Goal: Task Accomplishment & Management: Manage account settings

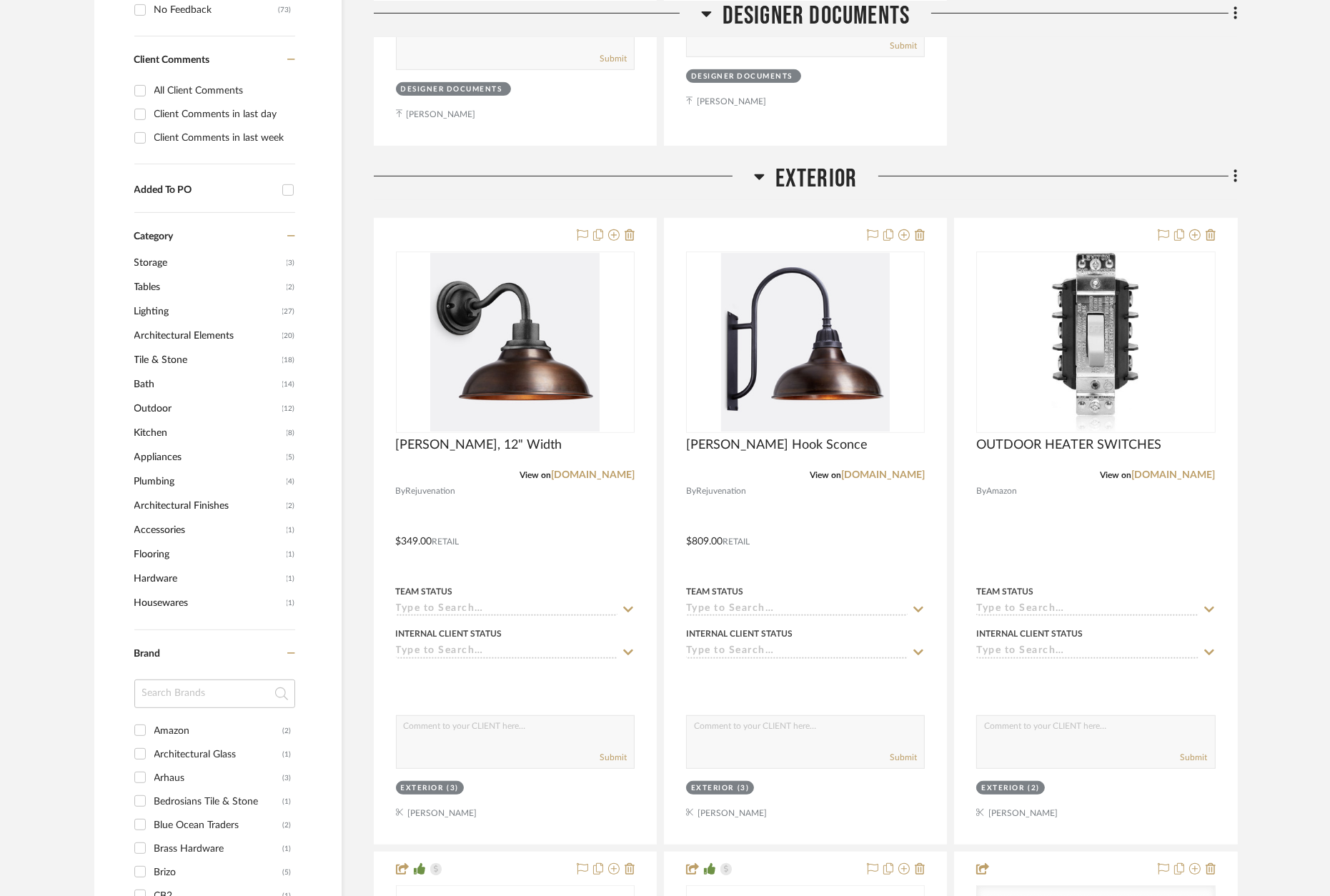
scroll to position [893, 0]
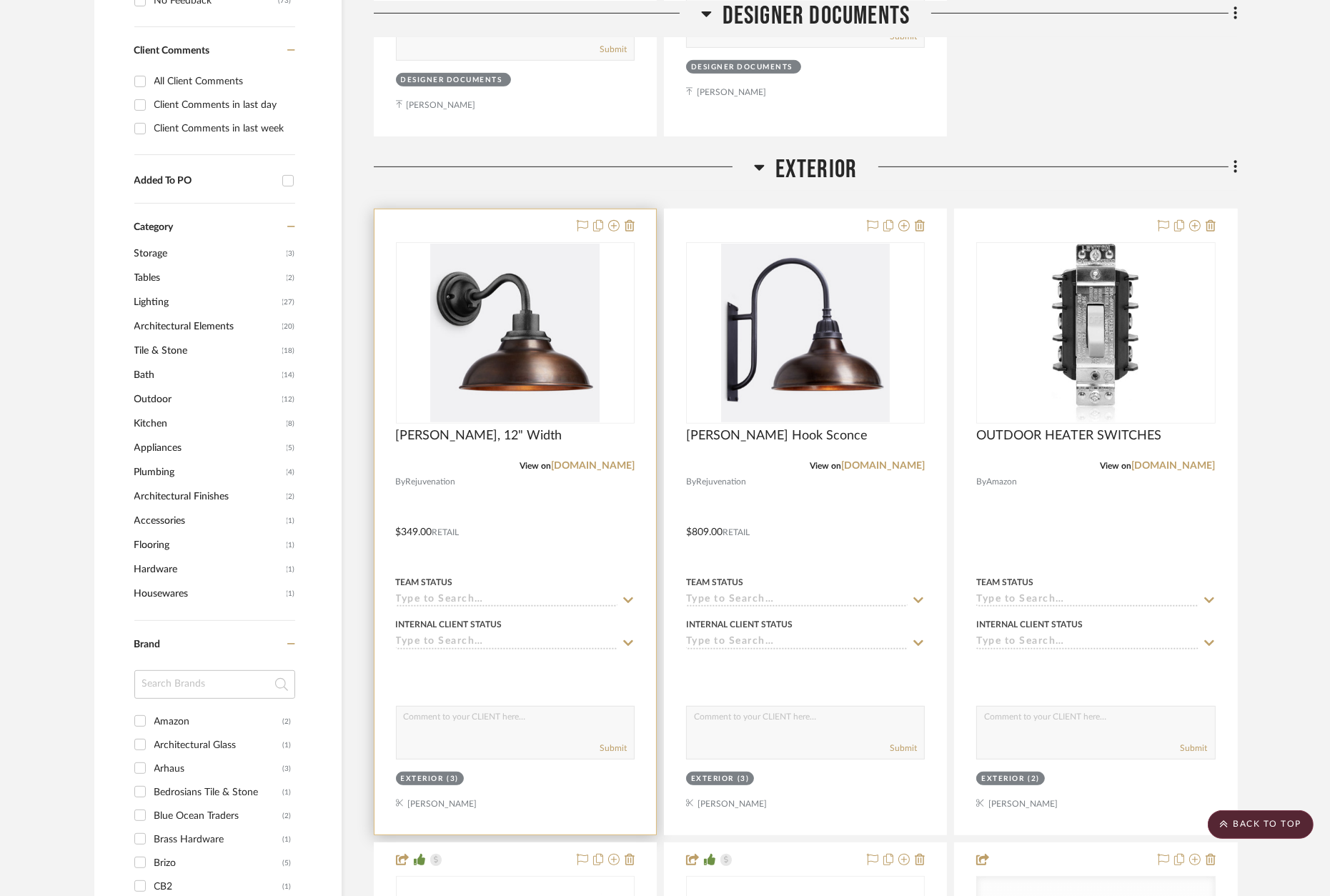
click at [530, 210] on div at bounding box center [515, 522] width 282 height 626
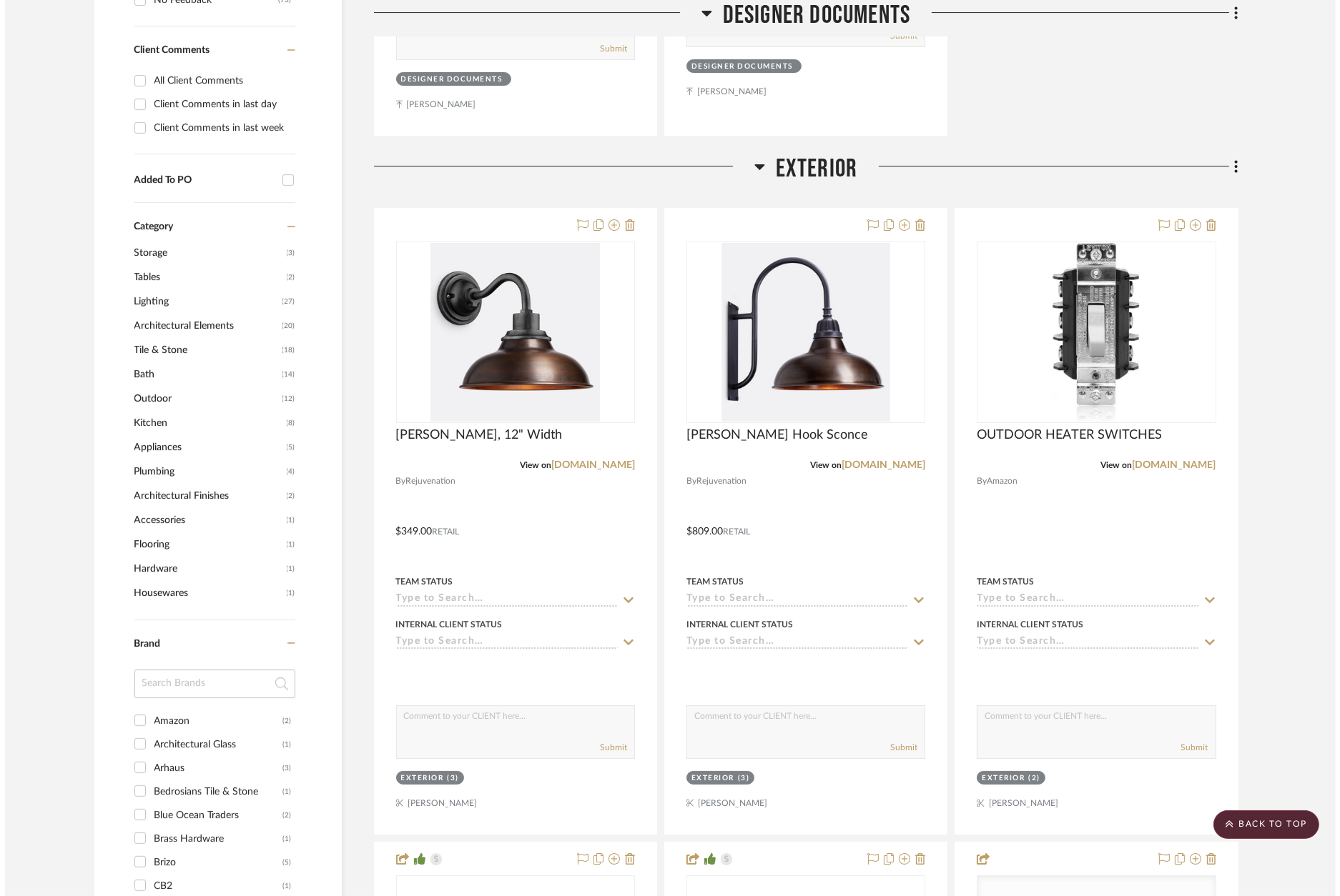
scroll to position [0, 0]
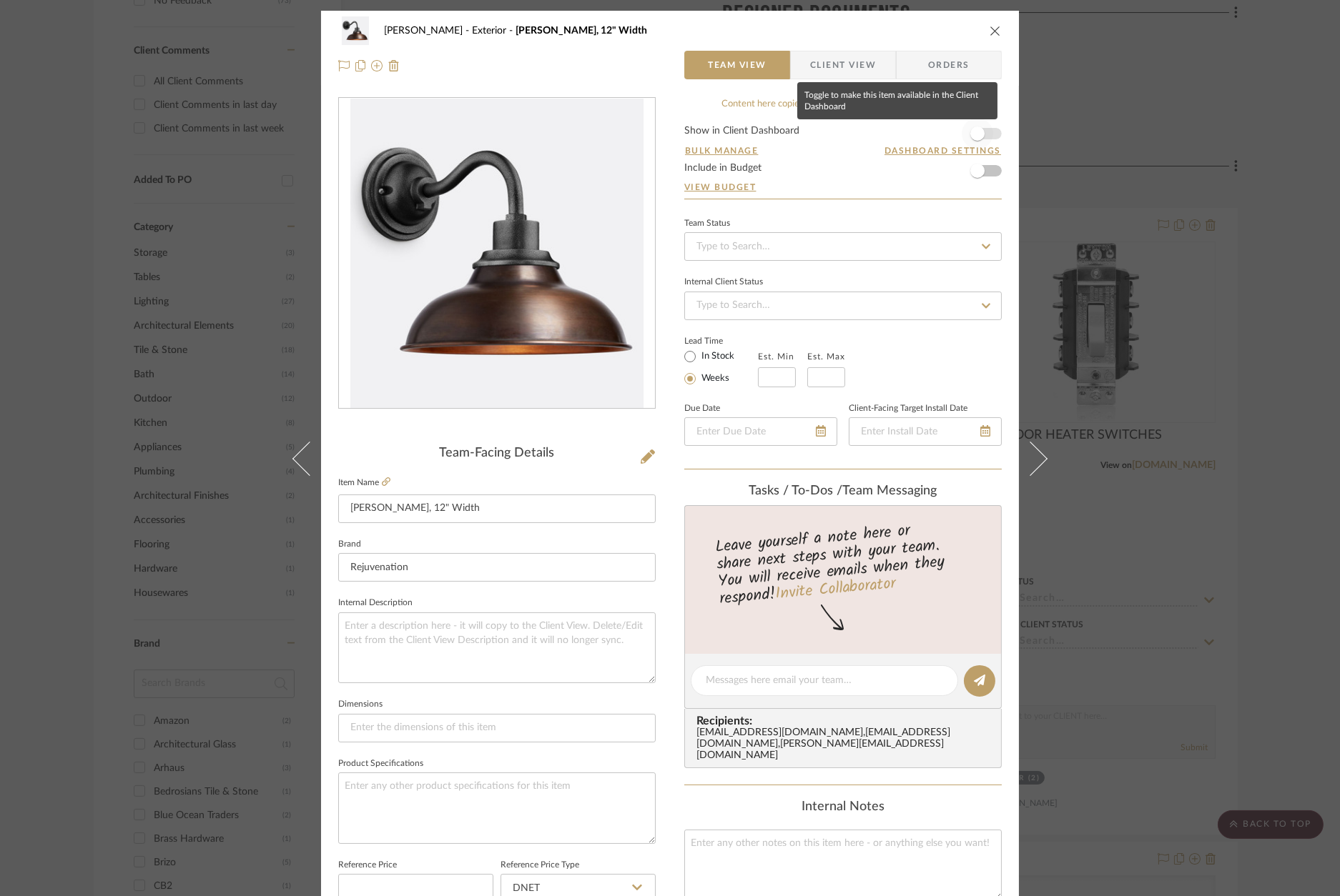
click at [983, 127] on span "button" at bounding box center [977, 133] width 31 height 31
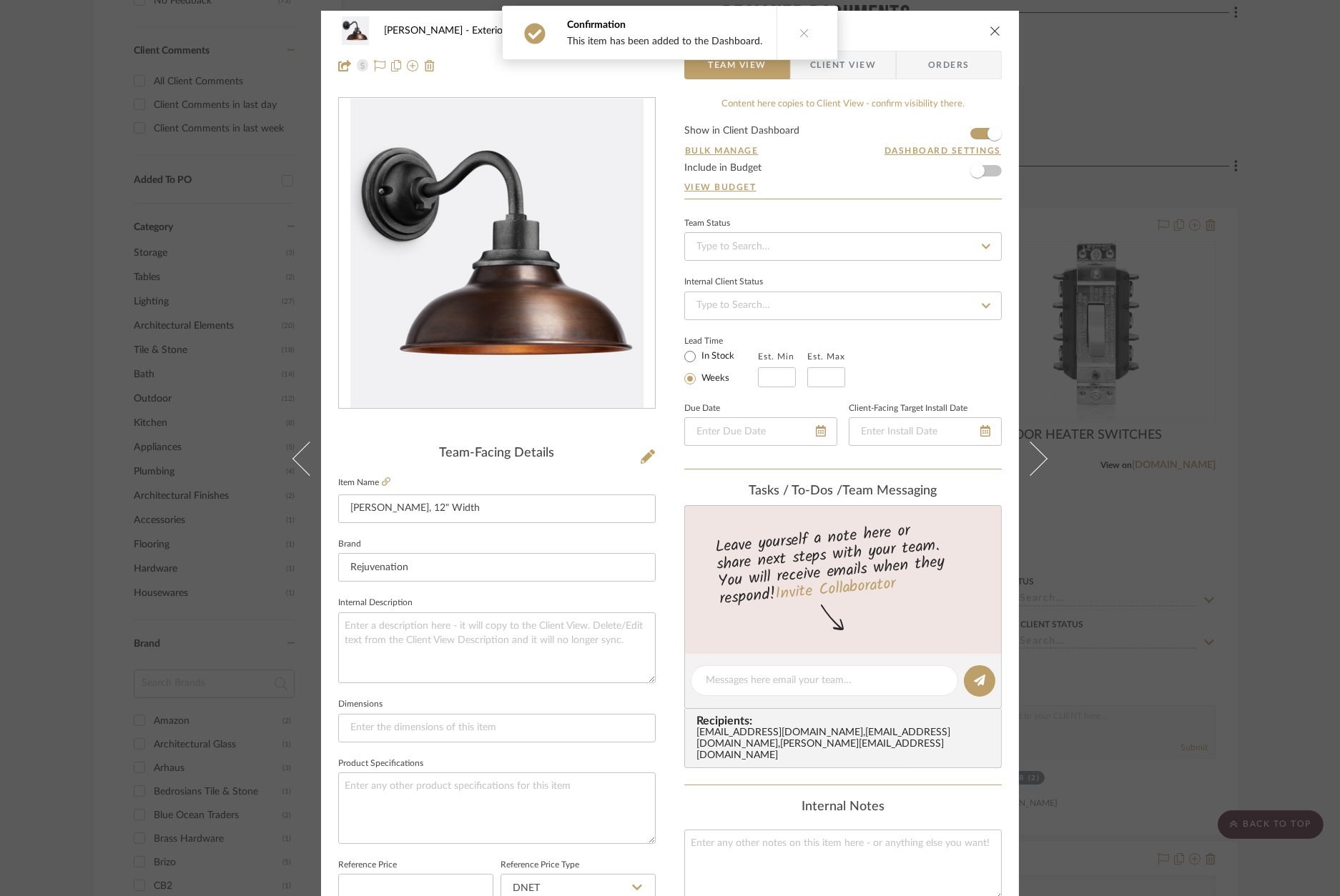
click at [1070, 129] on div "Wagner Exterior Carson Sconce, 12" Width Team View Client View Orders Team-Faci…" at bounding box center [670, 448] width 1340 height 896
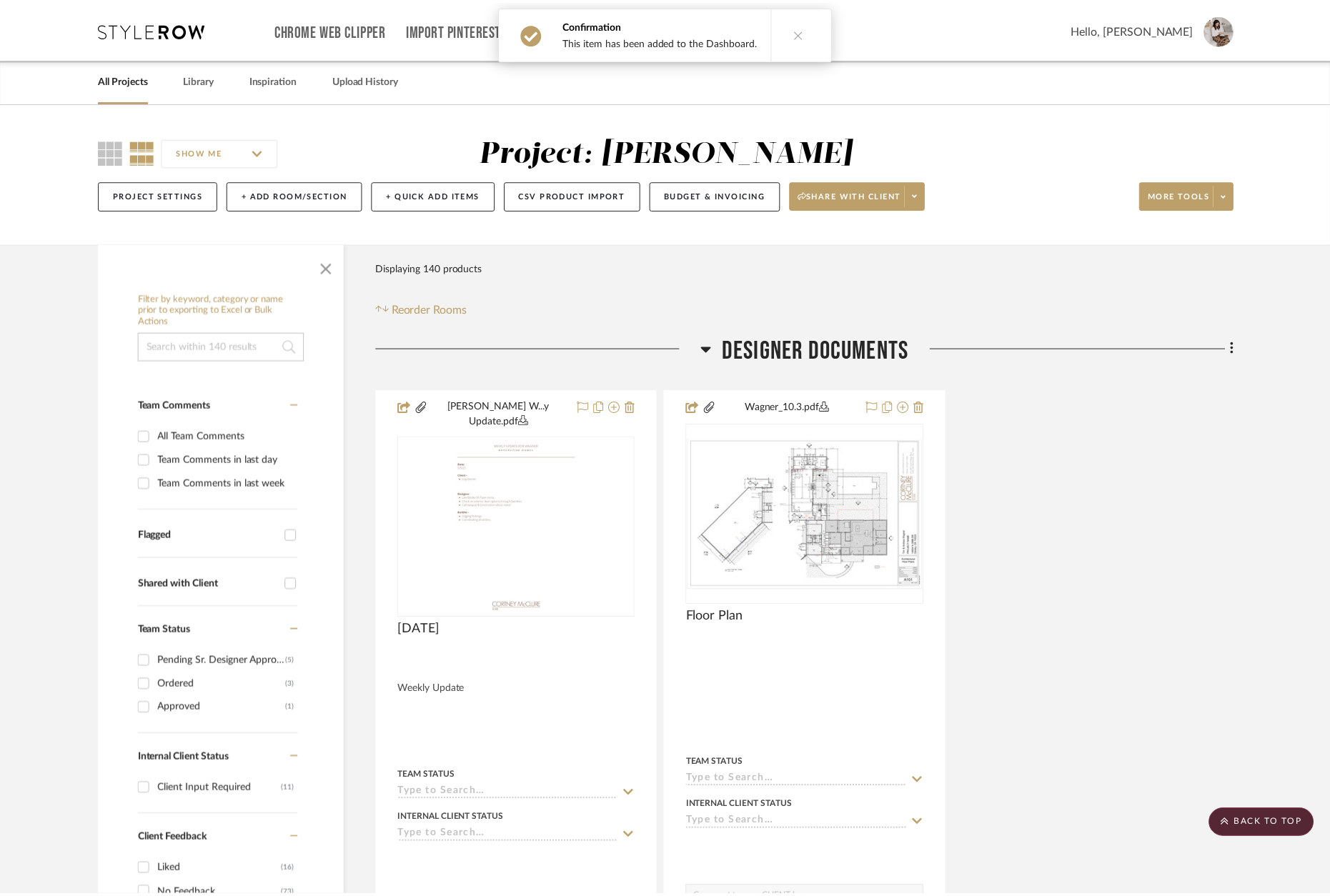
scroll to position [893, 0]
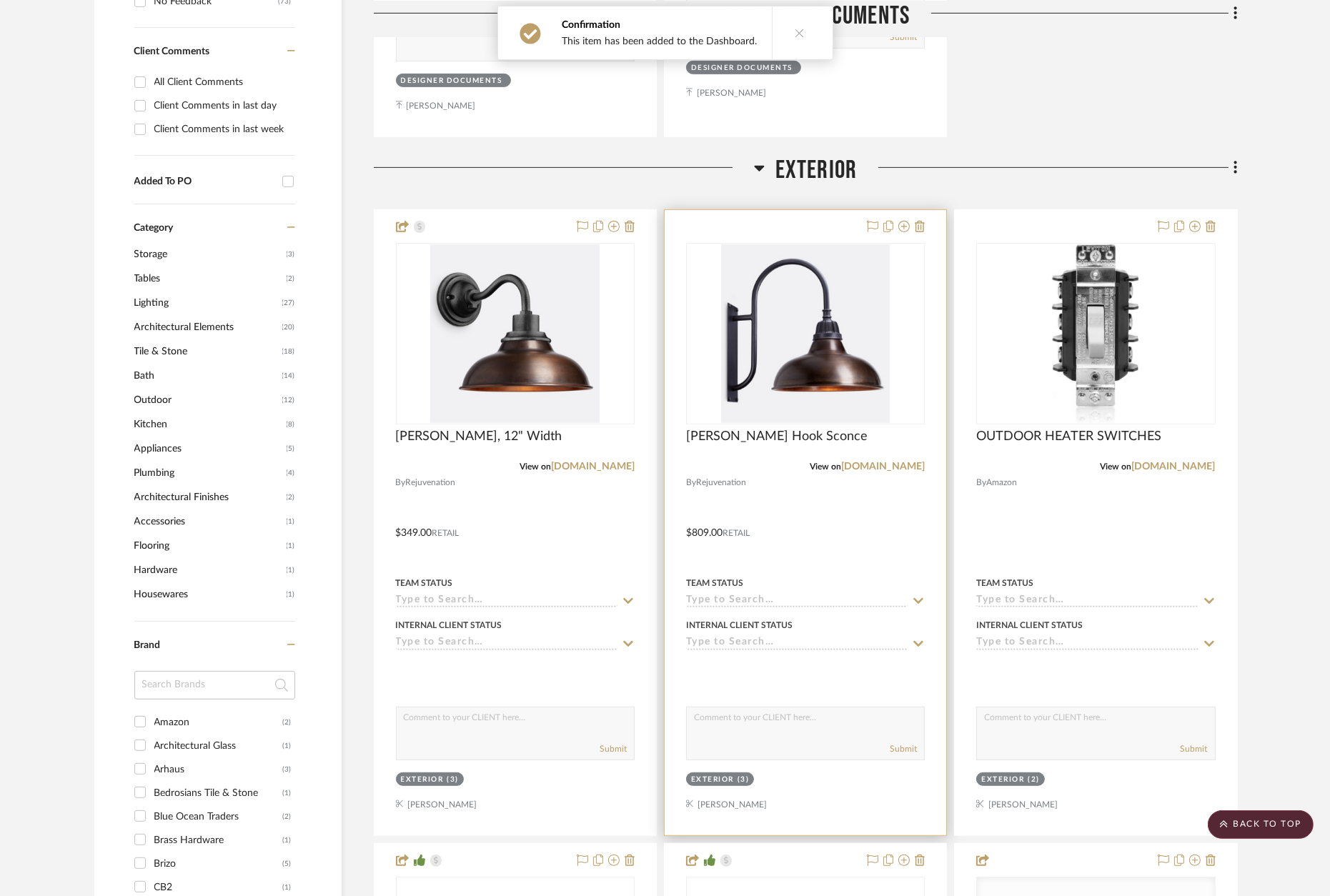
click at [796, 216] on div at bounding box center [805, 523] width 282 height 626
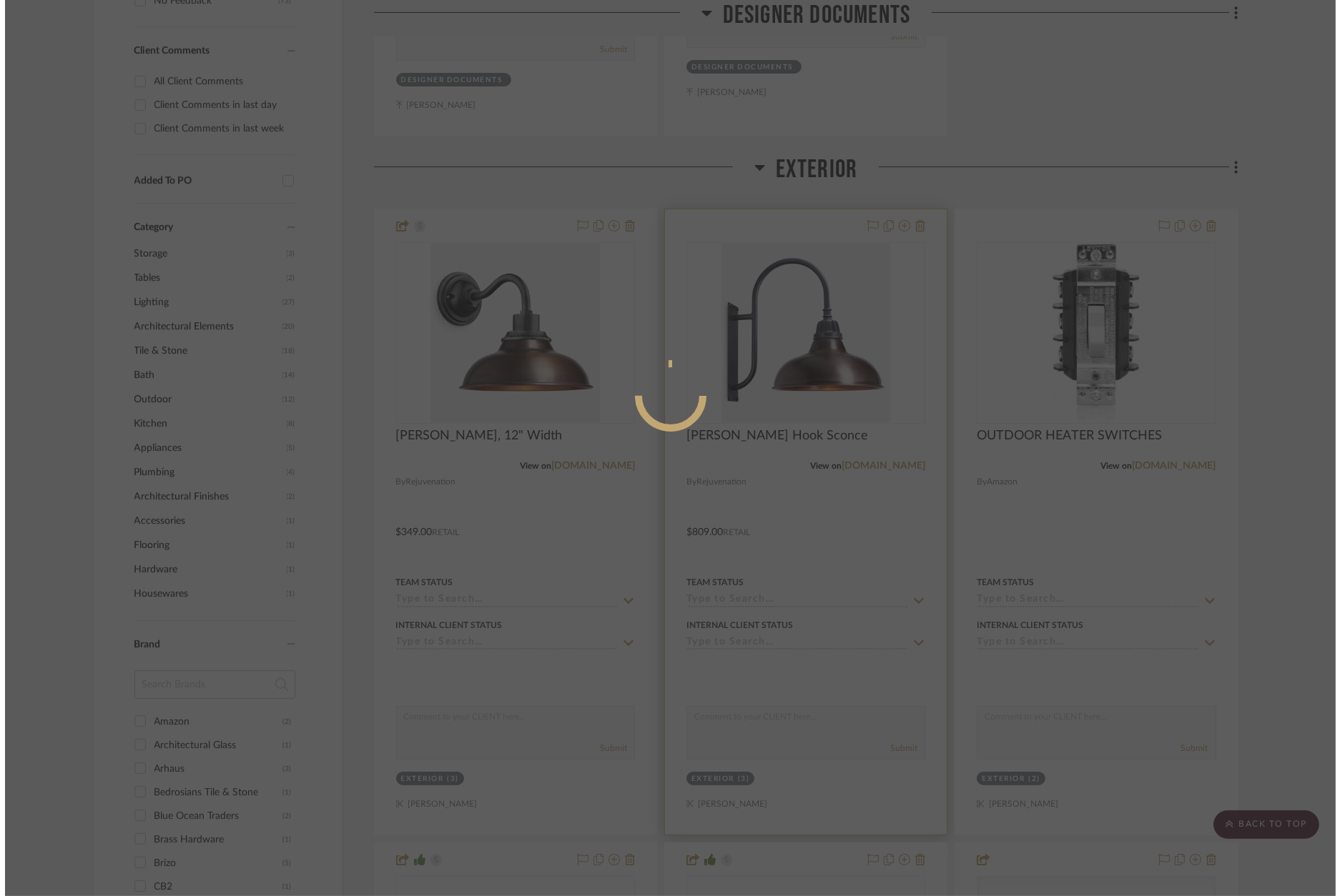
scroll to position [0, 0]
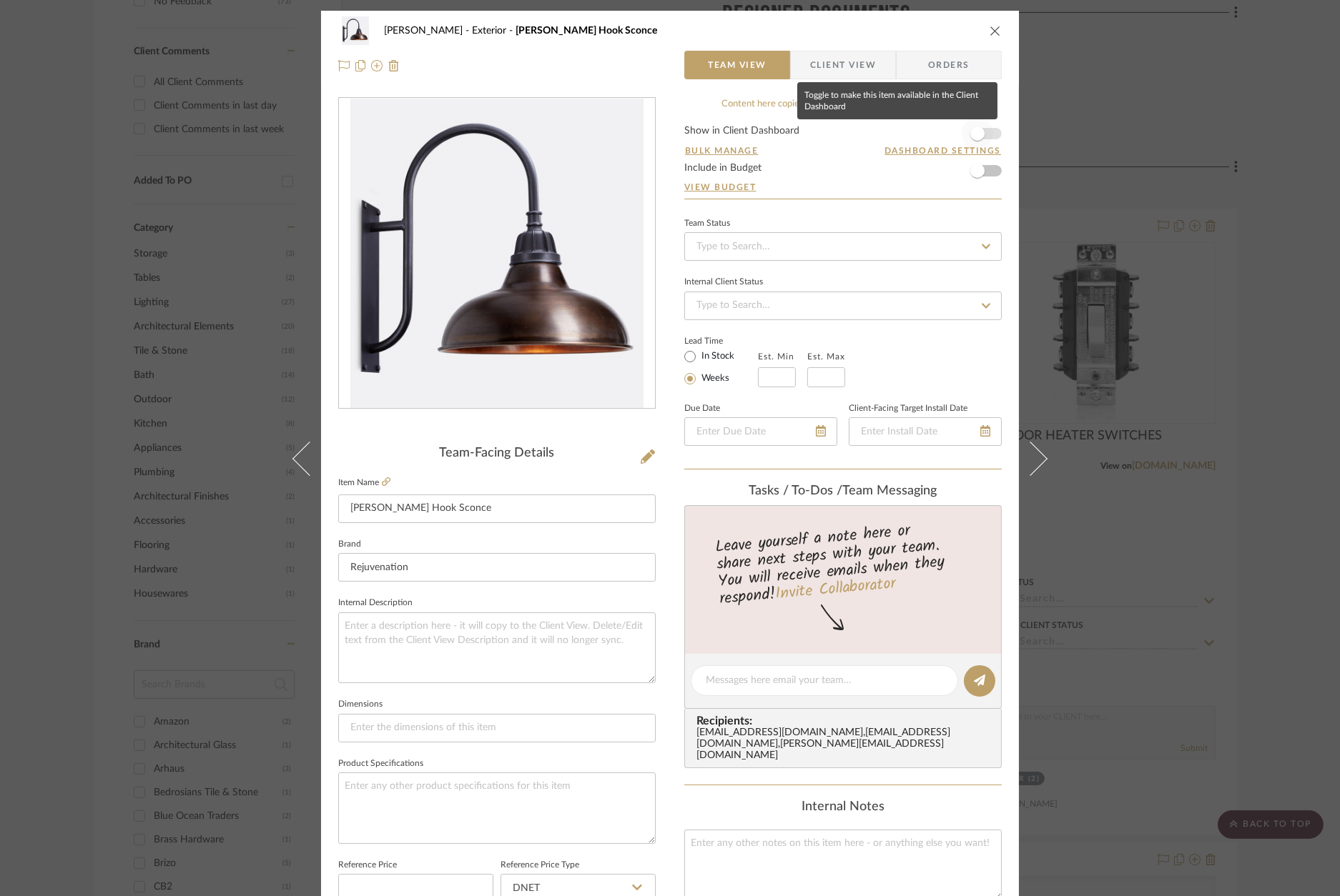
click at [985, 132] on span "button" at bounding box center [977, 133] width 31 height 31
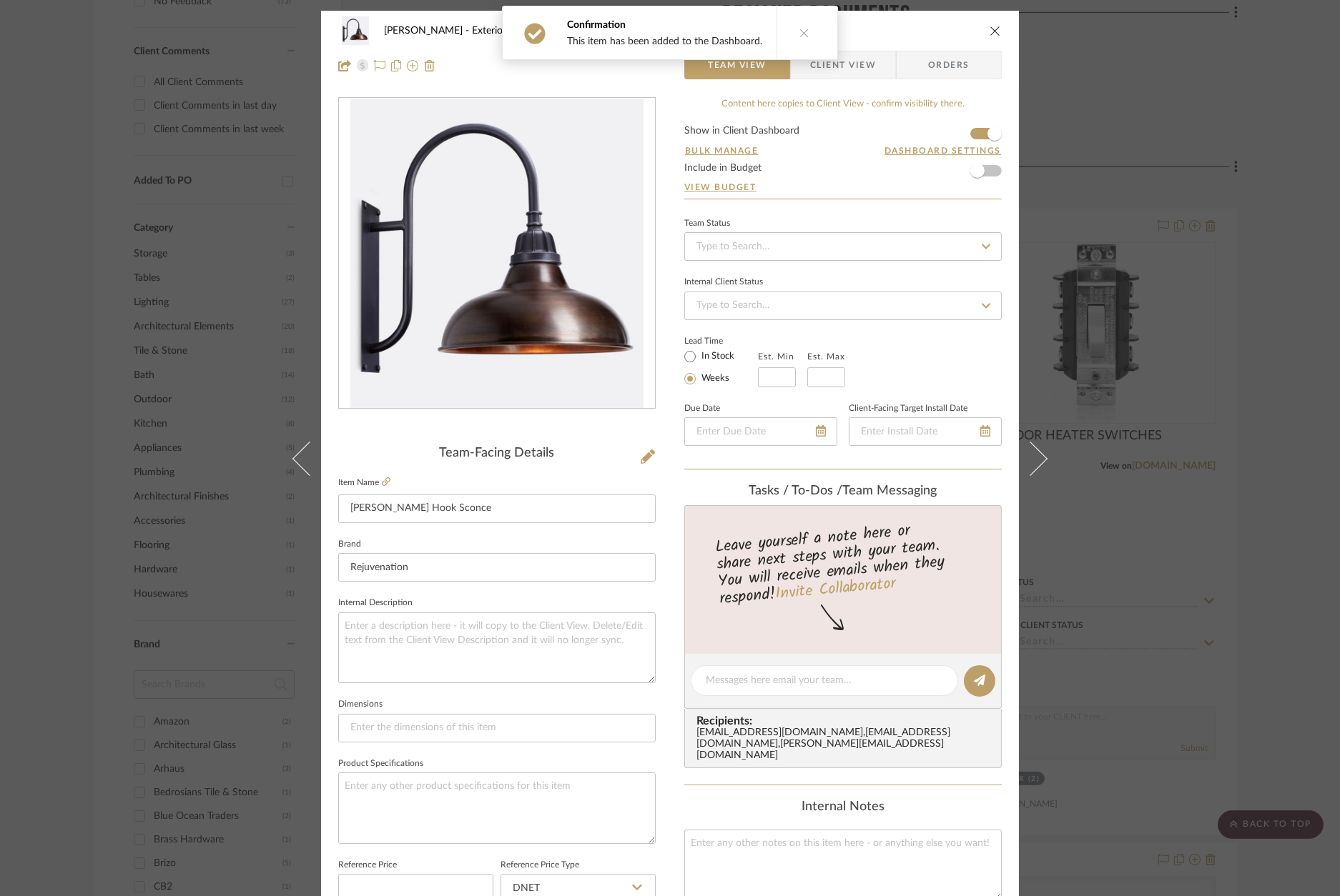
click at [1211, 118] on div "Wagner Exterior Carson Shepherd's Hook Sconce Team View Client View Orders Team…" at bounding box center [670, 448] width 1340 height 896
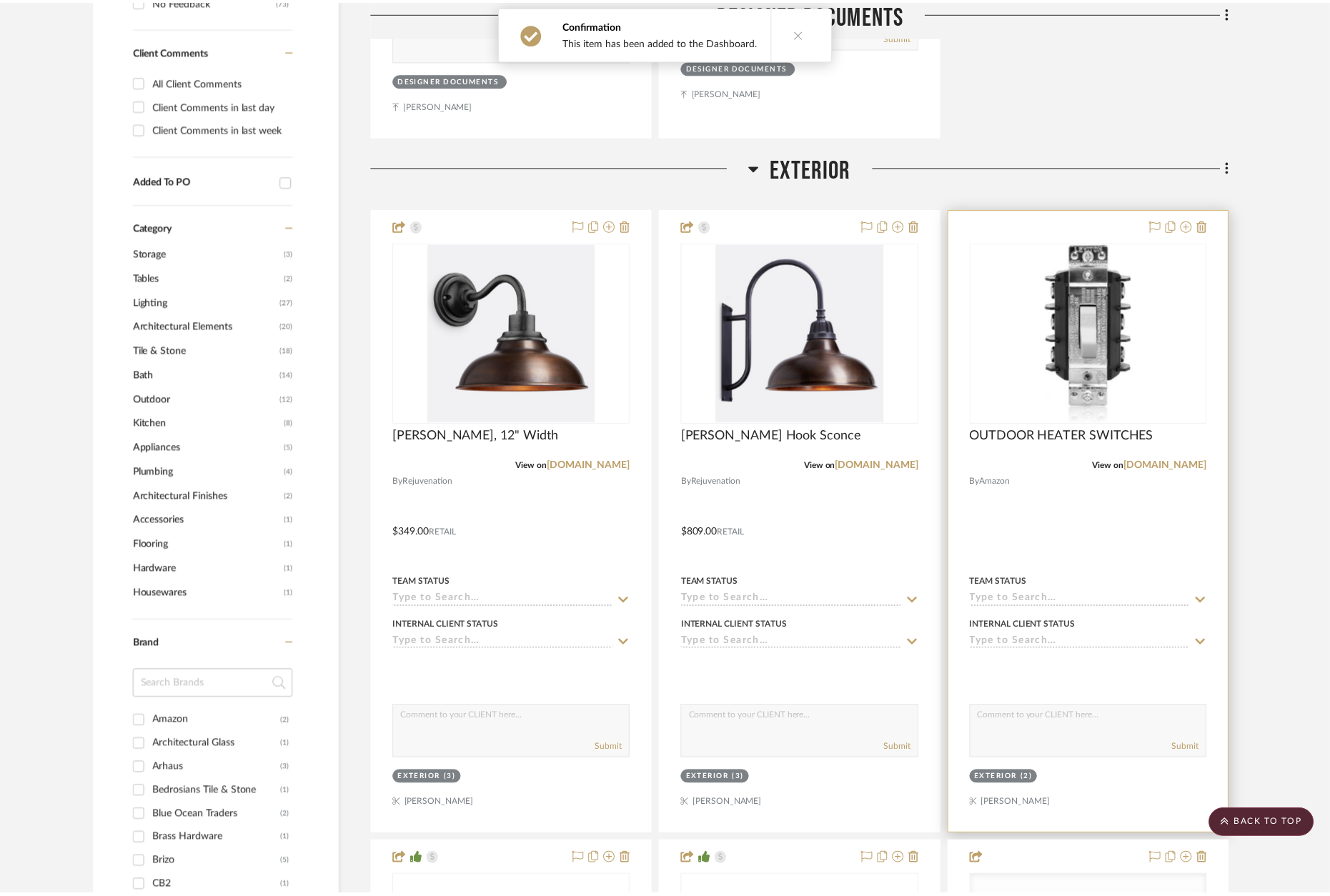
scroll to position [892, 0]
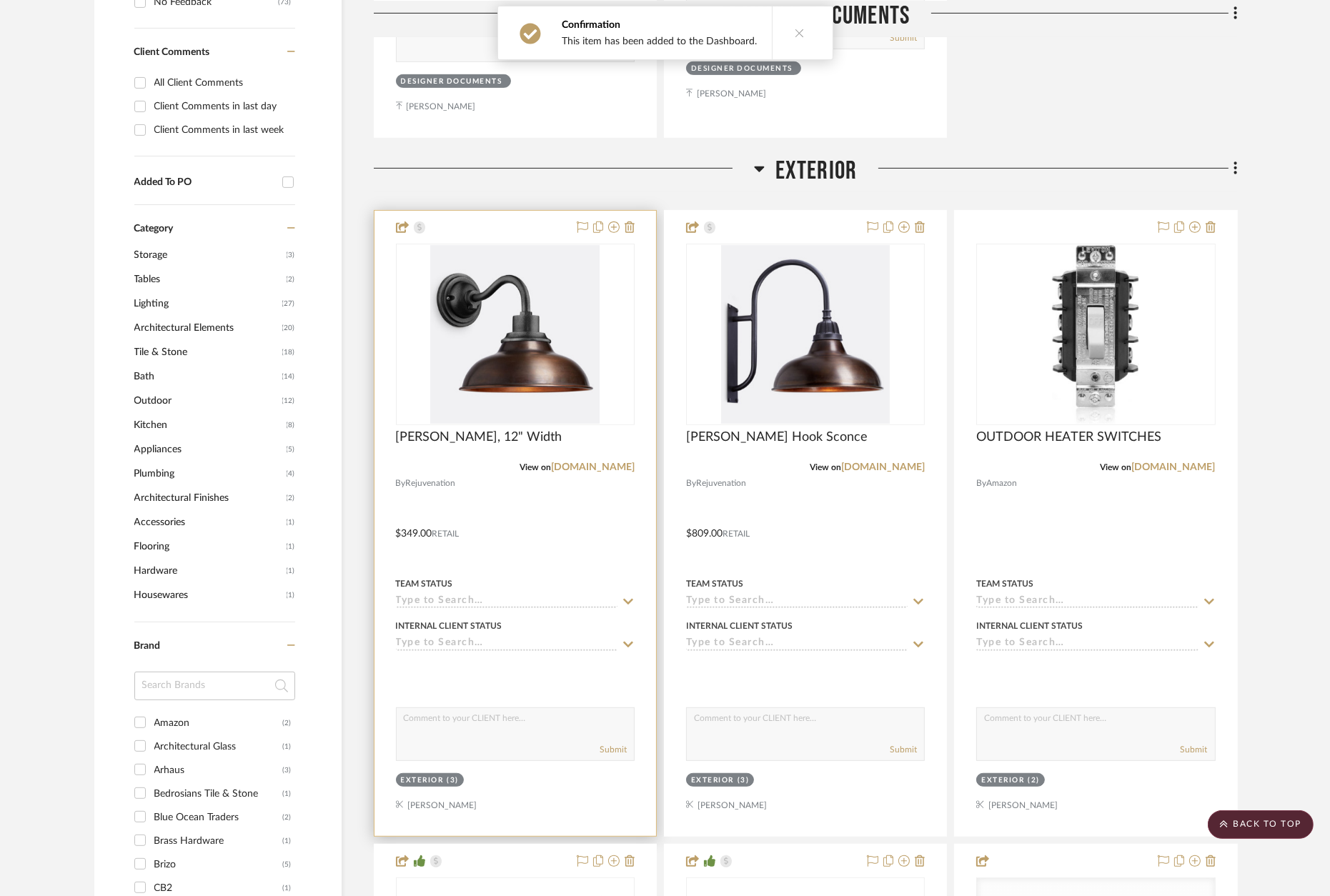
click at [530, 218] on div at bounding box center [515, 523] width 282 height 626
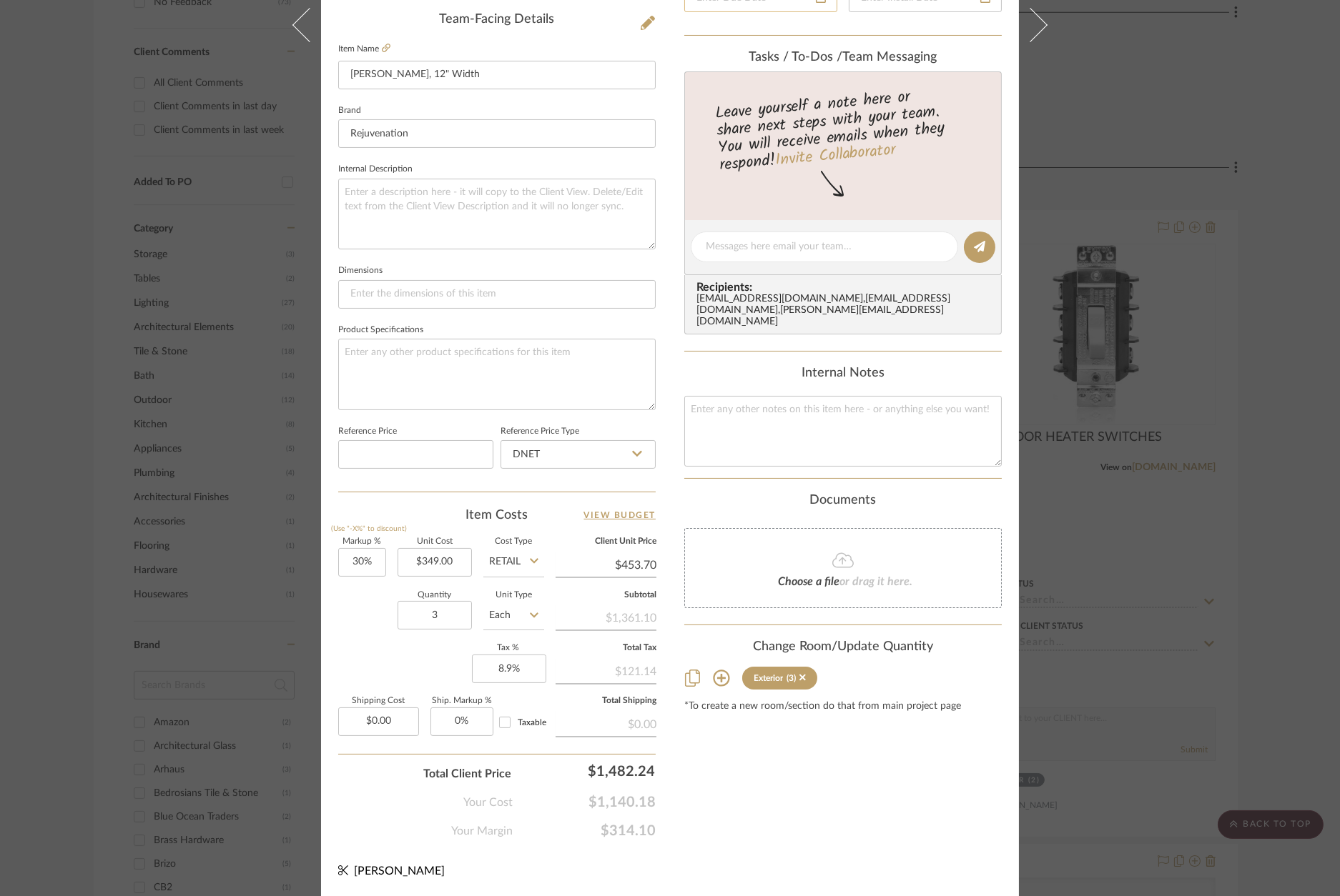
scroll to position [432, 0]
click at [362, 559] on input "30" at bounding box center [362, 564] width 48 height 28
type input "0%"
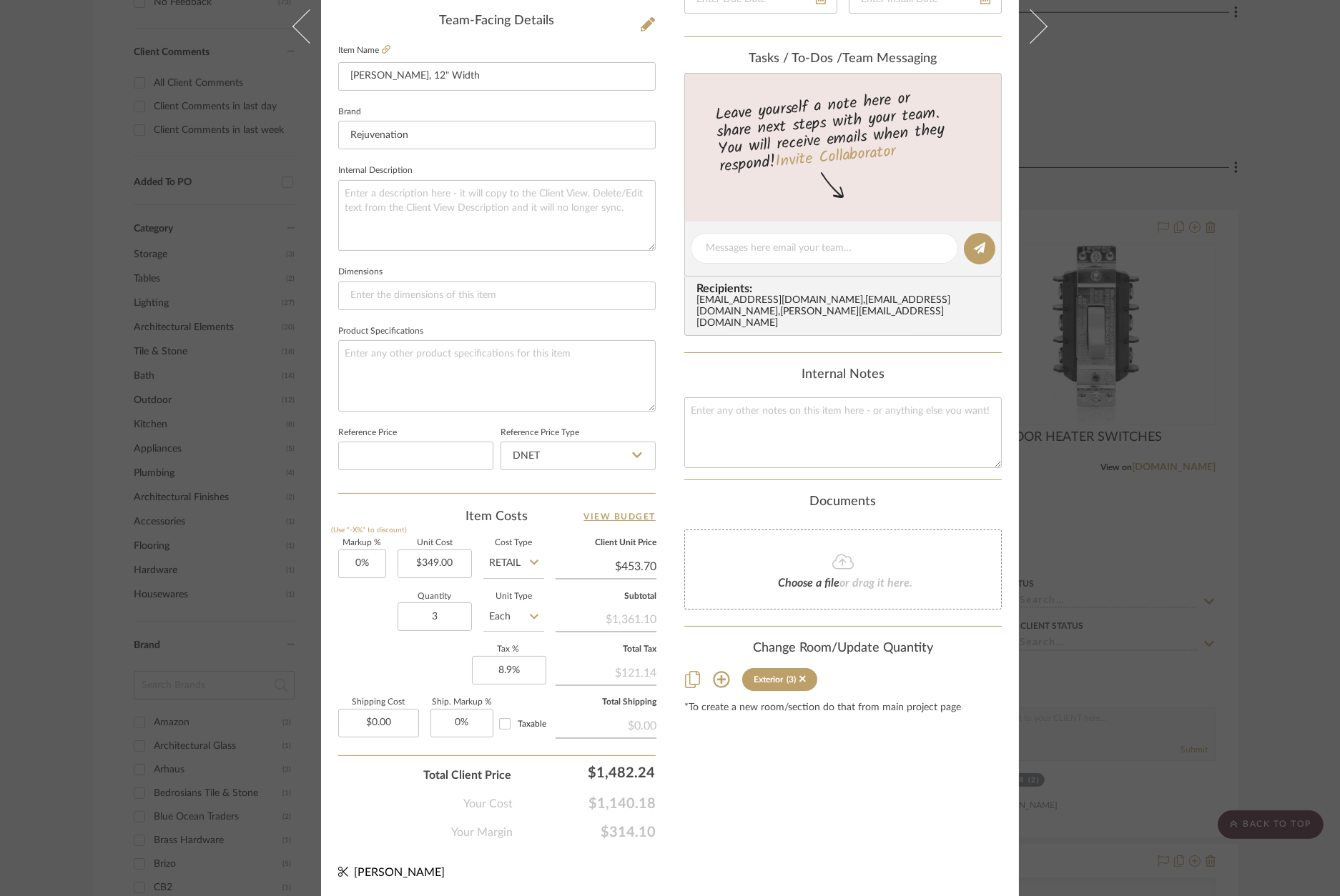
drag, startPoint x: 350, startPoint y: 609, endPoint x: 369, endPoint y: 608, distance: 19.0
click at [353, 609] on div "Quantity 3 Unit Type Each" at bounding box center [441, 619] width 206 height 51
type input "$349.00"
click at [825, 764] on div "Content here copies to Client View - confirm visibility there. Show in Client D…" at bounding box center [842, 254] width 318 height 1177
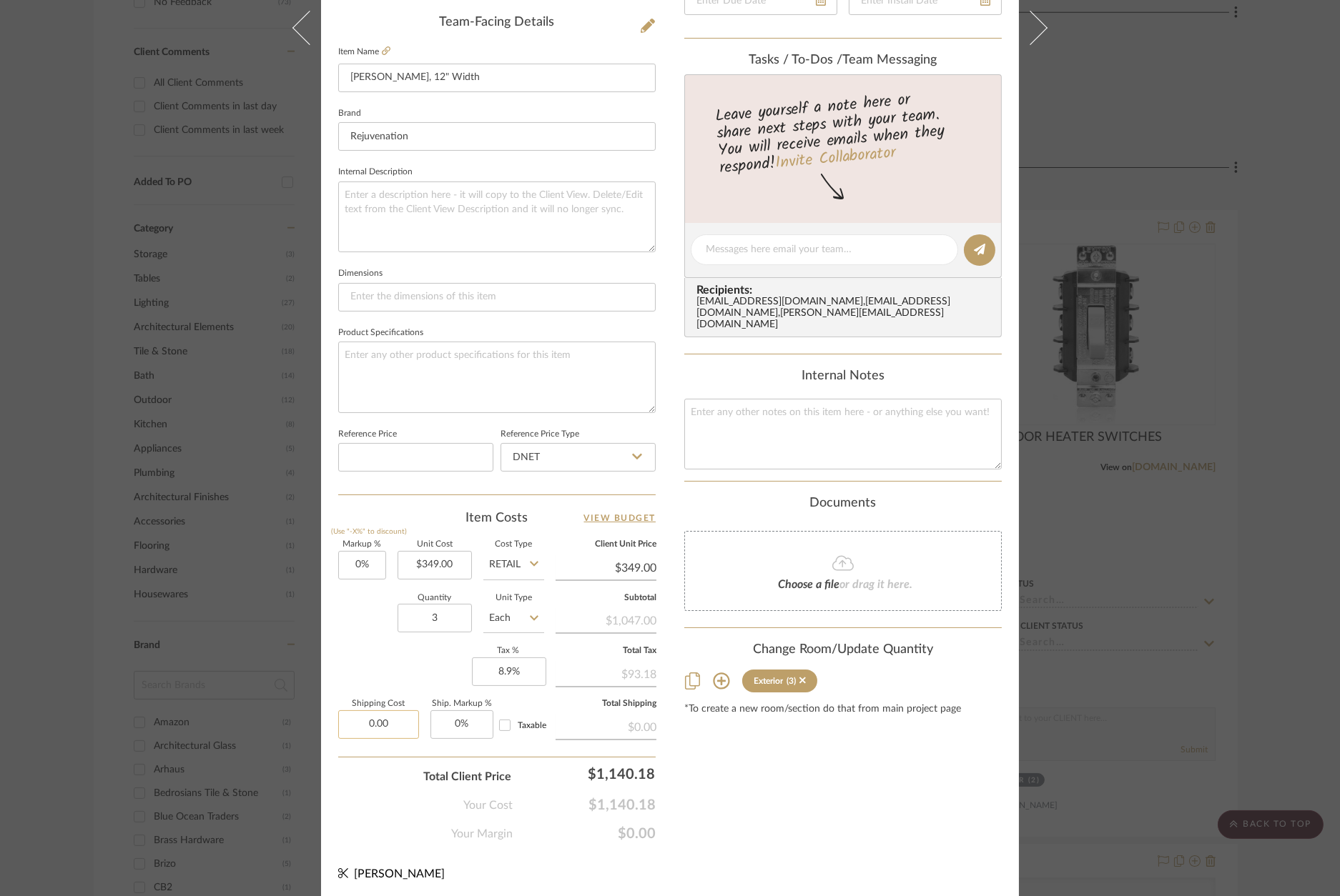
drag, startPoint x: 388, startPoint y: 730, endPoint x: 398, endPoint y: 726, distance: 10.8
click at [388, 728] on input "0.00" at bounding box center [378, 724] width 81 height 28
type input "$277.92"
click at [384, 778] on div "Total Client Price $1,140.18" at bounding box center [497, 771] width 318 height 28
click at [787, 763] on div "Content here copies to Client View - confirm visibility there. Show in Client D…" at bounding box center [842, 254] width 318 height 1177
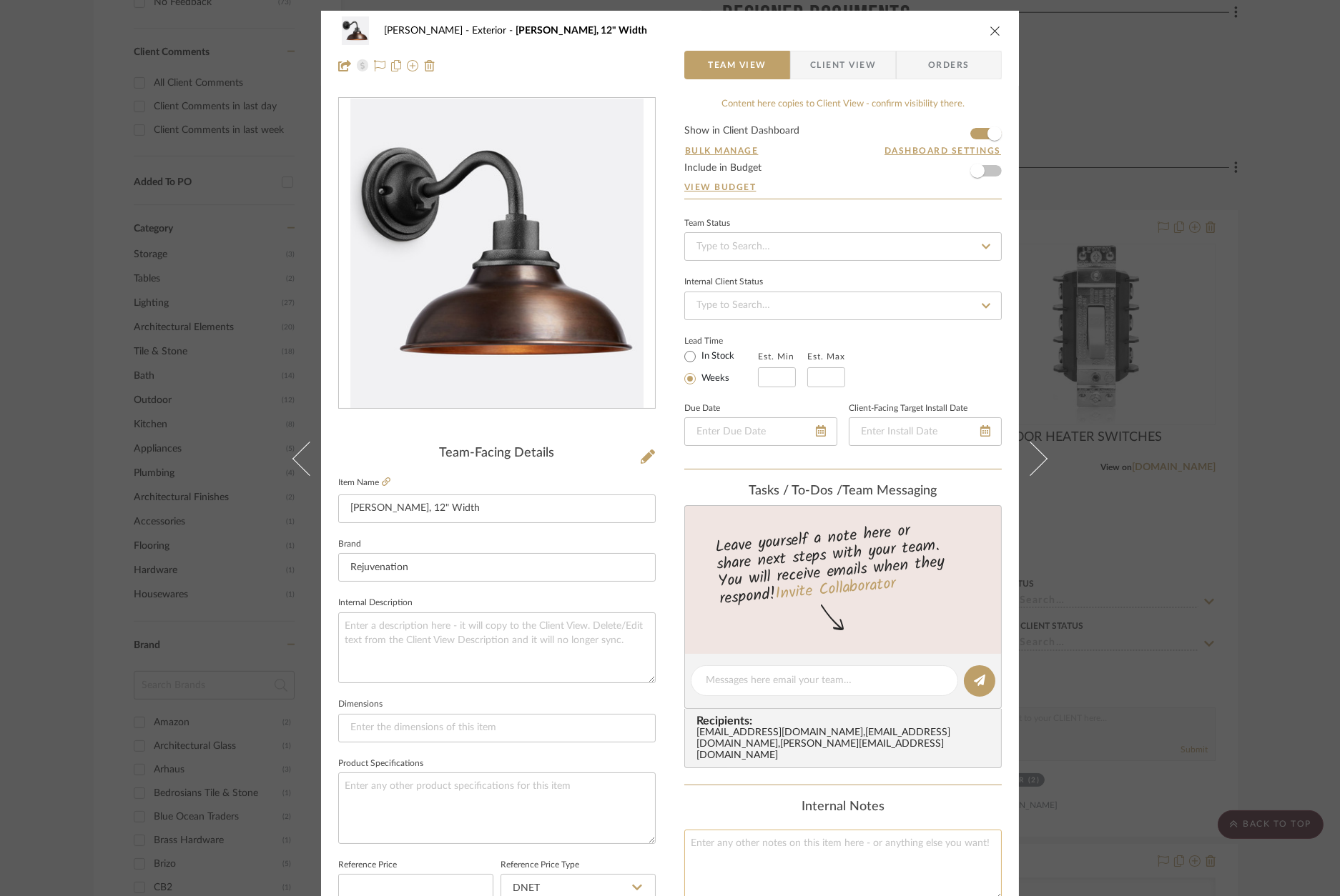
scroll to position [0, 0]
click at [1279, 546] on div "Wagner Exterior Carson Sconce, 12" Width Team View Client View Orders Team-Faci…" at bounding box center [670, 448] width 1340 height 896
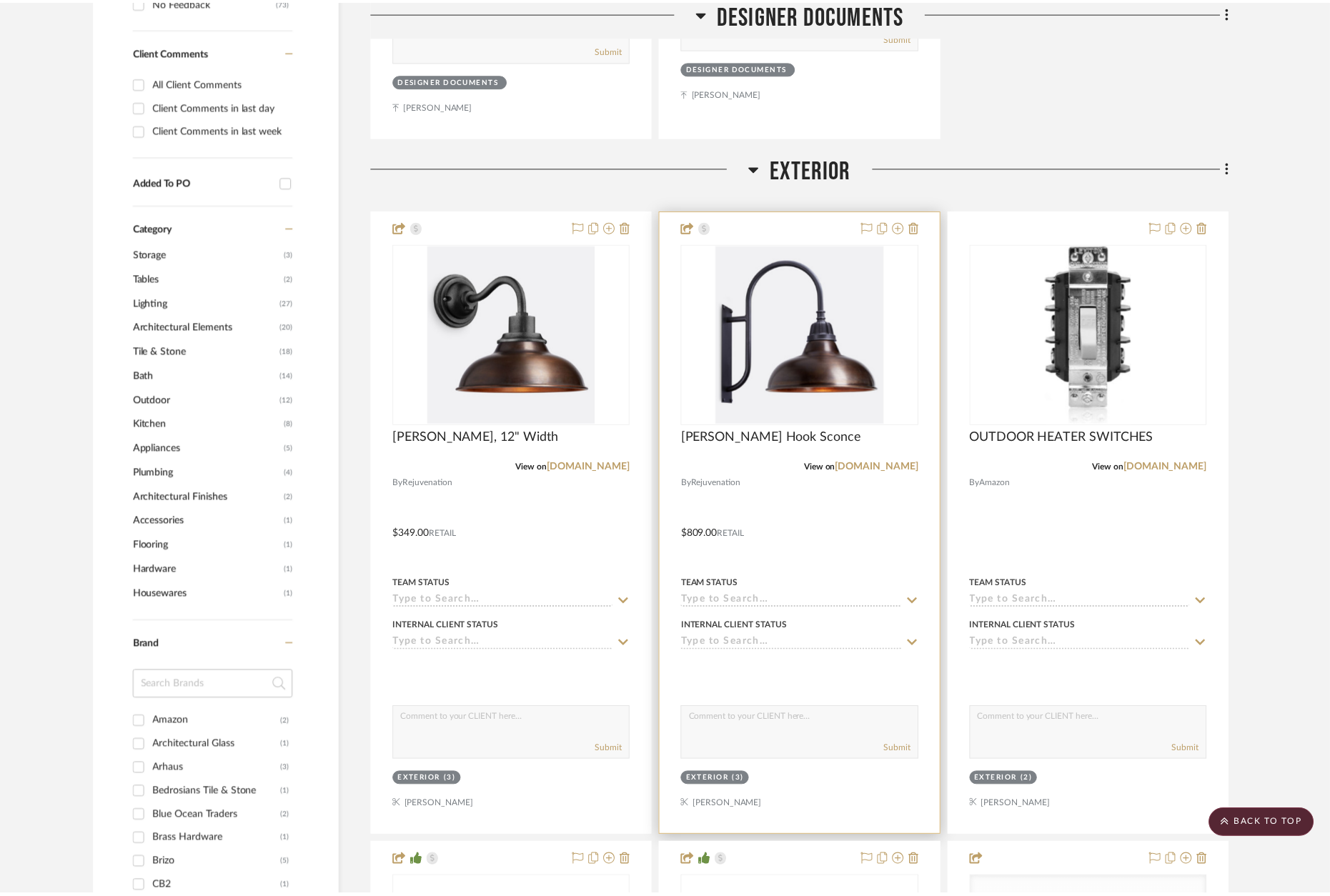
scroll to position [891, 0]
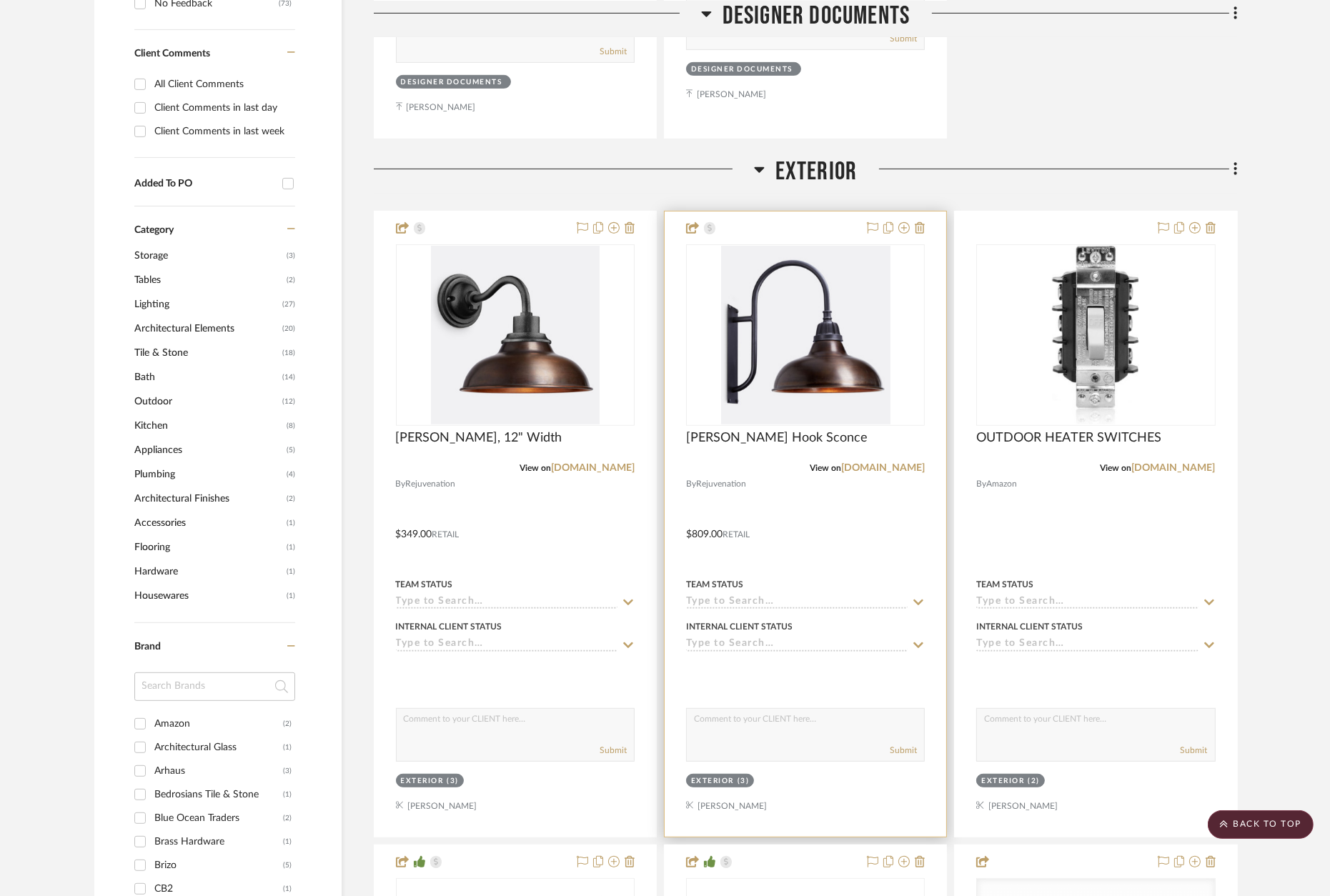
click at [738, 212] on div at bounding box center [805, 524] width 282 height 626
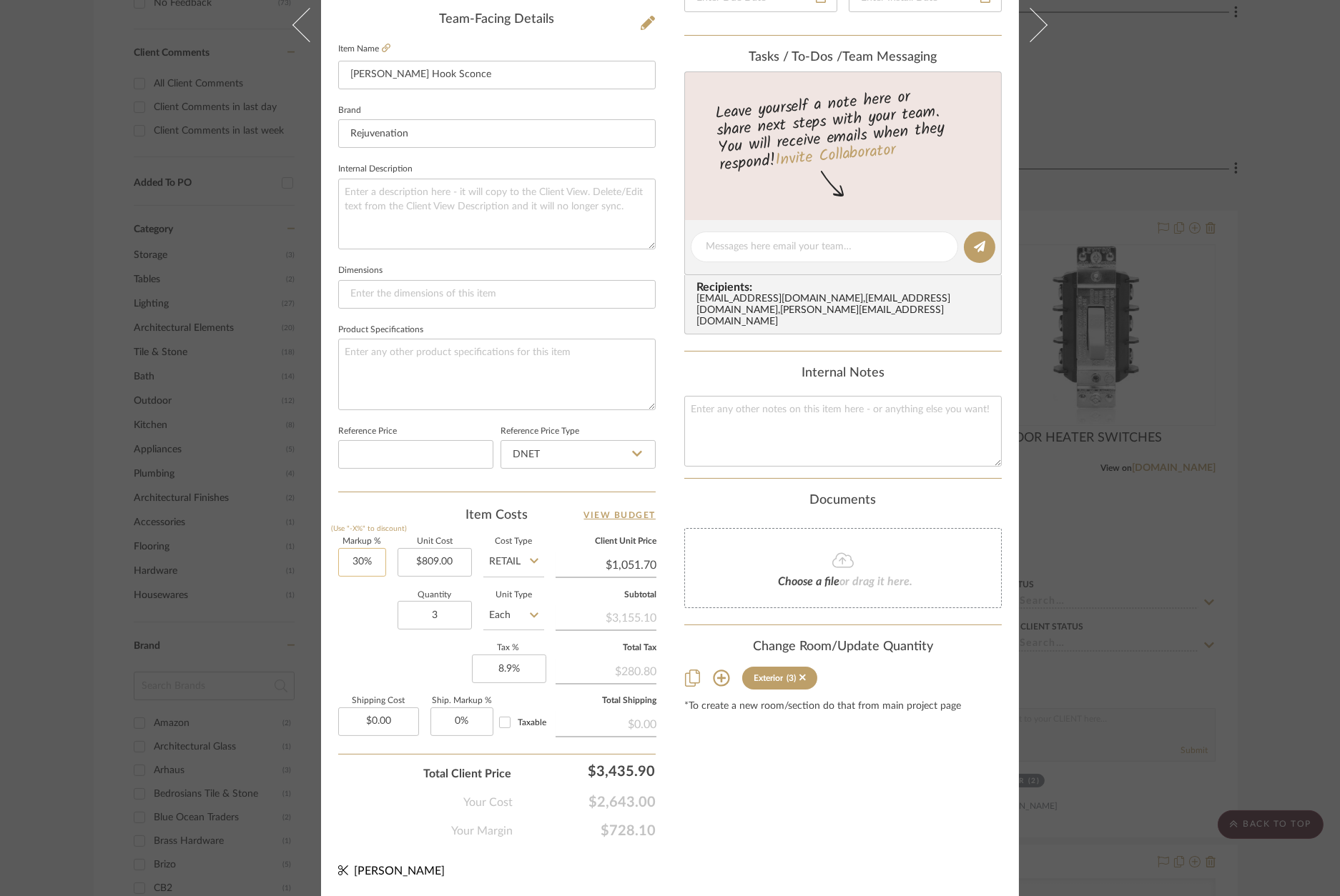
scroll to position [432, 0]
click at [358, 559] on input "30" at bounding box center [362, 564] width 48 height 28
type input "0%"
click at [518, 813] on div "Your Margin $728.10" at bounding box center [497, 827] width 318 height 28
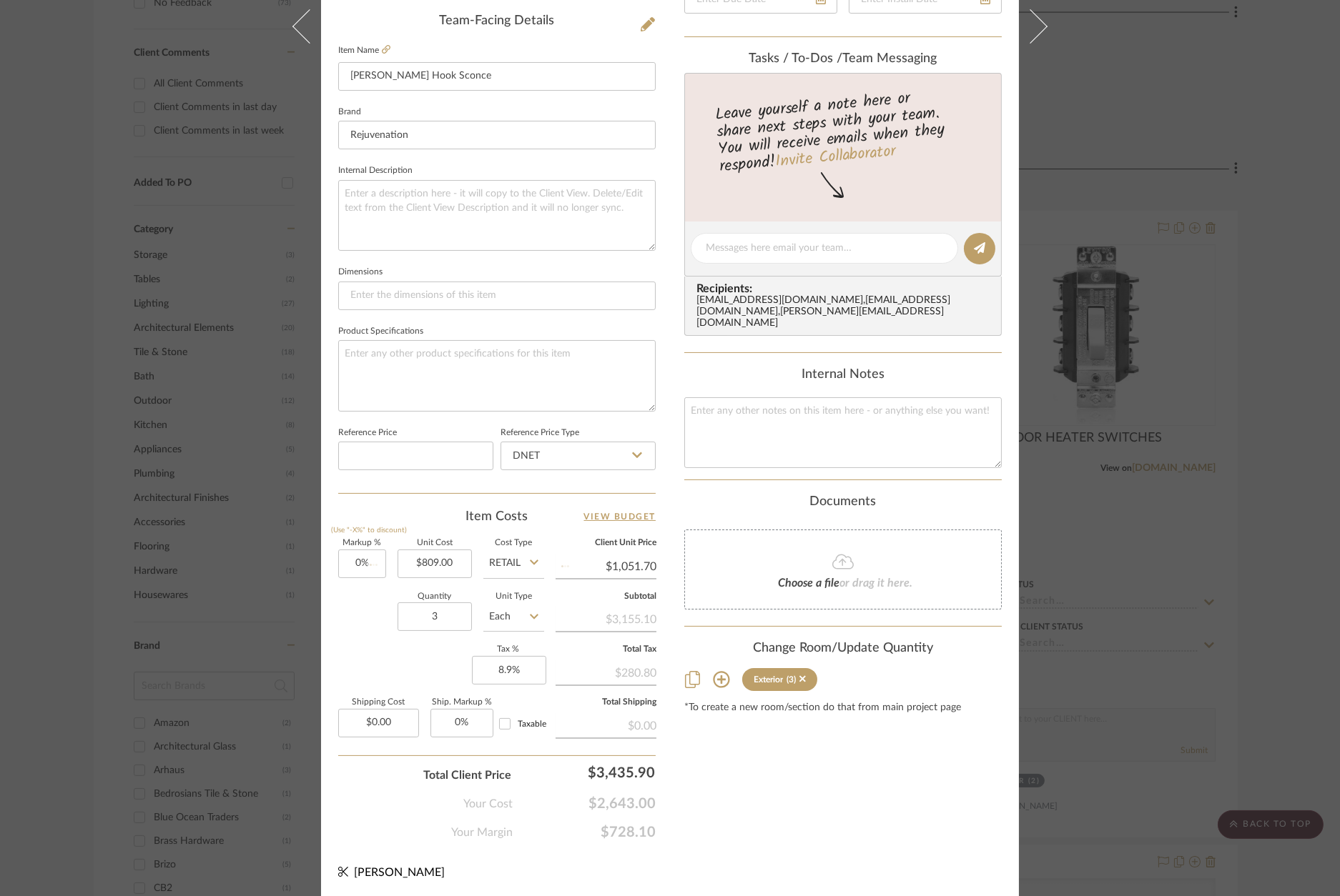
type input "$809.00"
drag, startPoint x: 850, startPoint y: 762, endPoint x: 1003, endPoint y: 713, distance: 160.7
click at [851, 760] on div "Content here copies to Client View - confirm visibility there. Show in Client D…" at bounding box center [842, 252] width 318 height 1177
click at [1268, 620] on div "Wagner Exterior Carson Shepherd's Hook Sconce Team View Client View Orders Team…" at bounding box center [670, 448] width 1340 height 896
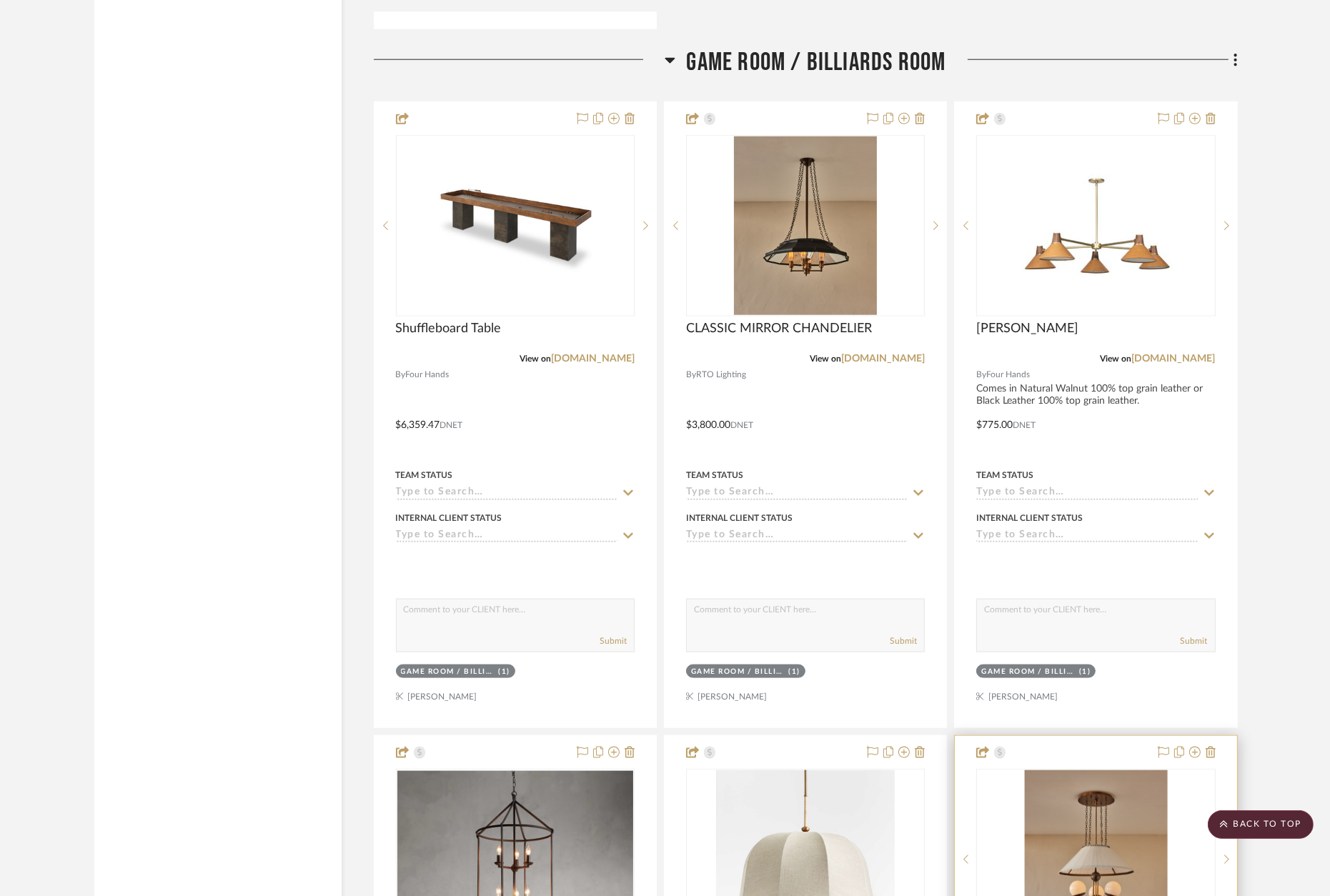
scroll to position [9795, 0]
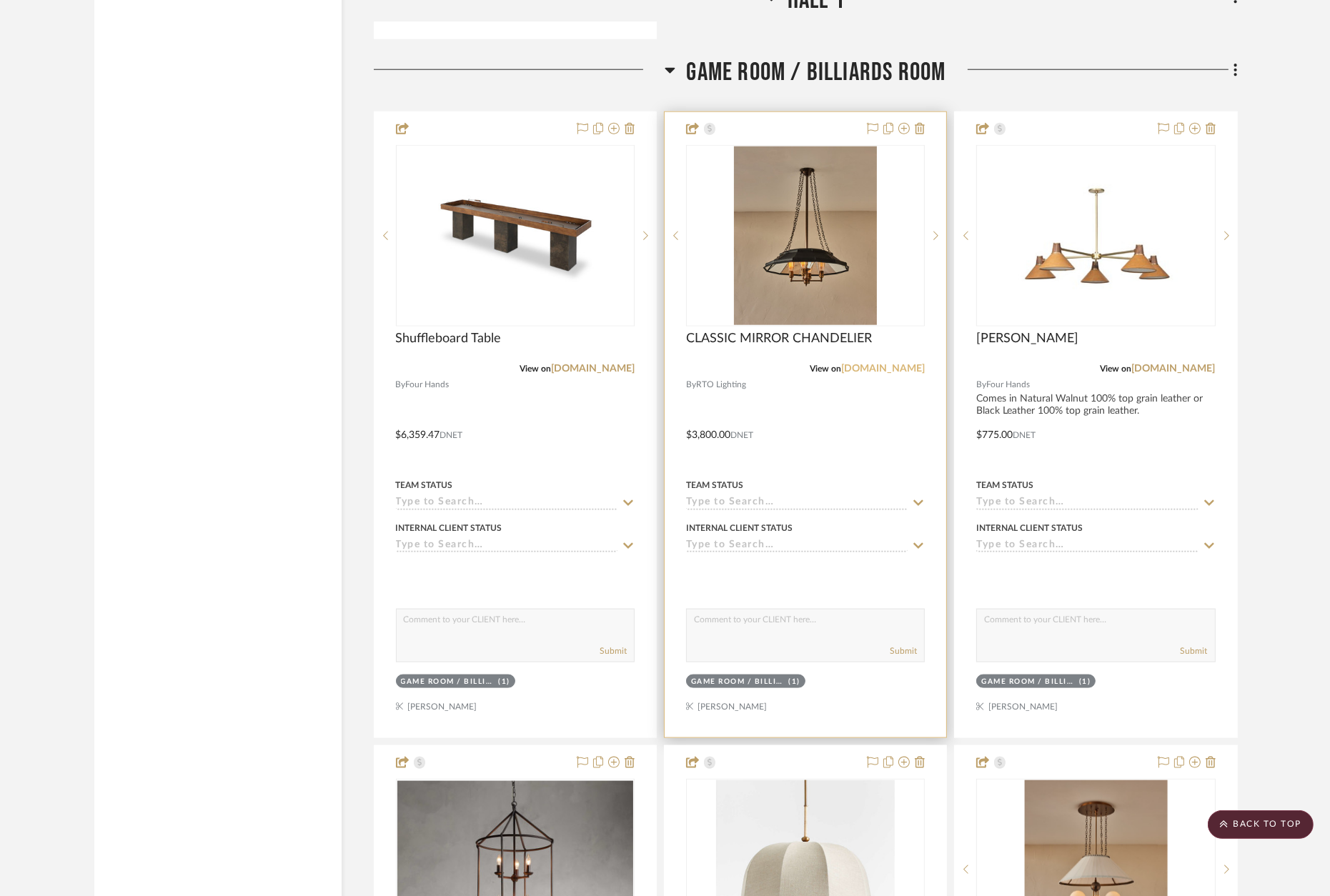
click at [907, 364] on link "rtolighting.com" at bounding box center [883, 369] width 83 height 10
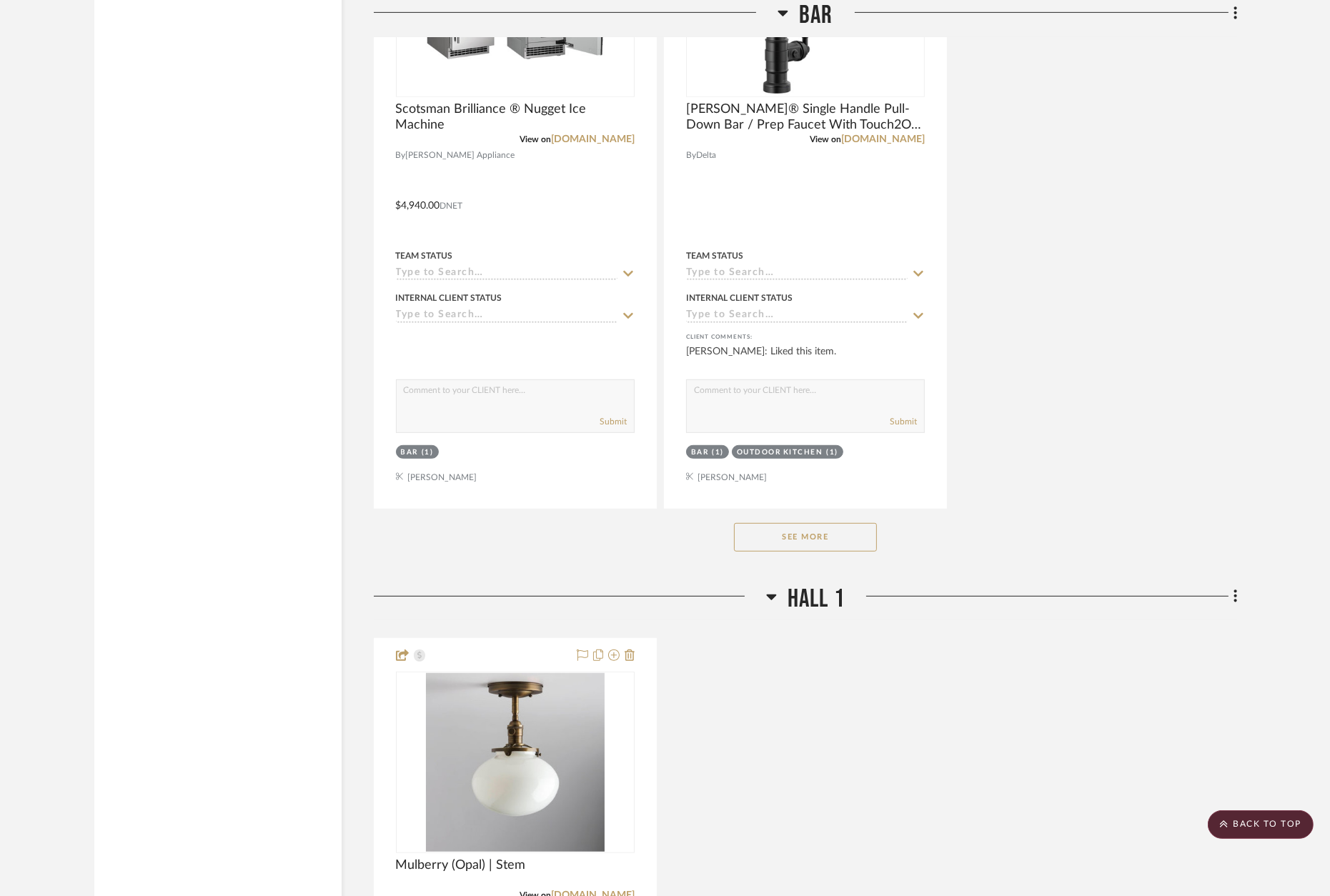
scroll to position [7634, 0]
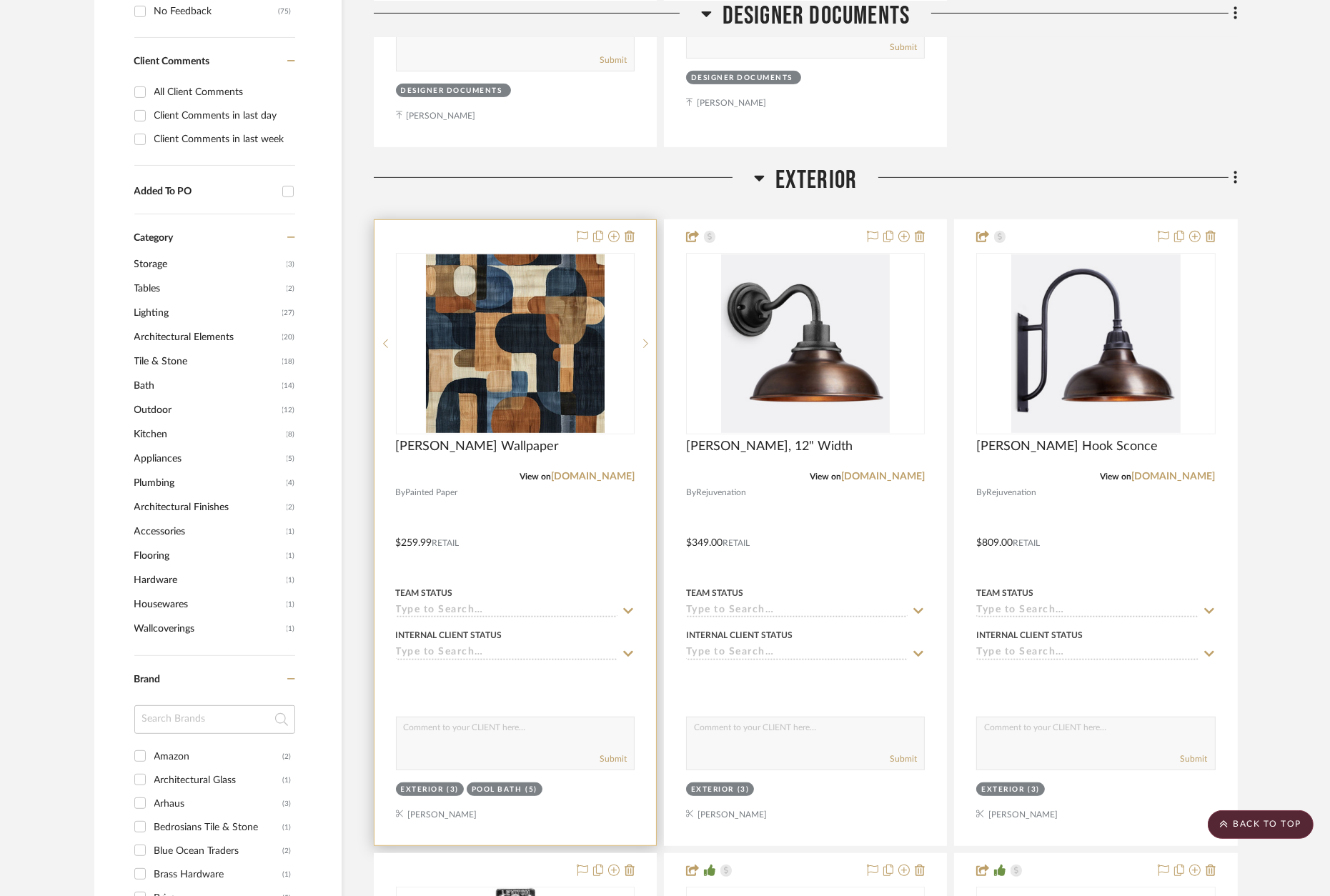
scroll to position [872, 0]
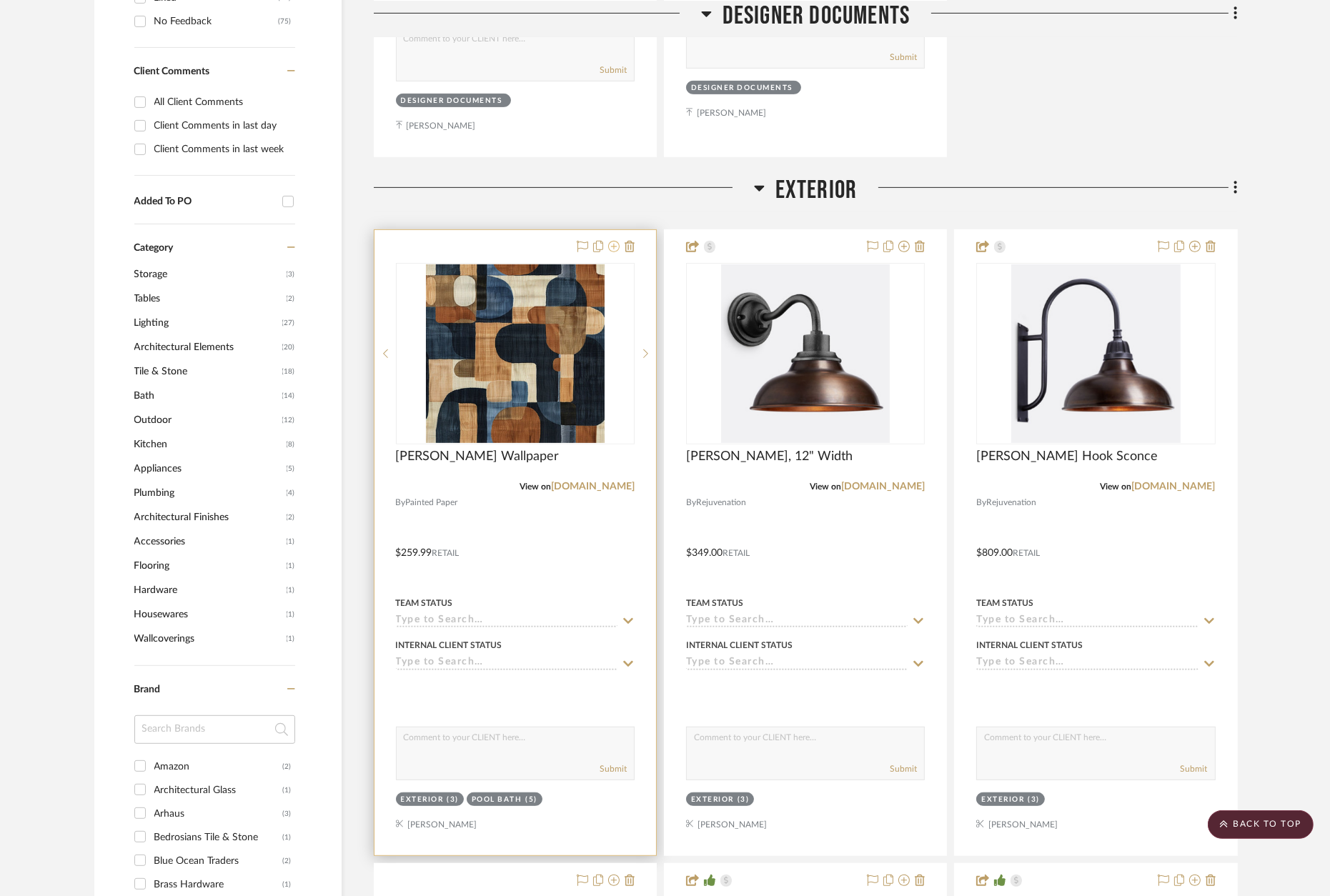
click at [616, 241] on icon at bounding box center [614, 247] width 11 height 11
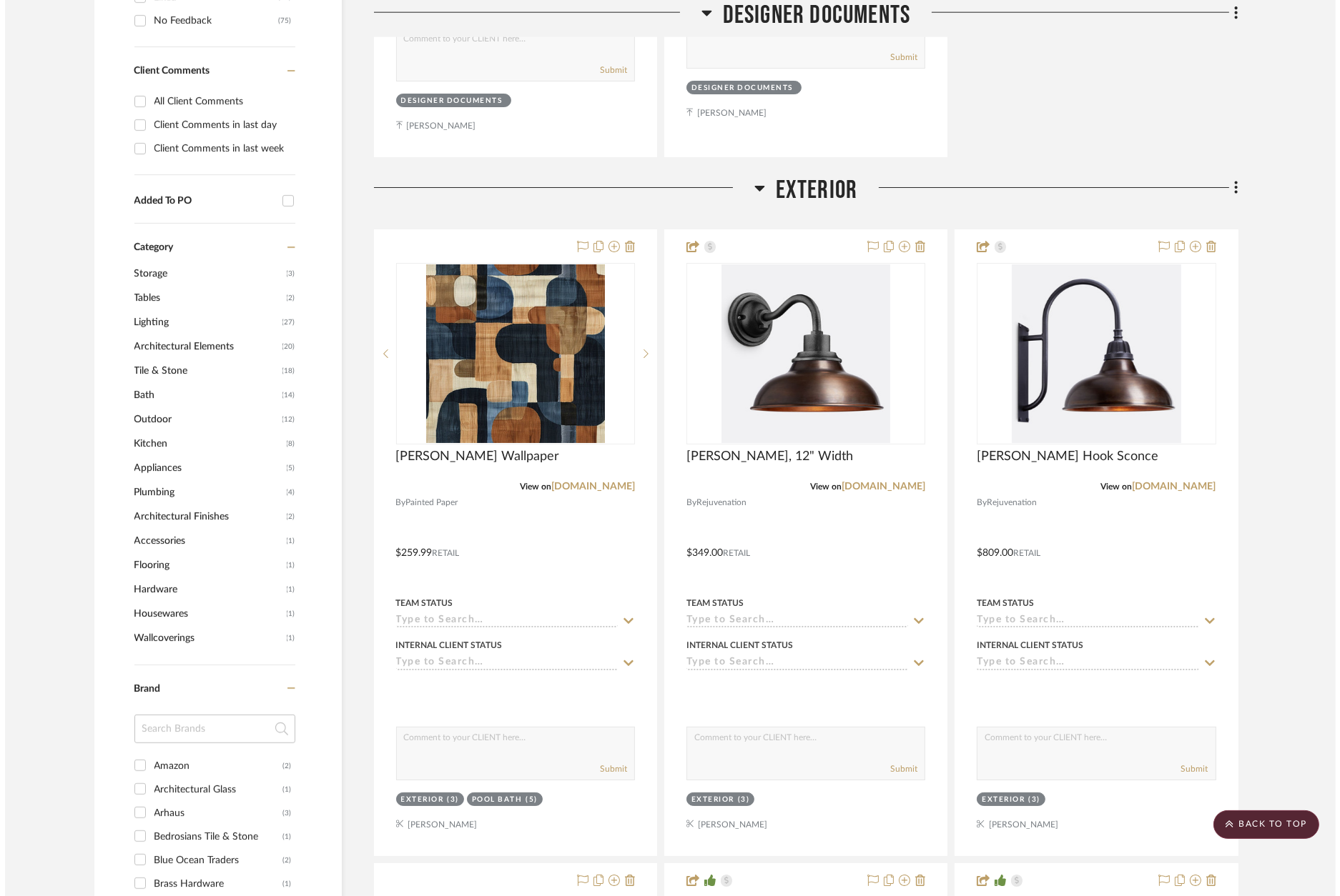
scroll to position [0, 0]
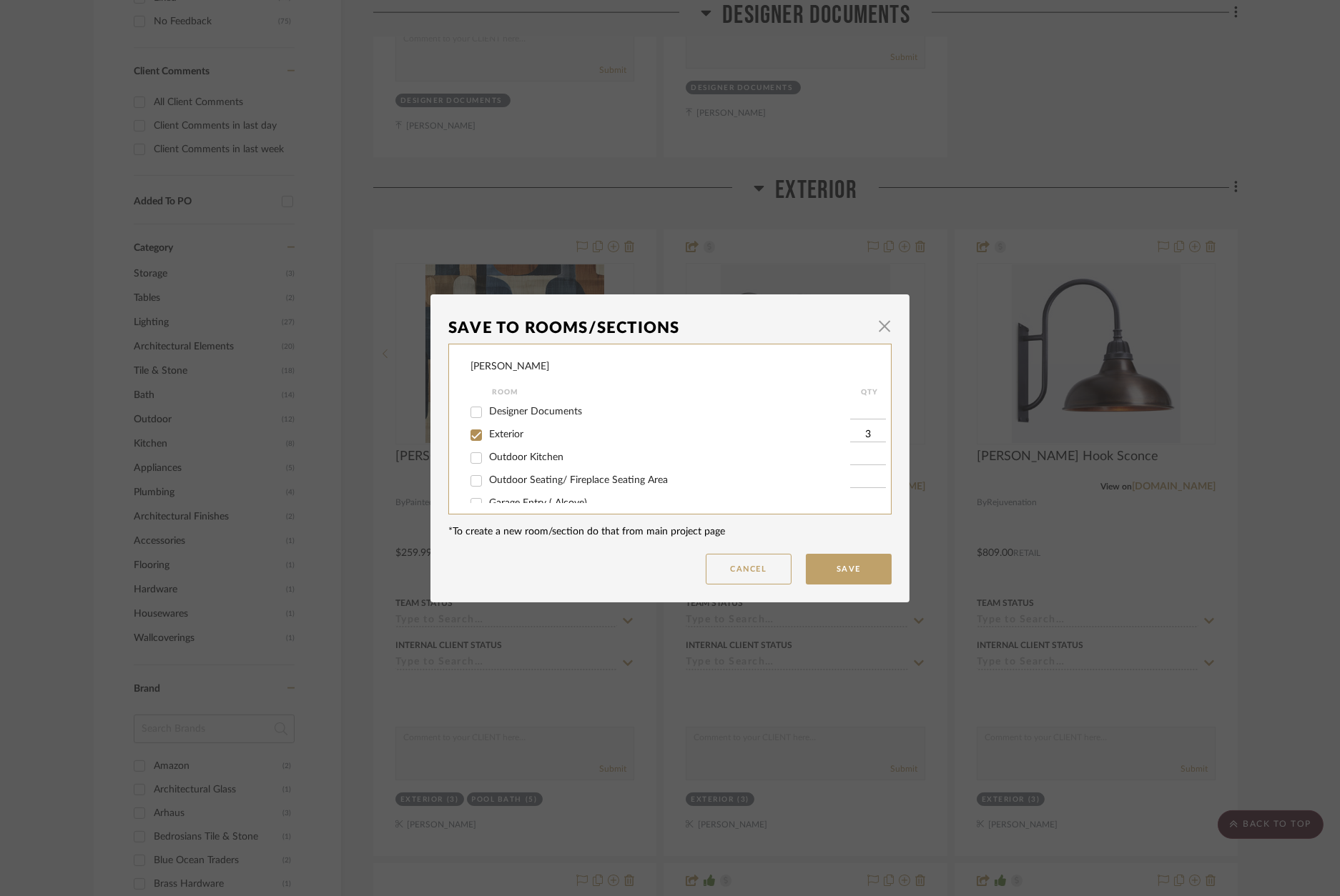
drag, startPoint x: 504, startPoint y: 431, endPoint x: 519, endPoint y: 434, distance: 15.3
click at [505, 431] on span "Exterior" at bounding box center [506, 434] width 34 height 10
click at [487, 431] on input "Exterior" at bounding box center [476, 435] width 23 height 23
checkbox input "false"
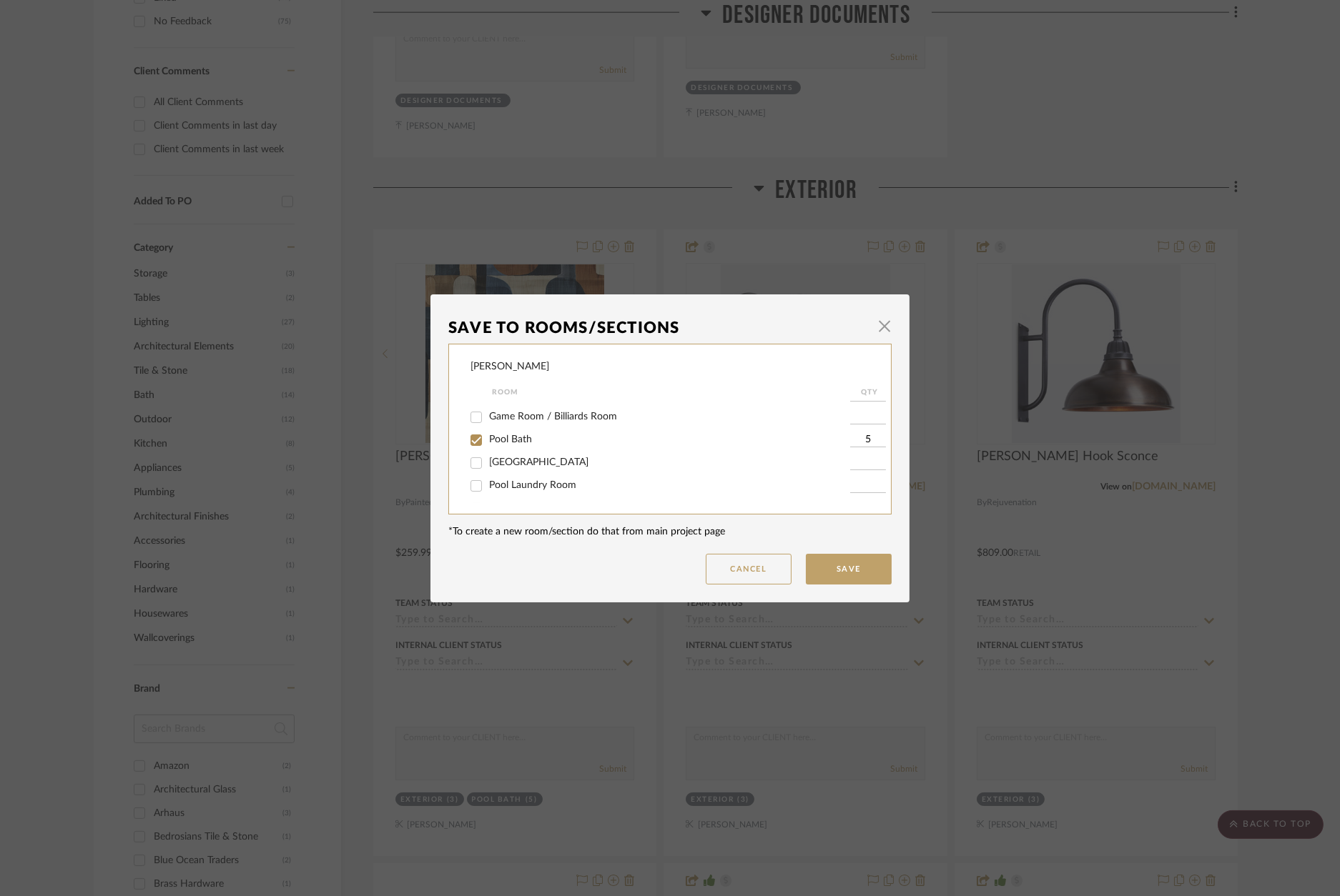
drag, startPoint x: 842, startPoint y: 573, endPoint x: 872, endPoint y: 536, distance: 47.6
click at [843, 573] on button "Save" at bounding box center [849, 569] width 85 height 30
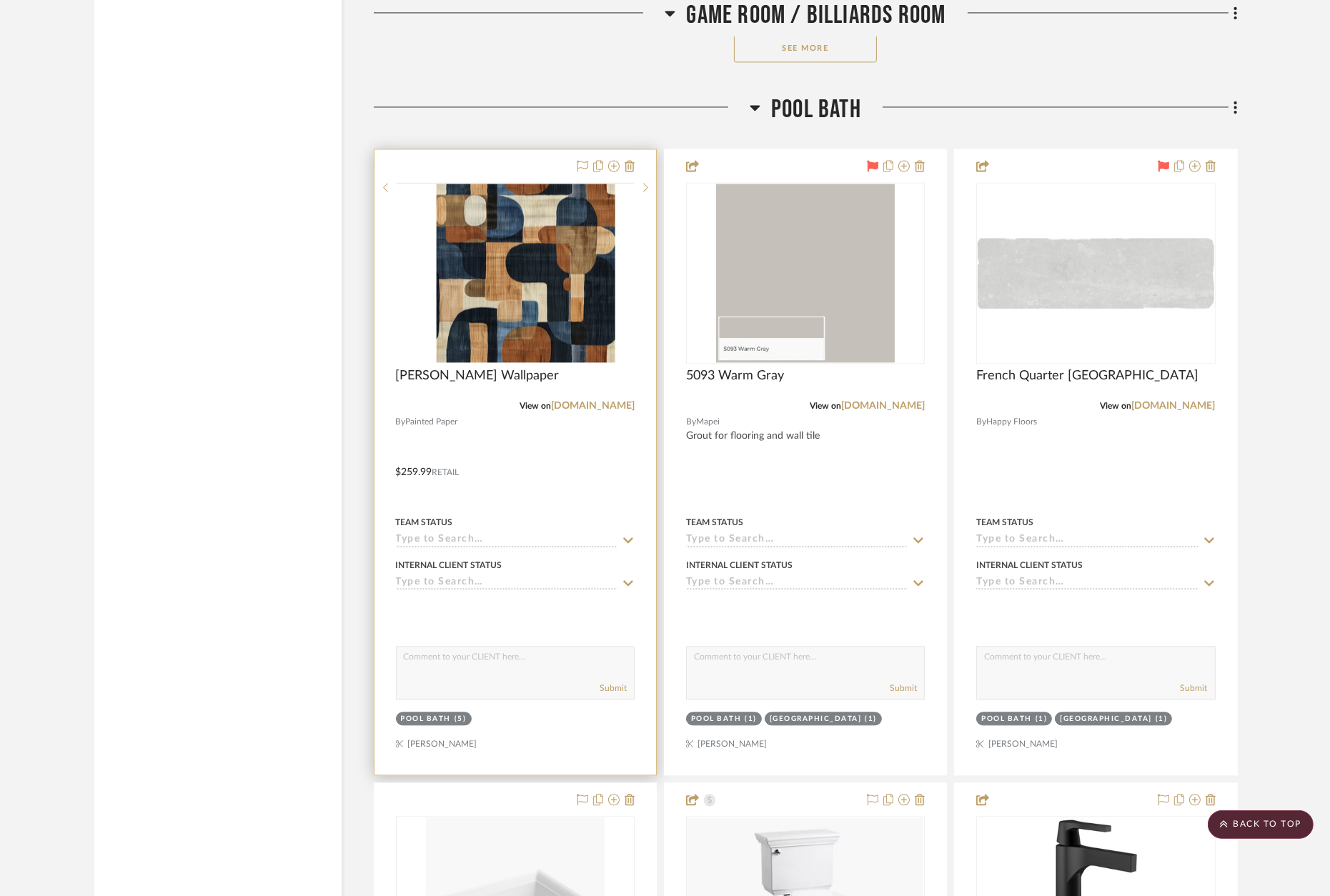
scroll to position [11796, 0]
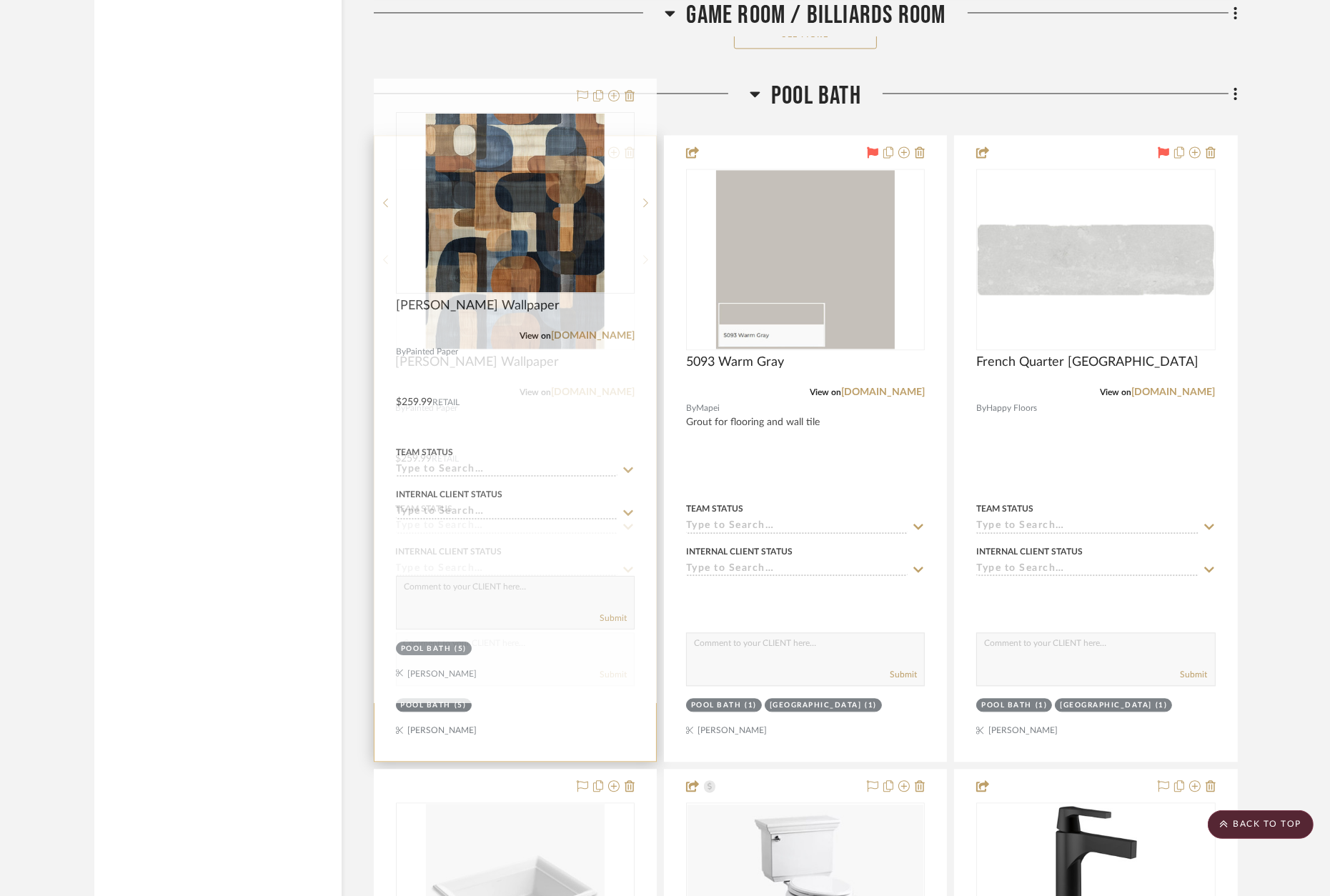
click at [517, 136] on div at bounding box center [515, 448] width 282 height 626
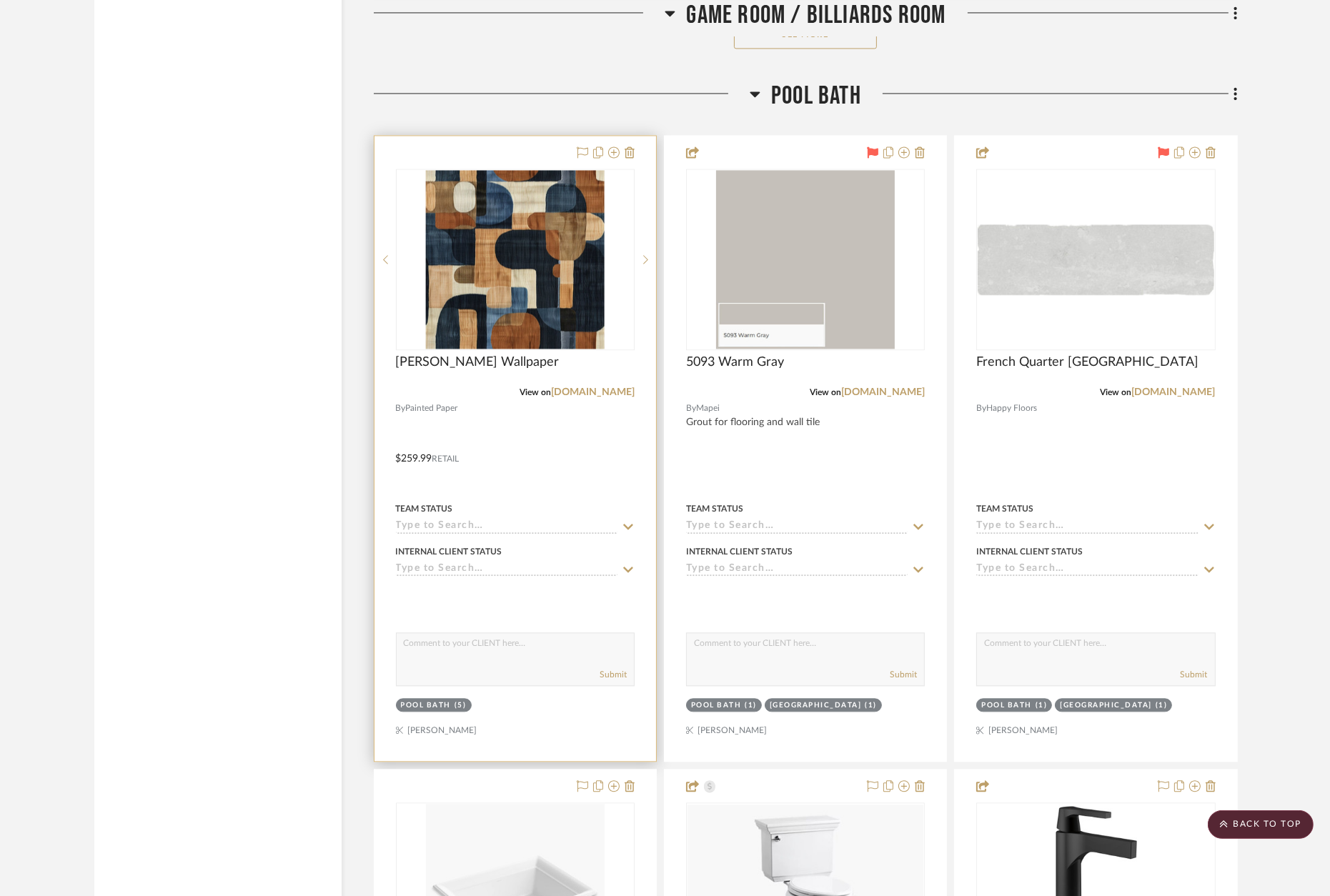
click at [525, 136] on div at bounding box center [515, 448] width 282 height 626
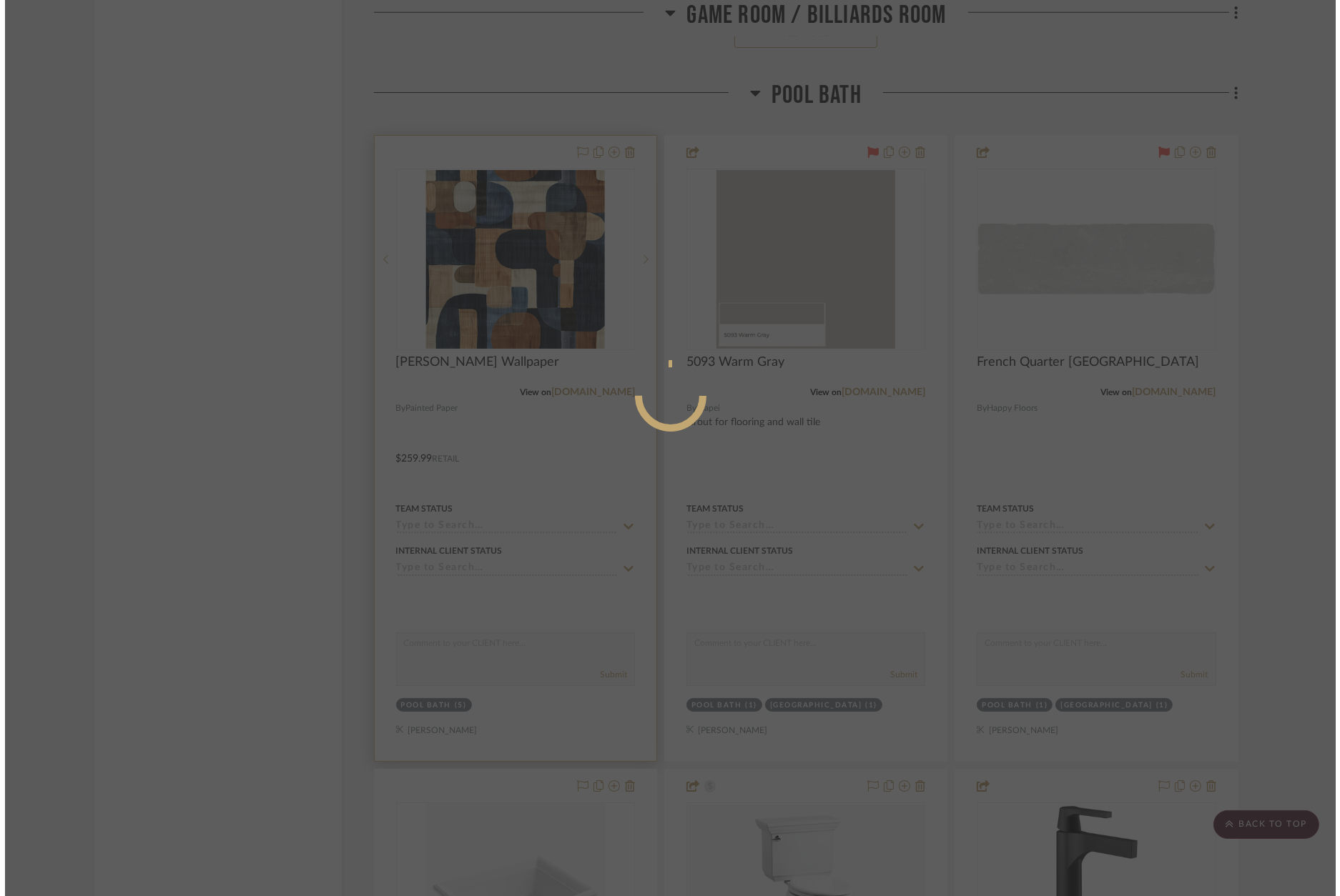
scroll to position [0, 0]
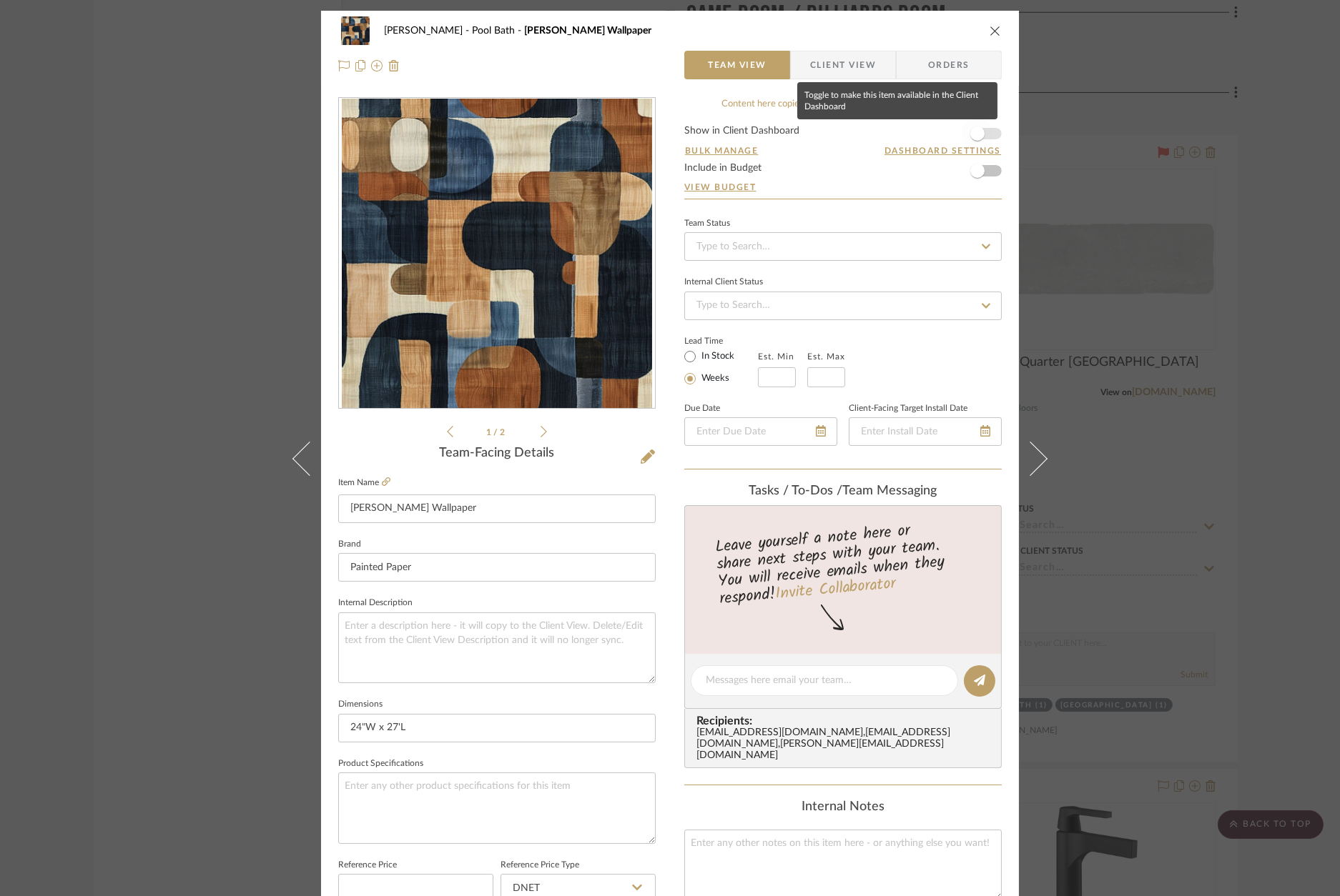
click at [976, 126] on span "button" at bounding box center [977, 133] width 14 height 14
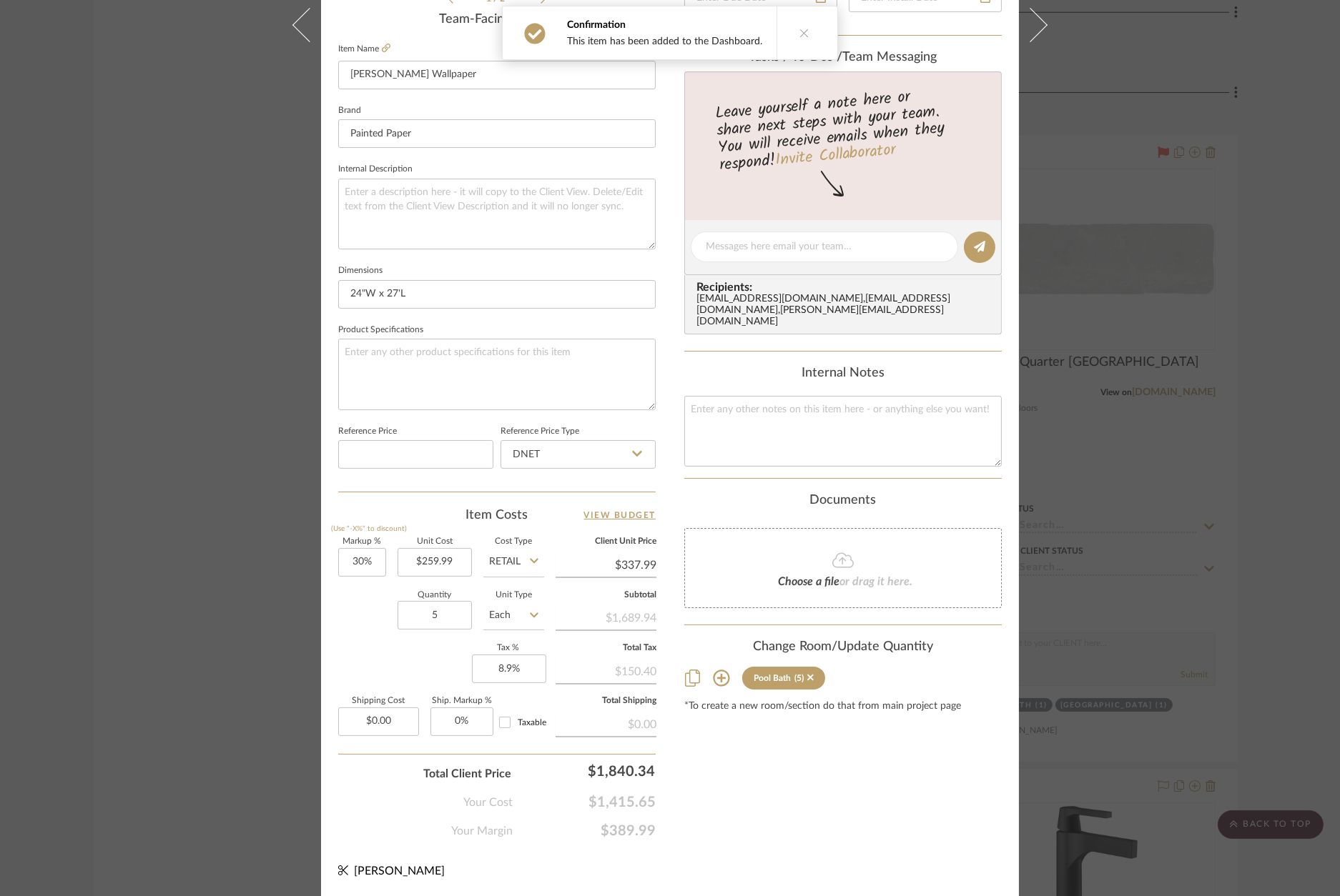
scroll to position [432, 0]
click at [817, 778] on div "Content here copies to Client View - confirm visibility there. Show in Client D…" at bounding box center [842, 252] width 318 height 1177
click at [354, 561] on input "30" at bounding box center [362, 564] width 48 height 28
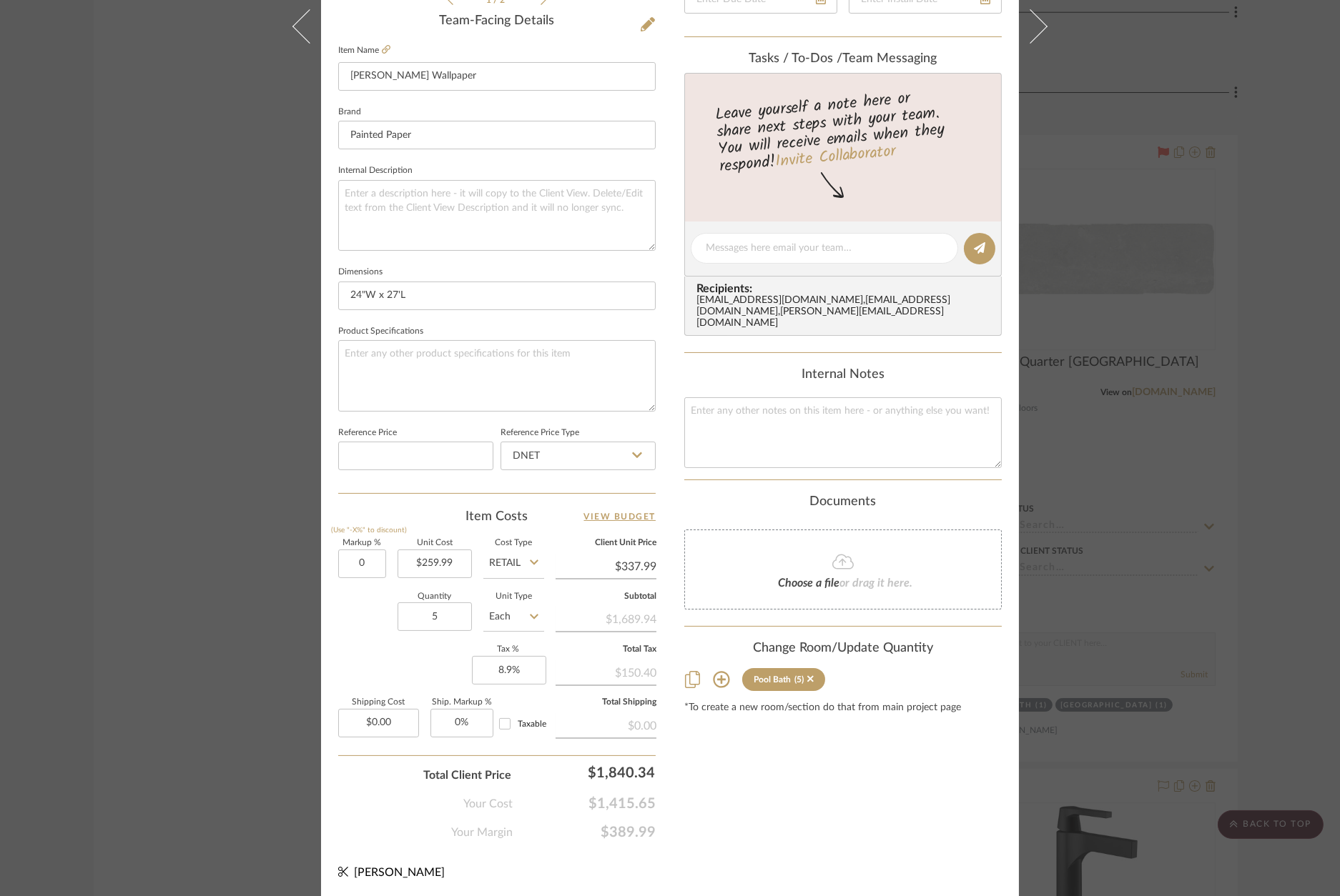
type input "0%"
drag, startPoint x: 364, startPoint y: 617, endPoint x: 533, endPoint y: 639, distance: 170.4
click at [364, 617] on div "Quantity 5 Unit Type Each" at bounding box center [441, 619] width 206 height 51
type input "$259.99"
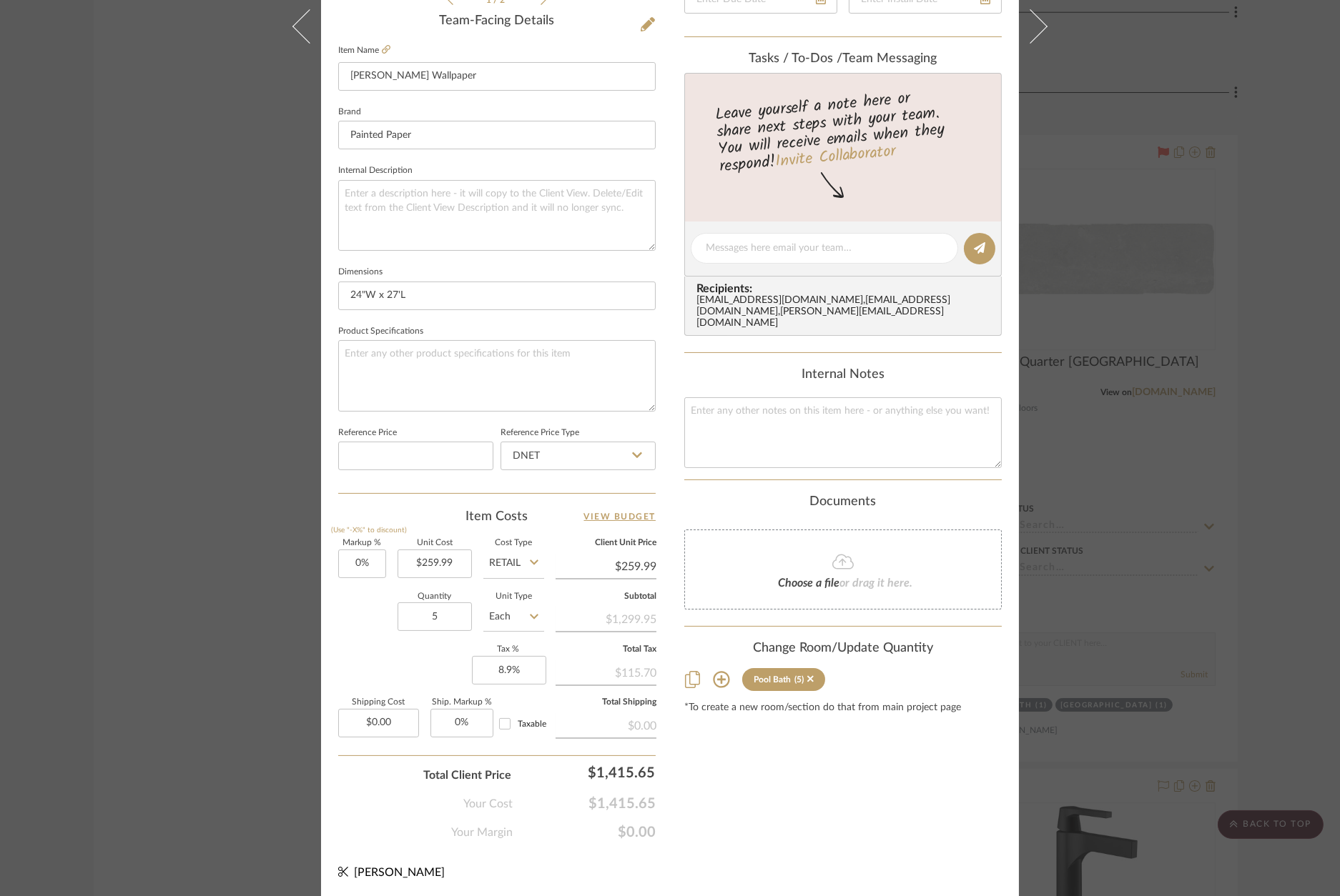
click at [771, 766] on div "Content here copies to Client View - confirm visibility there. Show in Client D…" at bounding box center [842, 252] width 318 height 1177
drag, startPoint x: 271, startPoint y: 653, endPoint x: 282, endPoint y: 651, distance: 11.2
click at [273, 651] on div "Wagner Pool Bath Nathan Alan Wallpaper Team View Client View Orders 1 / 2 Team-…" at bounding box center [670, 448] width 1340 height 896
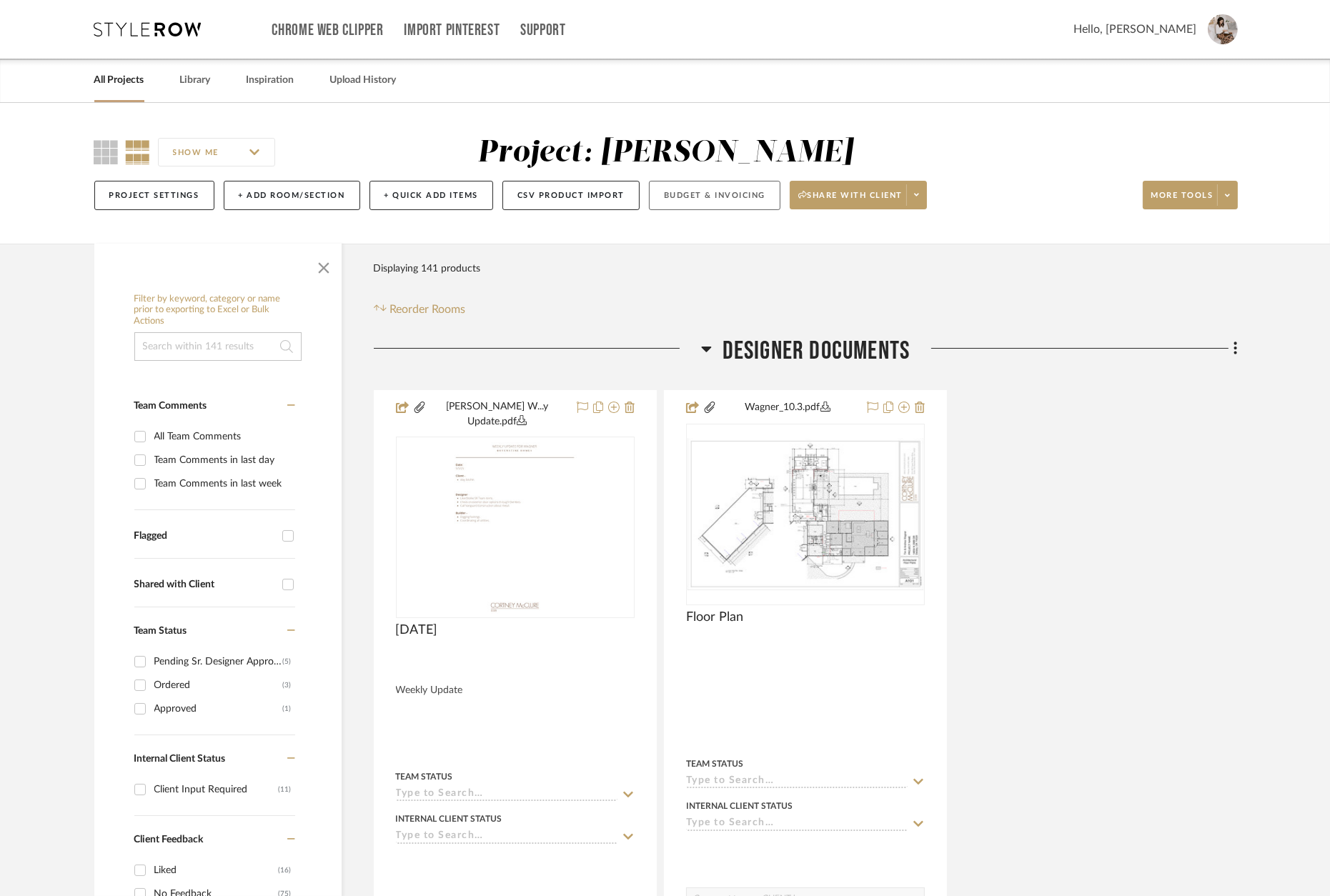
click at [712, 196] on button "Budget & Invoicing" at bounding box center [714, 195] width 132 height 29
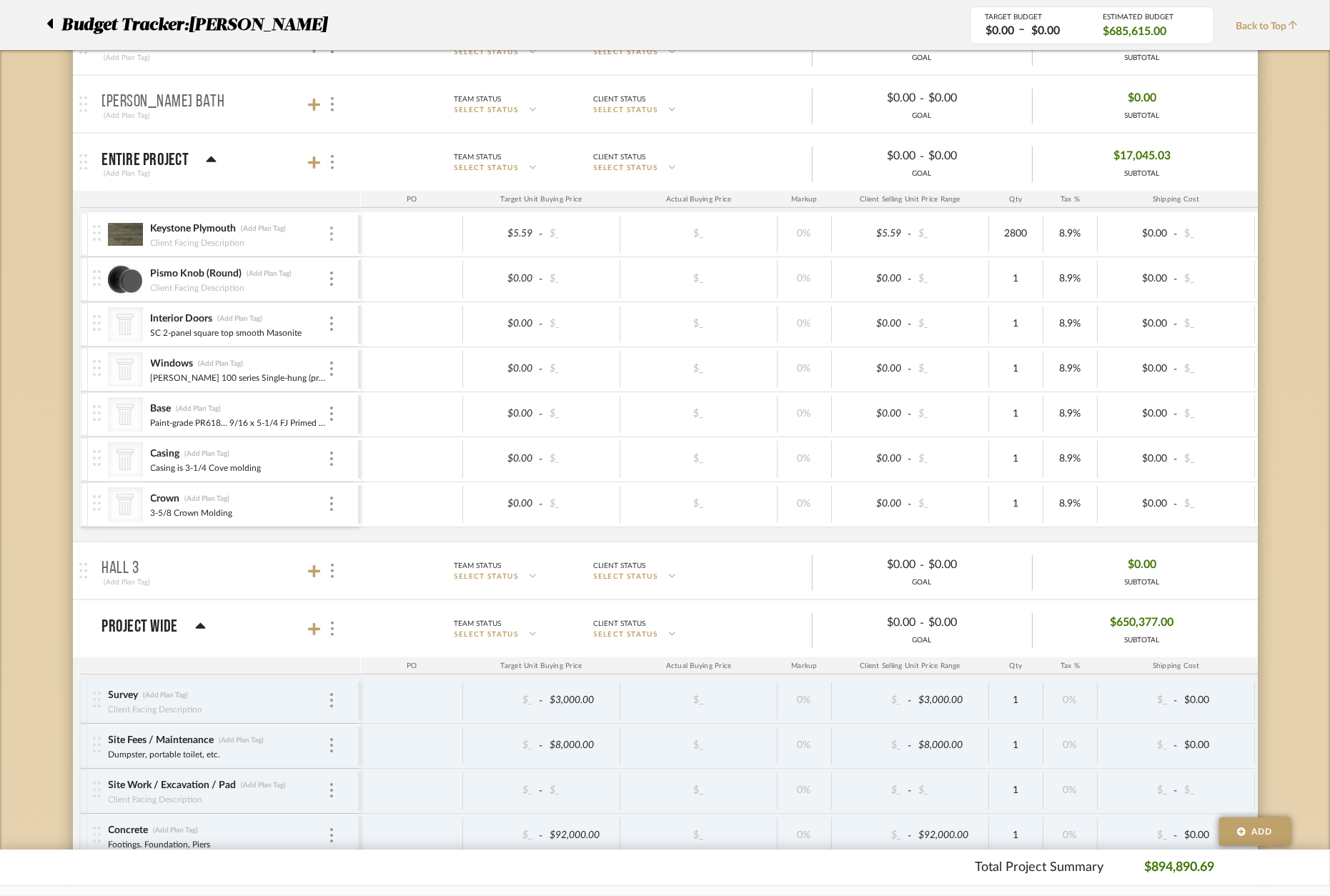
click at [330, 240] on img at bounding box center [331, 233] width 3 height 14
click at [388, 344] on span "Remove Item" at bounding box center [400, 341] width 88 height 12
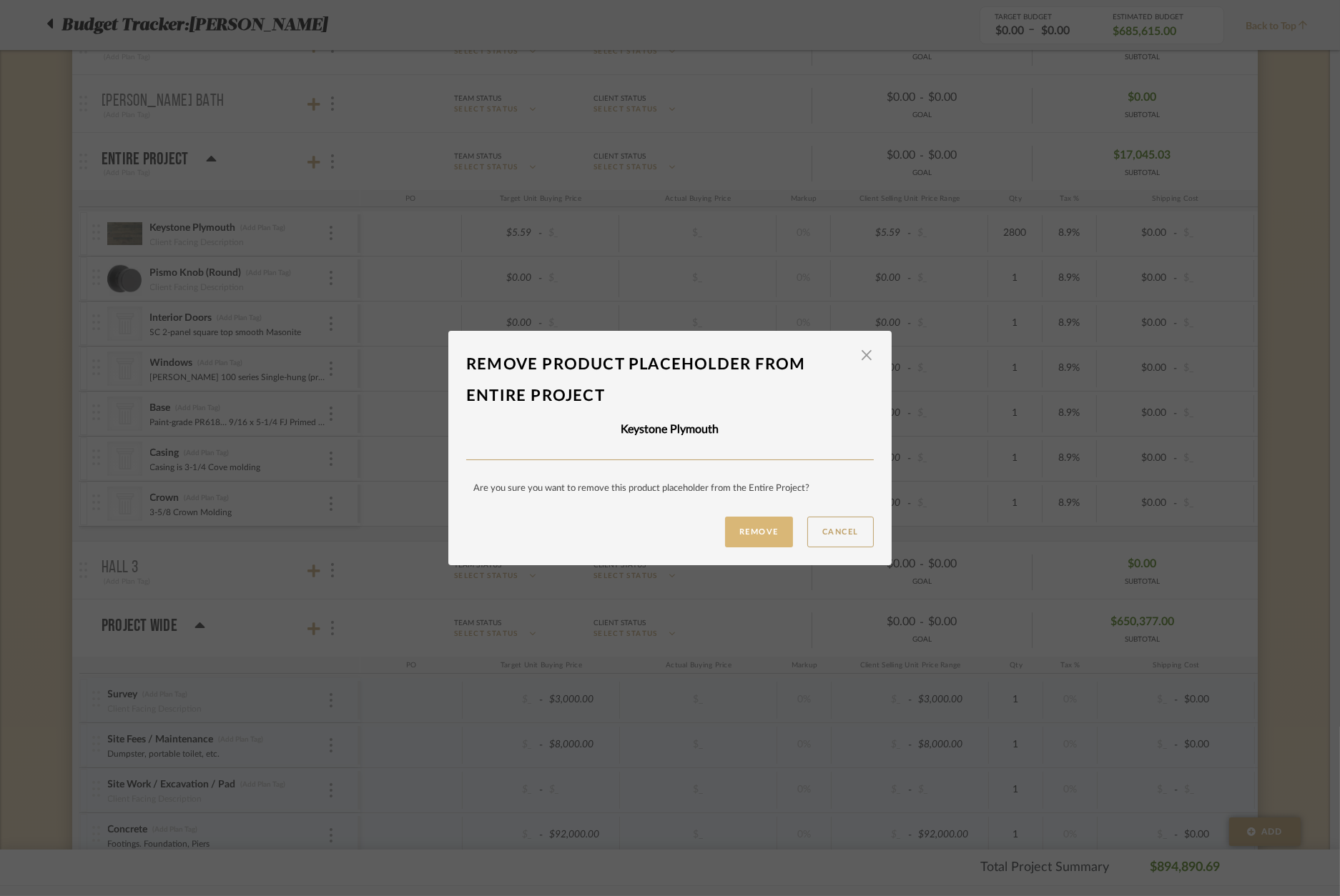
click at [765, 541] on button "Remove" at bounding box center [759, 532] width 68 height 30
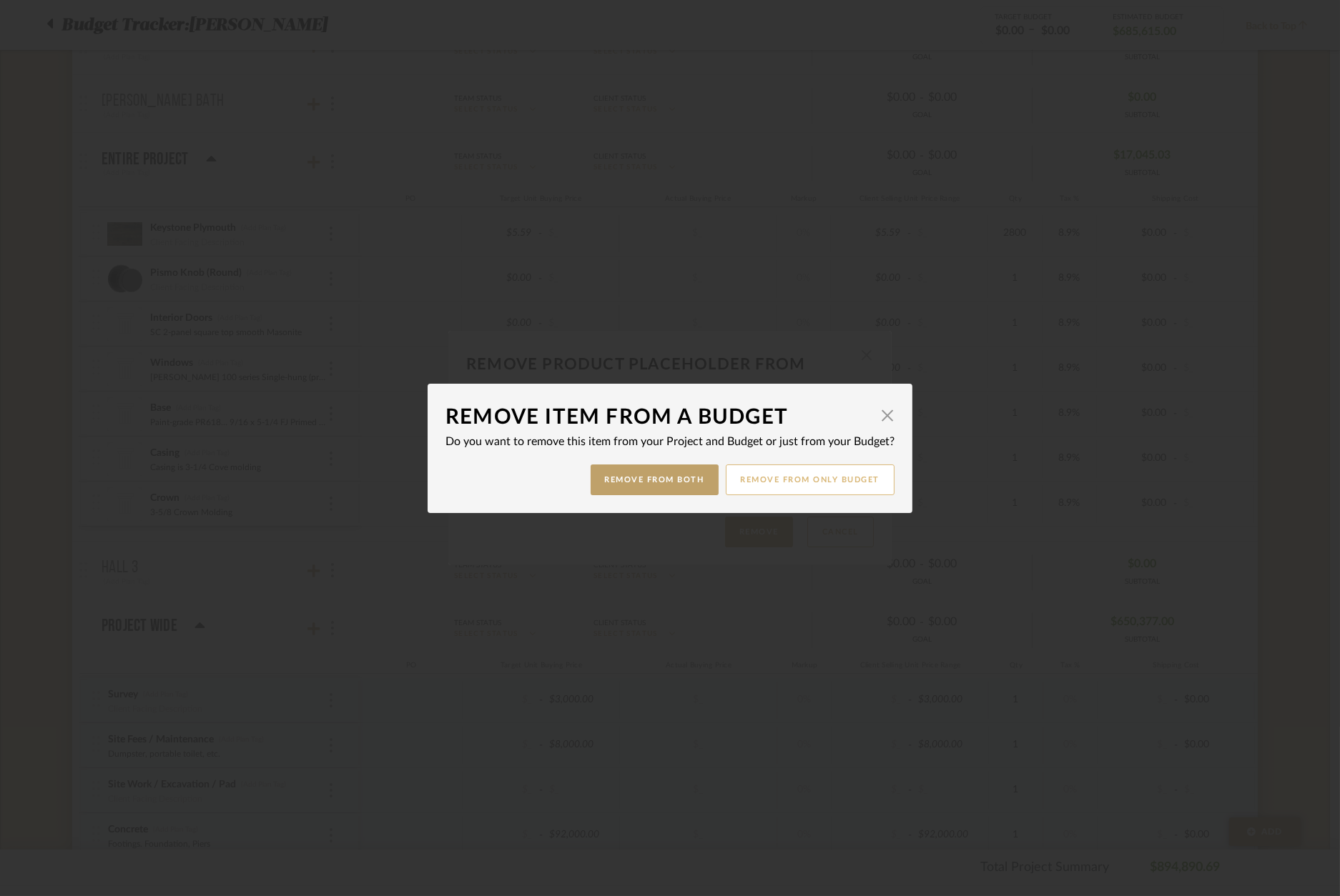
click at [748, 482] on button "Remove from only Budget" at bounding box center [810, 480] width 170 height 30
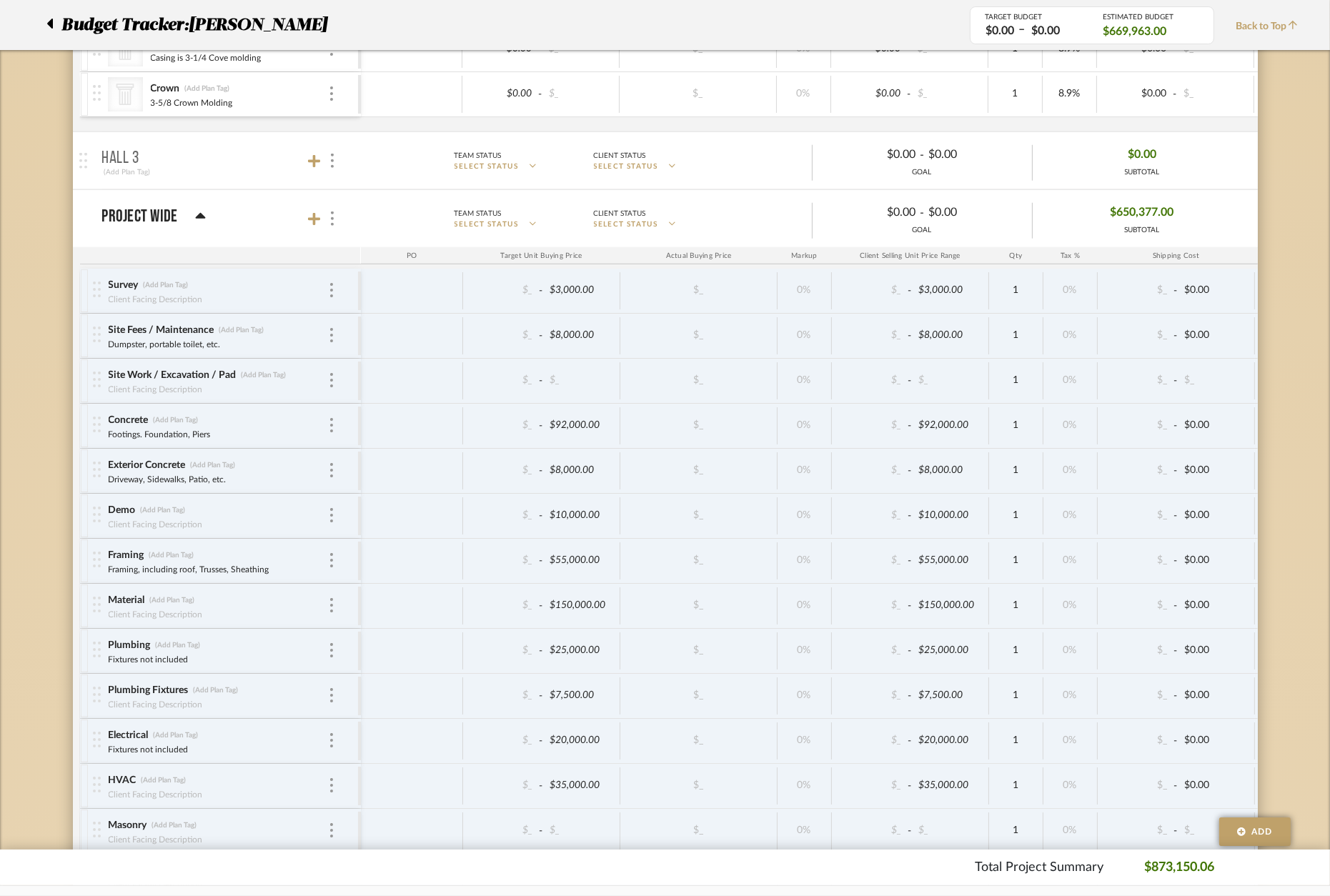
click at [331, 230] on span "Project Wide Team Status SELECT STATUS Client Status SELECT STATUS $0.00 - $0.0…" at bounding box center [677, 218] width 1150 height 39
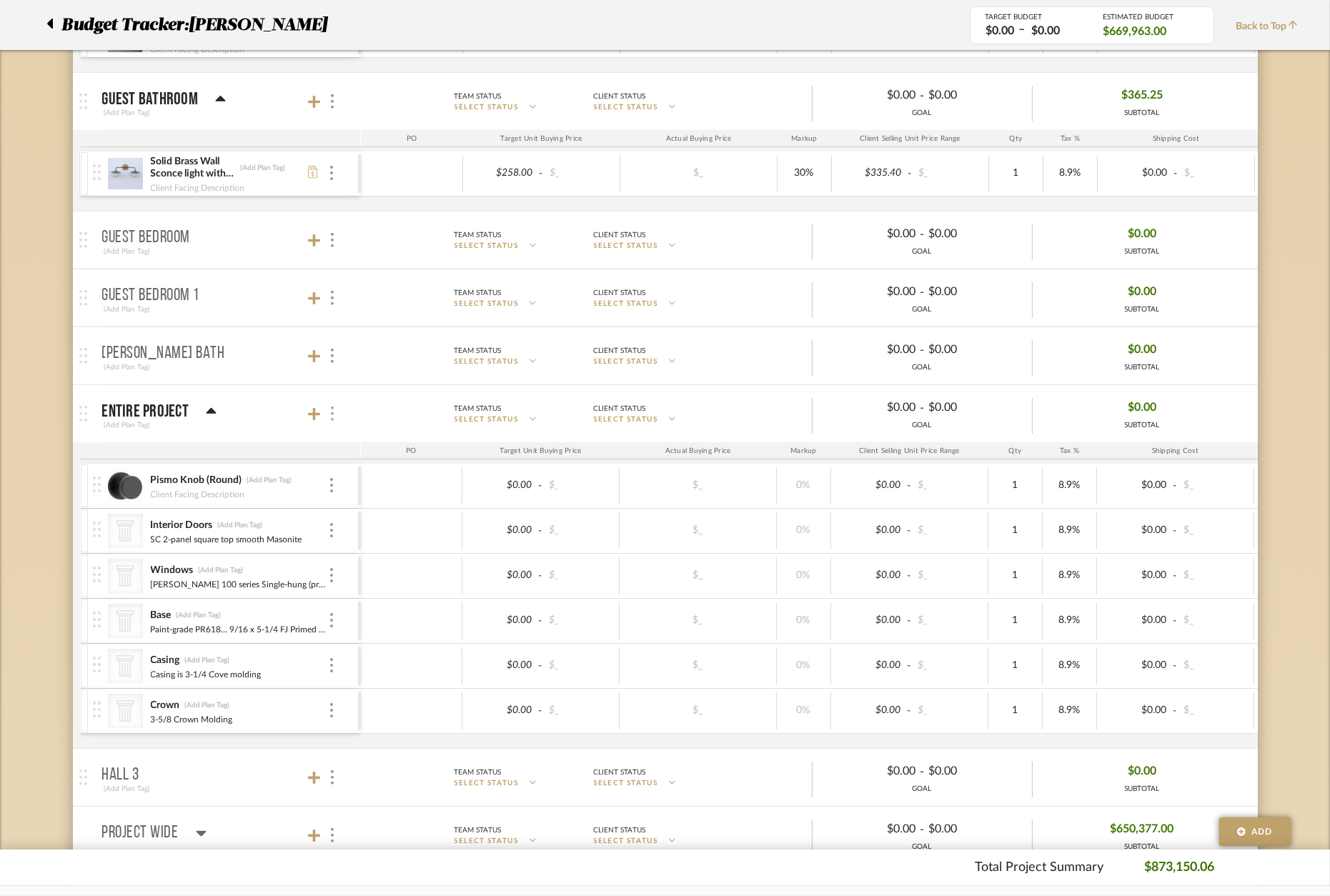
click at [330, 421] on div at bounding box center [332, 414] width 15 height 19
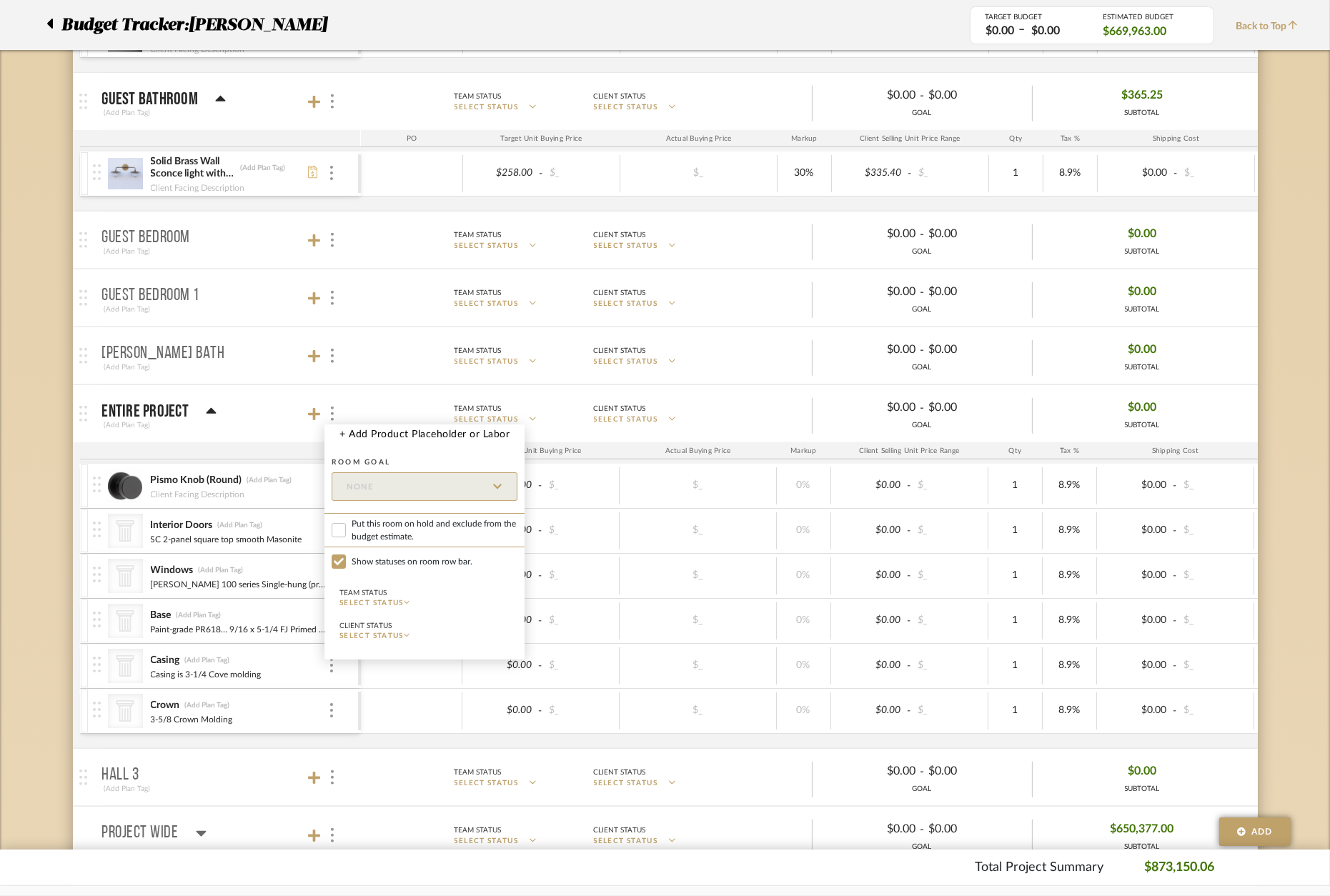
click at [275, 425] on div at bounding box center [665, 448] width 1330 height 896
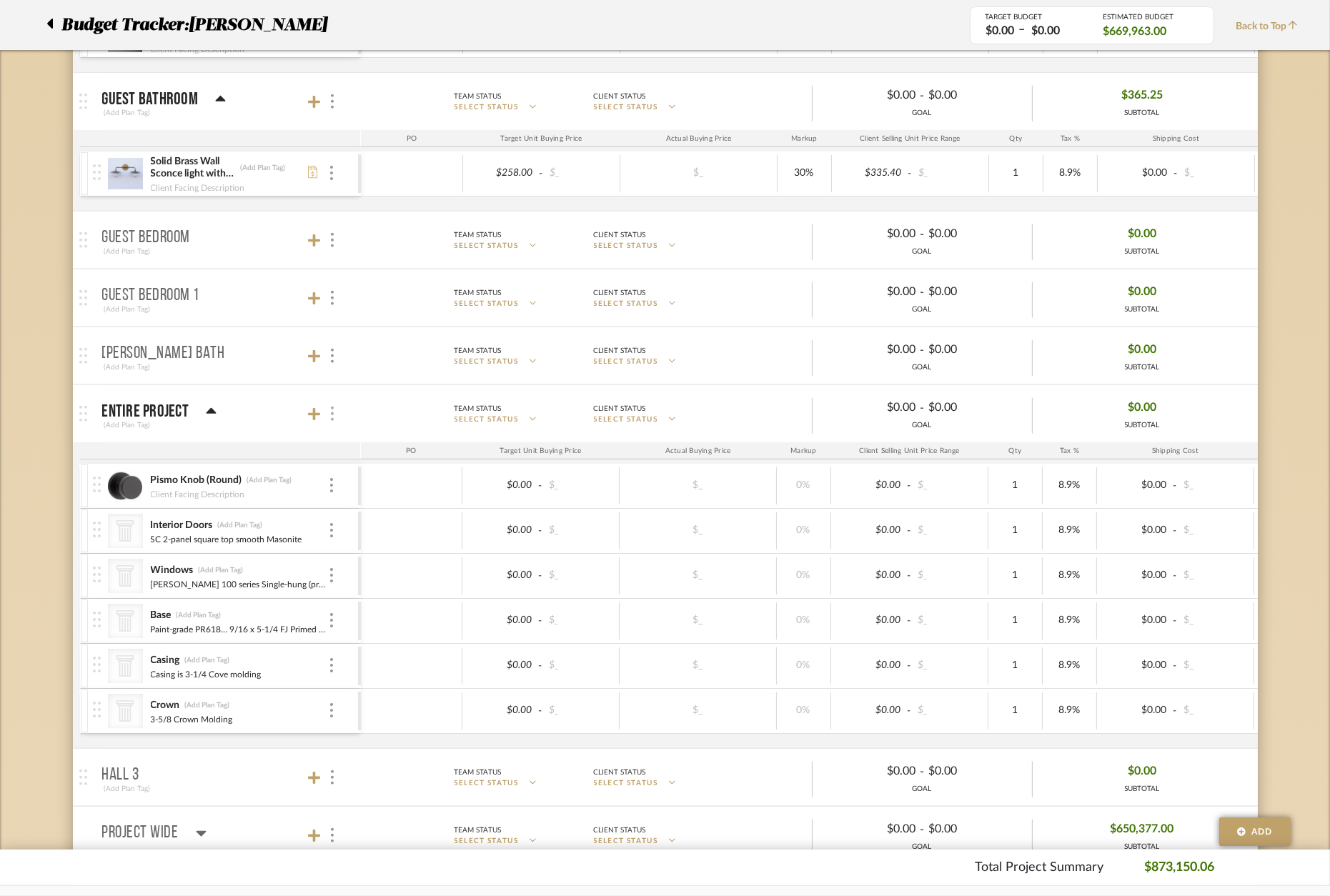
click at [337, 422] on div at bounding box center [332, 414] width 15 height 19
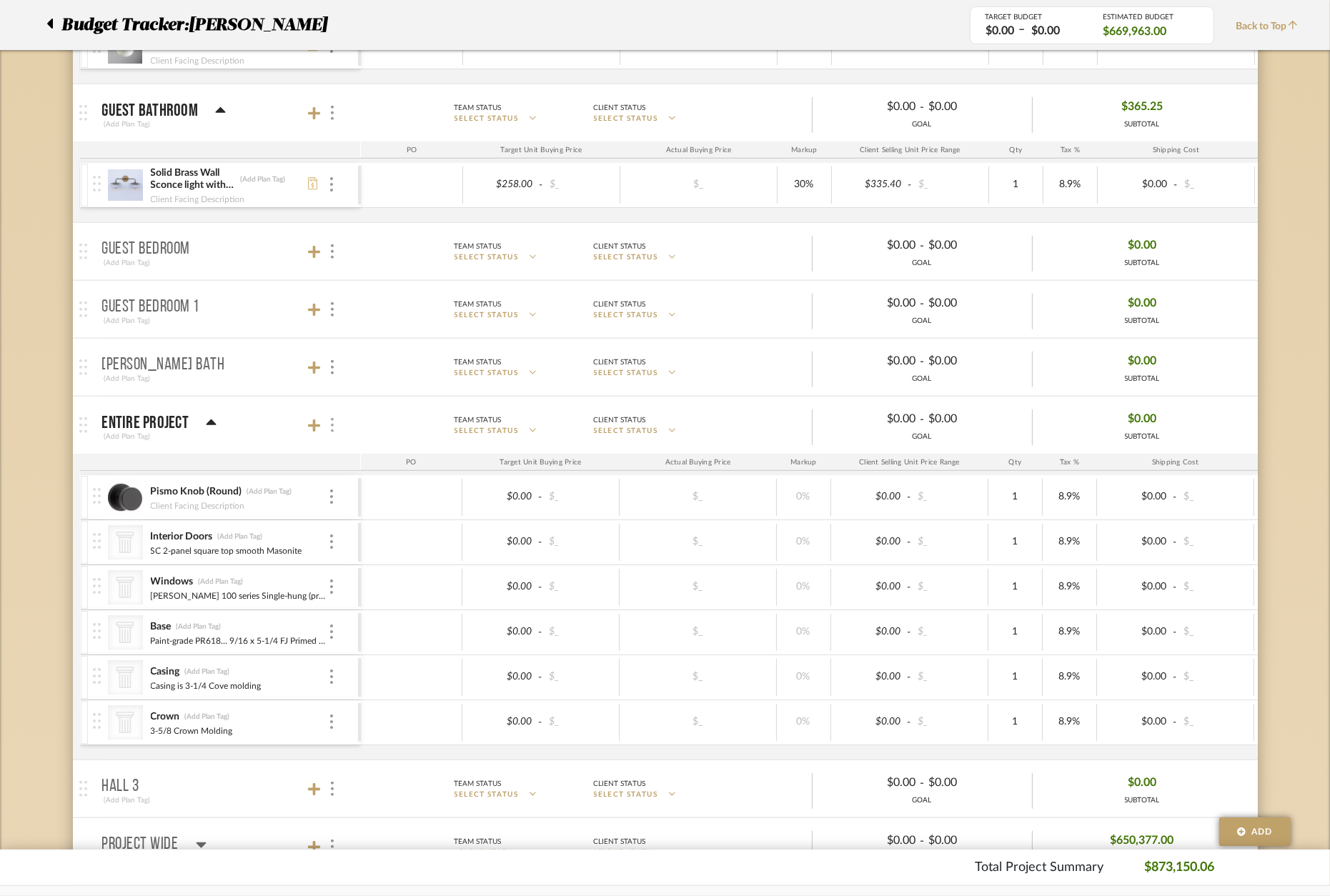
click at [333, 430] on img at bounding box center [332, 425] width 3 height 14
click at [337, 436] on mat-panel-title "Entire Project (Add Plan Tag)" at bounding box center [228, 425] width 251 height 35
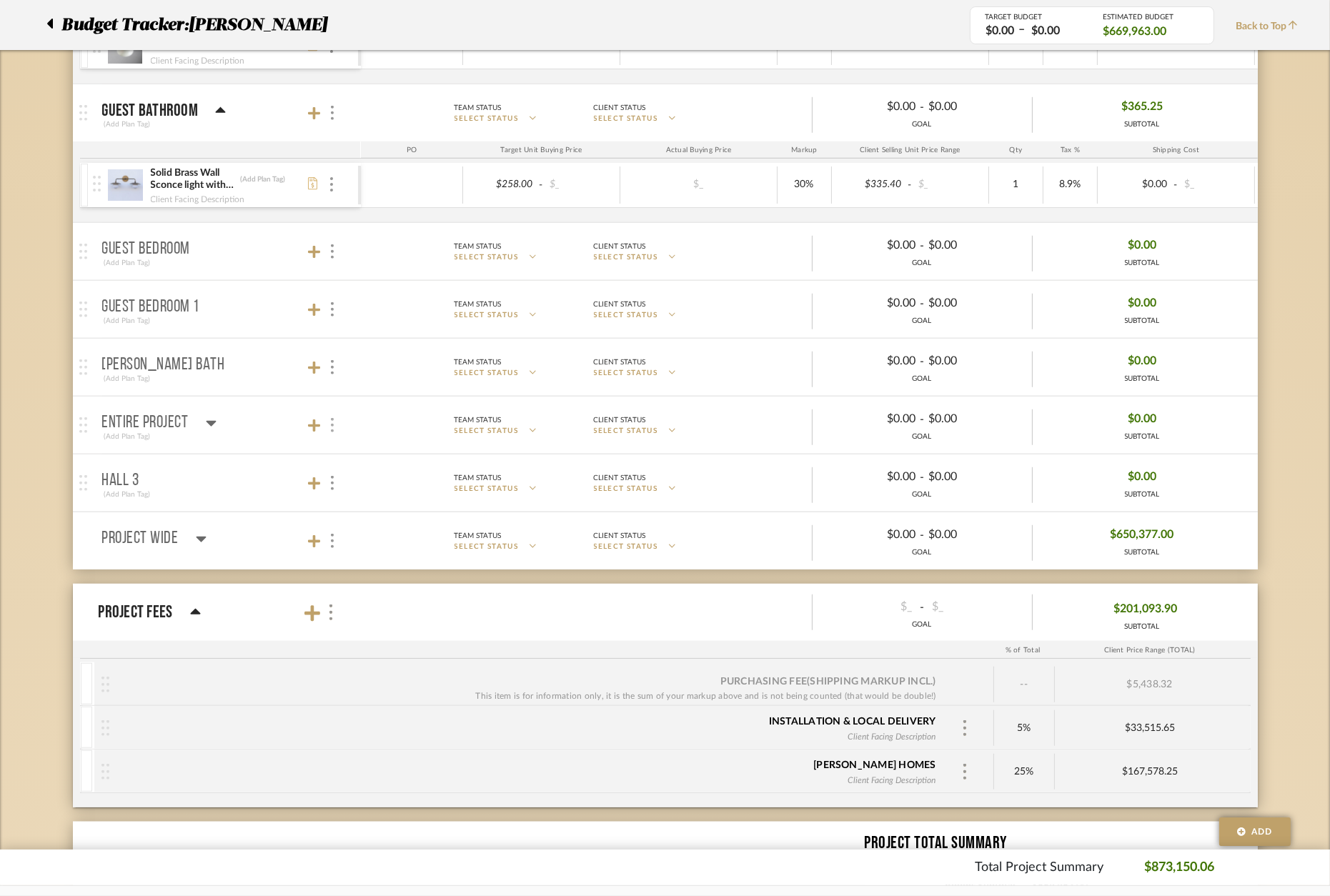
click at [334, 432] on img at bounding box center [332, 425] width 3 height 14
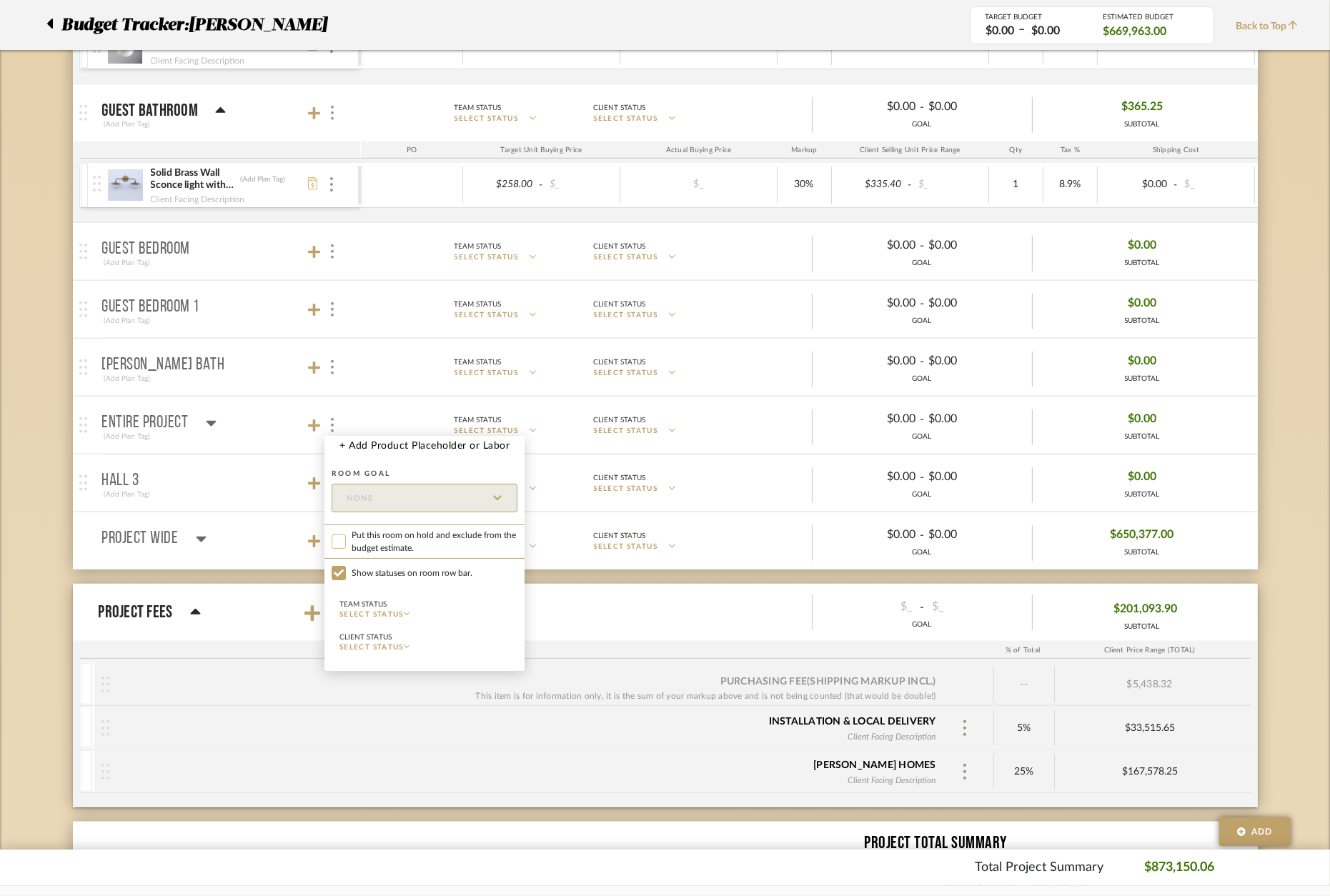
click at [336, 540] on input "Put this room on hold and exclude from the budget estimate." at bounding box center [338, 541] width 14 height 14
checkbox input "true"
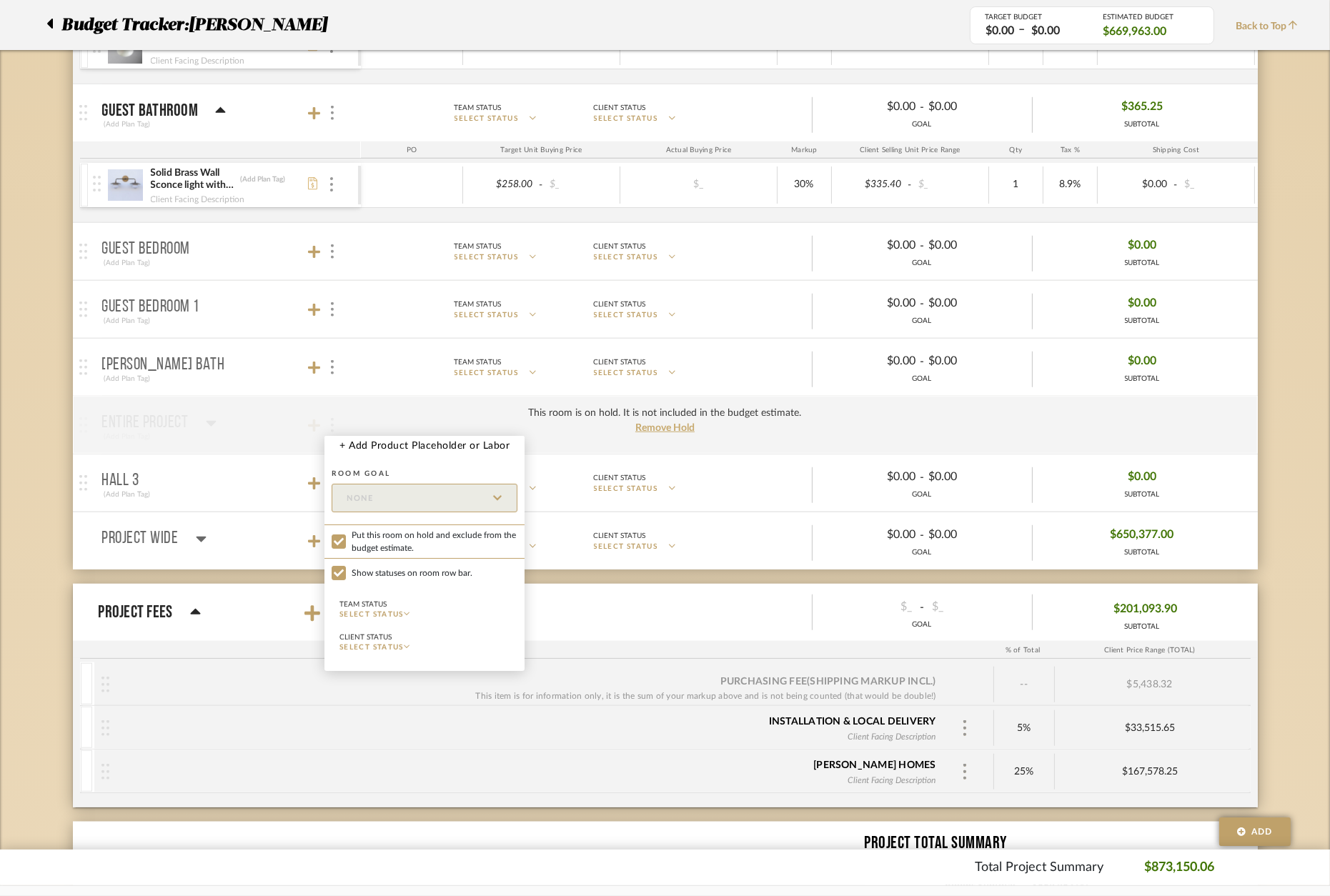
click at [225, 516] on div at bounding box center [665, 448] width 1330 height 896
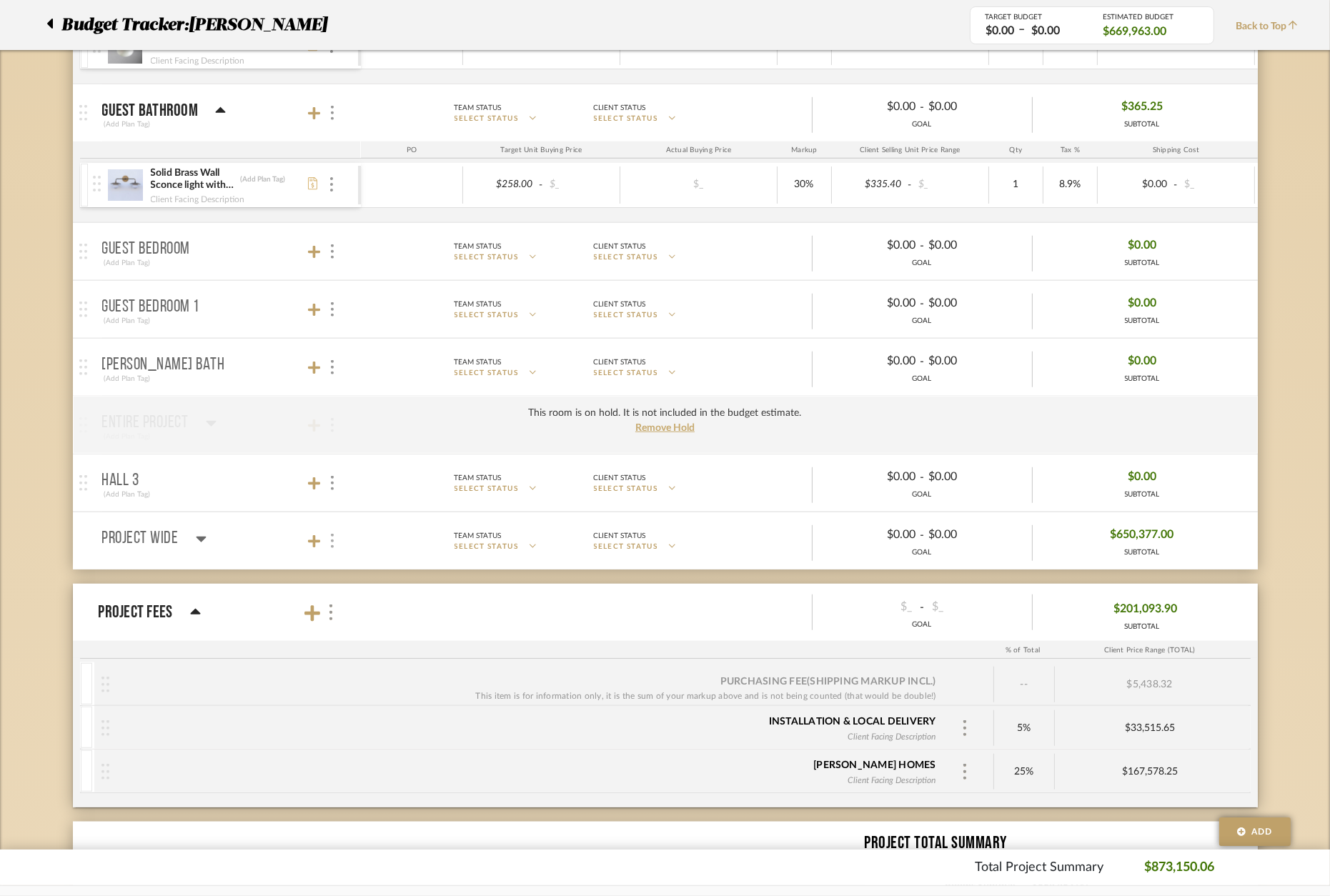
click at [335, 549] on div at bounding box center [332, 541] width 15 height 19
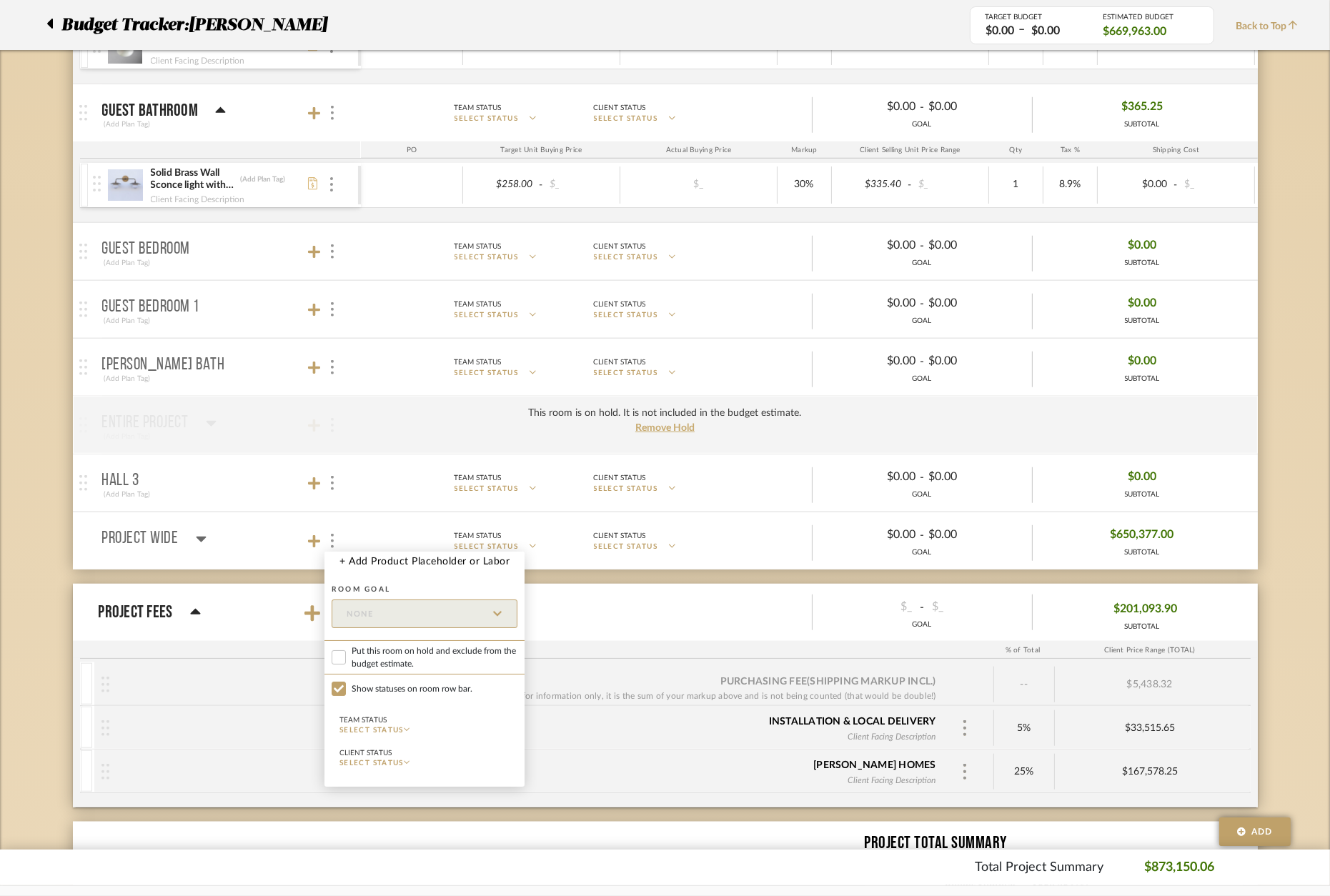
click at [423, 656] on span "Put this room on hold and exclude from the budget estimate." at bounding box center [434, 657] width 166 height 26
click at [346, 656] on input "Put this room on hold and exclude from the budget estimate." at bounding box center [338, 657] width 14 height 14
checkbox input "true"
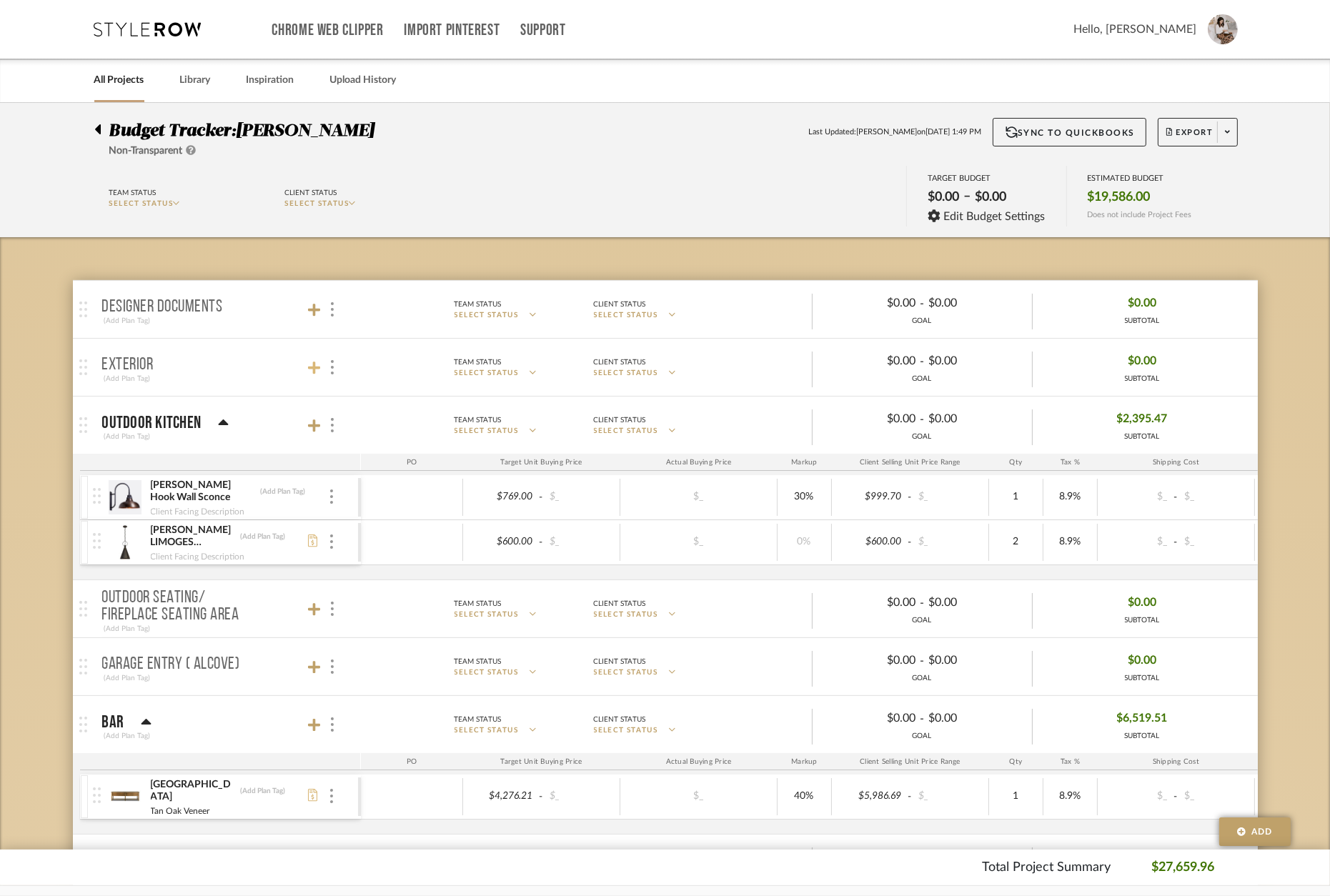
click at [309, 374] on icon at bounding box center [315, 368] width 13 height 14
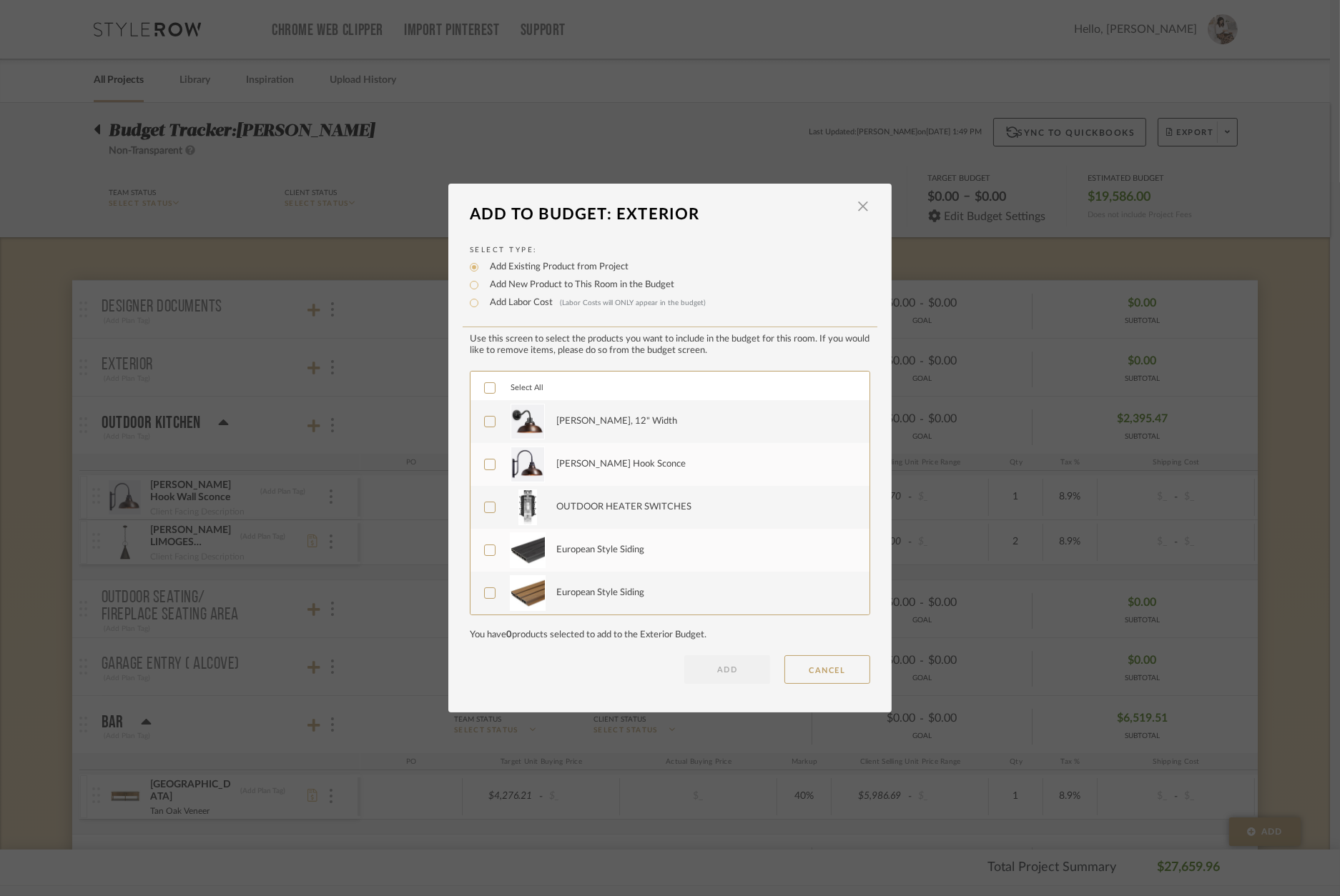
click at [615, 425] on div "Carson Sconce, 12" Width" at bounding box center [615, 421] width 120 height 14
click at [622, 466] on div "Carson Shepherd's Hook Sconce" at bounding box center [620, 464] width 129 height 14
click at [733, 670] on button "ADD" at bounding box center [726, 669] width 85 height 28
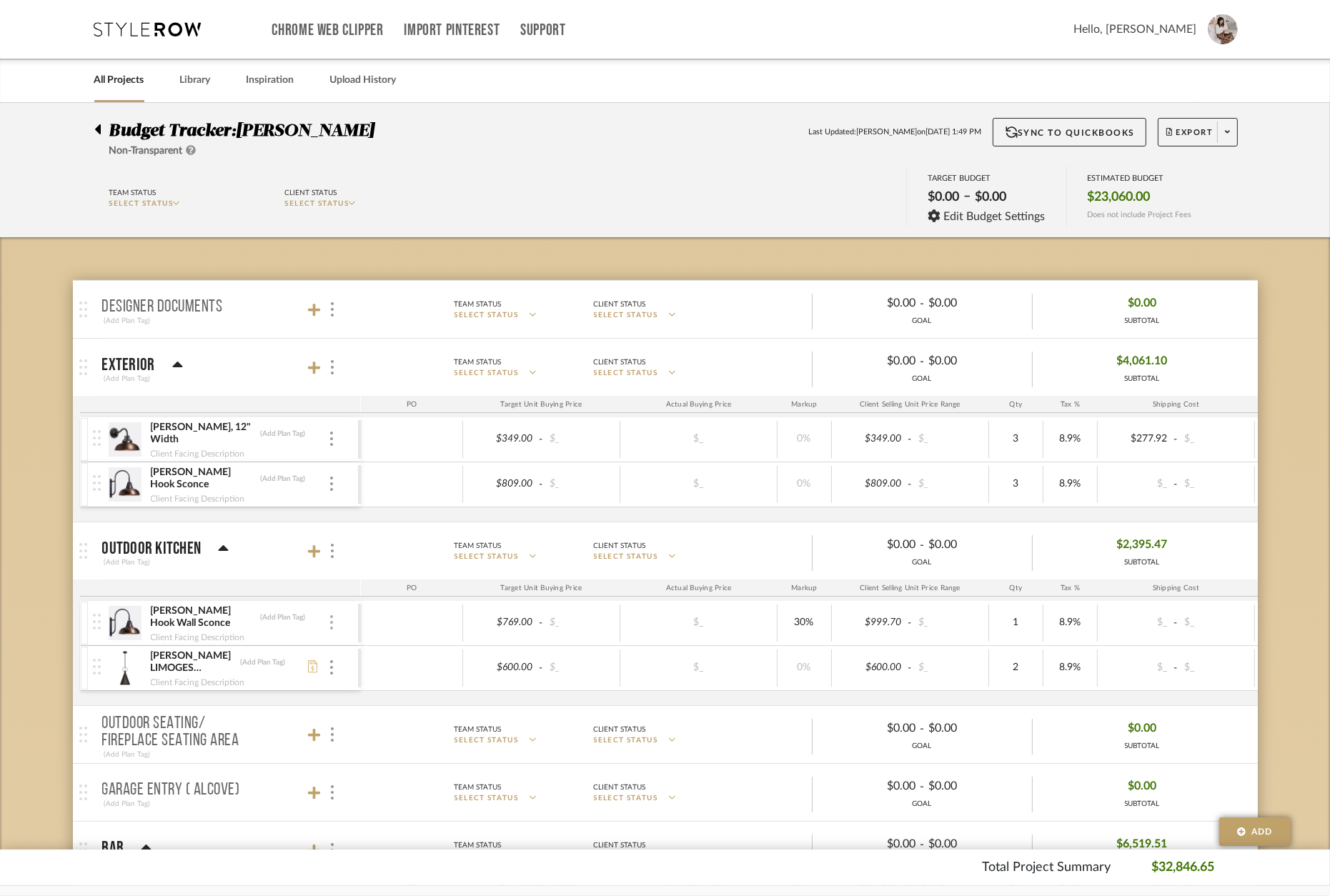
click at [333, 623] on div at bounding box center [332, 623] width 8 height 16
click at [385, 728] on span "Remove Item" at bounding box center [400, 728] width 88 height 12
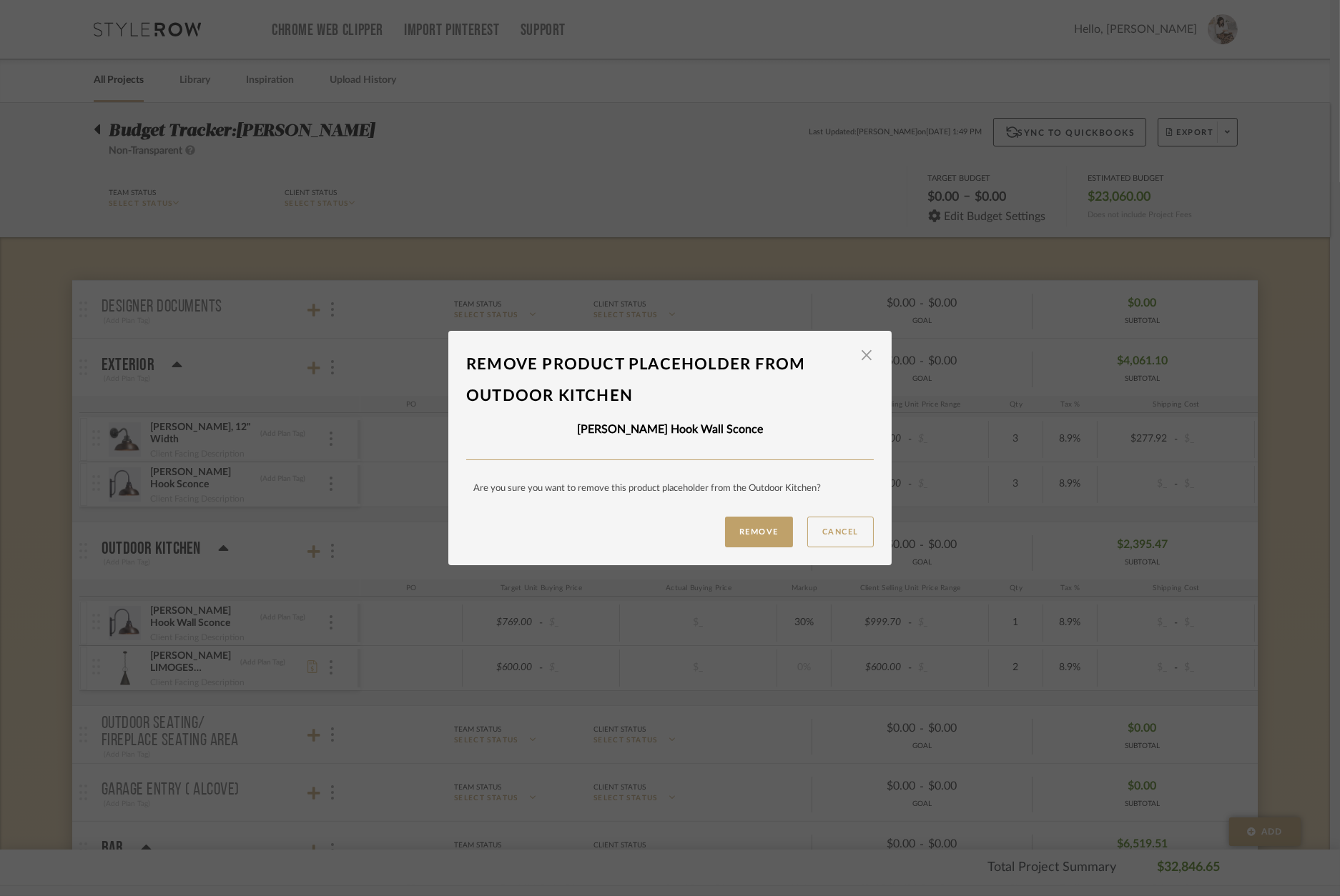
drag, startPoint x: 750, startPoint y: 541, endPoint x: 766, endPoint y: 538, distance: 16.3
click at [751, 541] on button "Remove" at bounding box center [759, 532] width 68 height 30
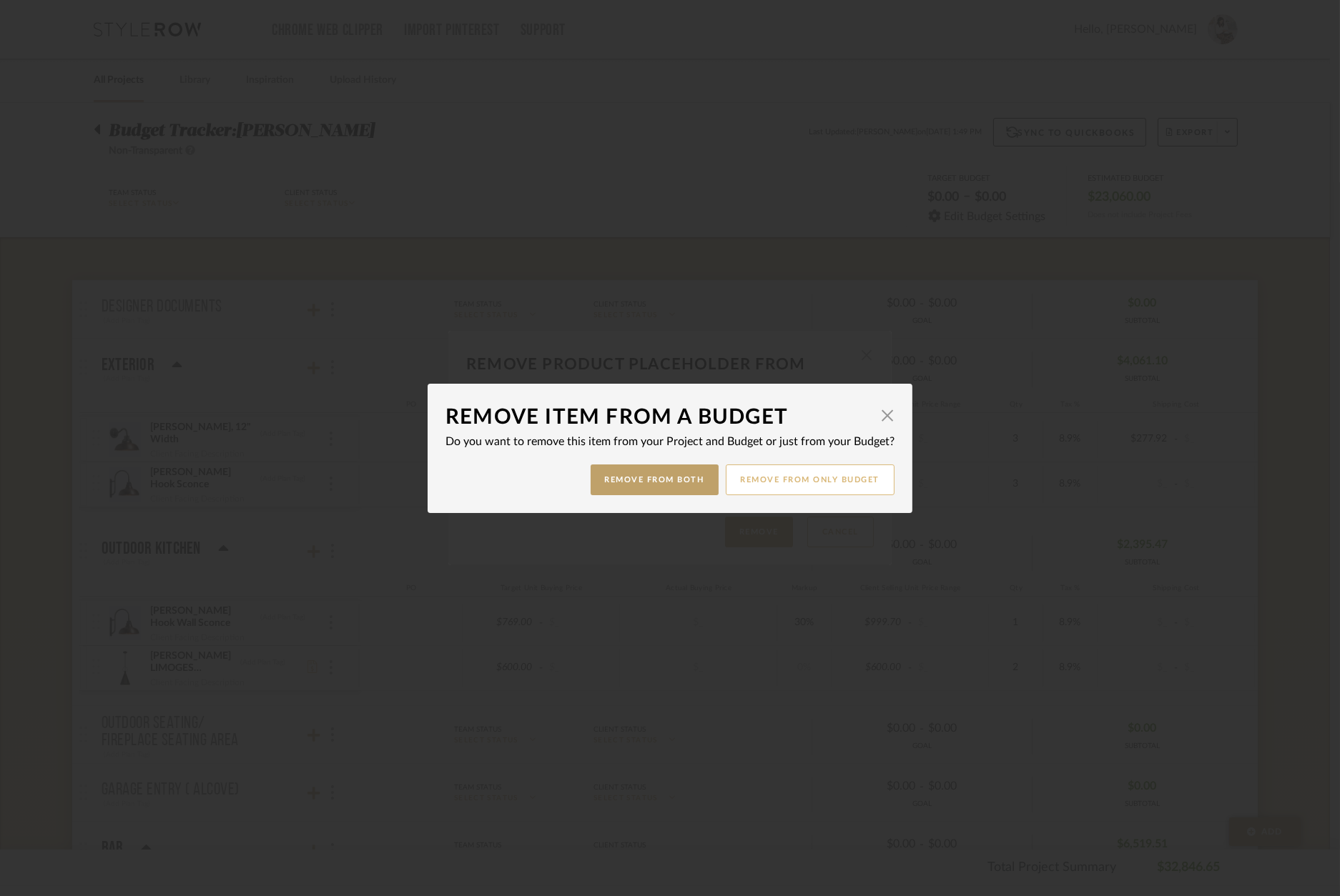
click at [829, 481] on button "Remove from only Budget" at bounding box center [810, 480] width 170 height 30
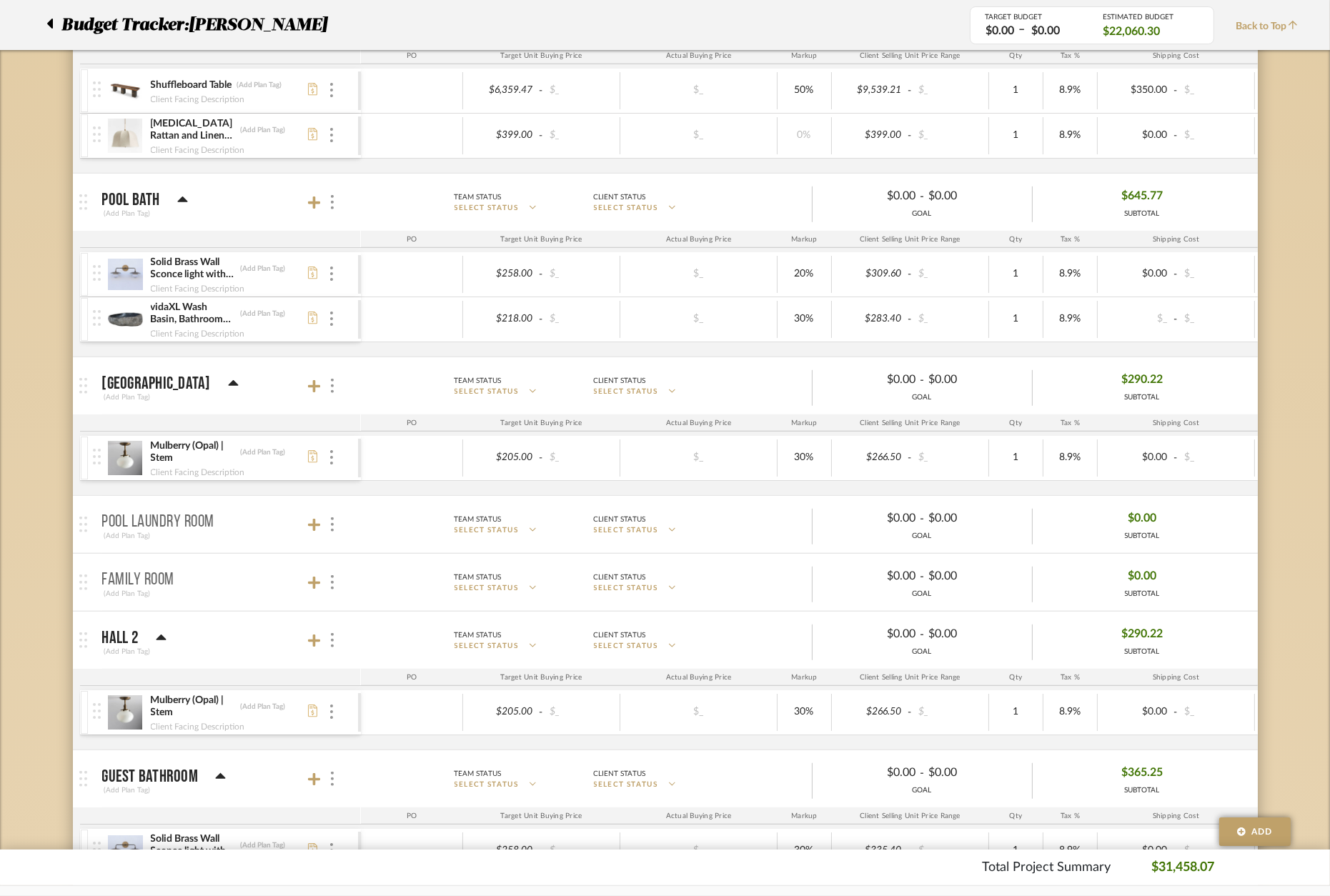
scroll to position [989, 0]
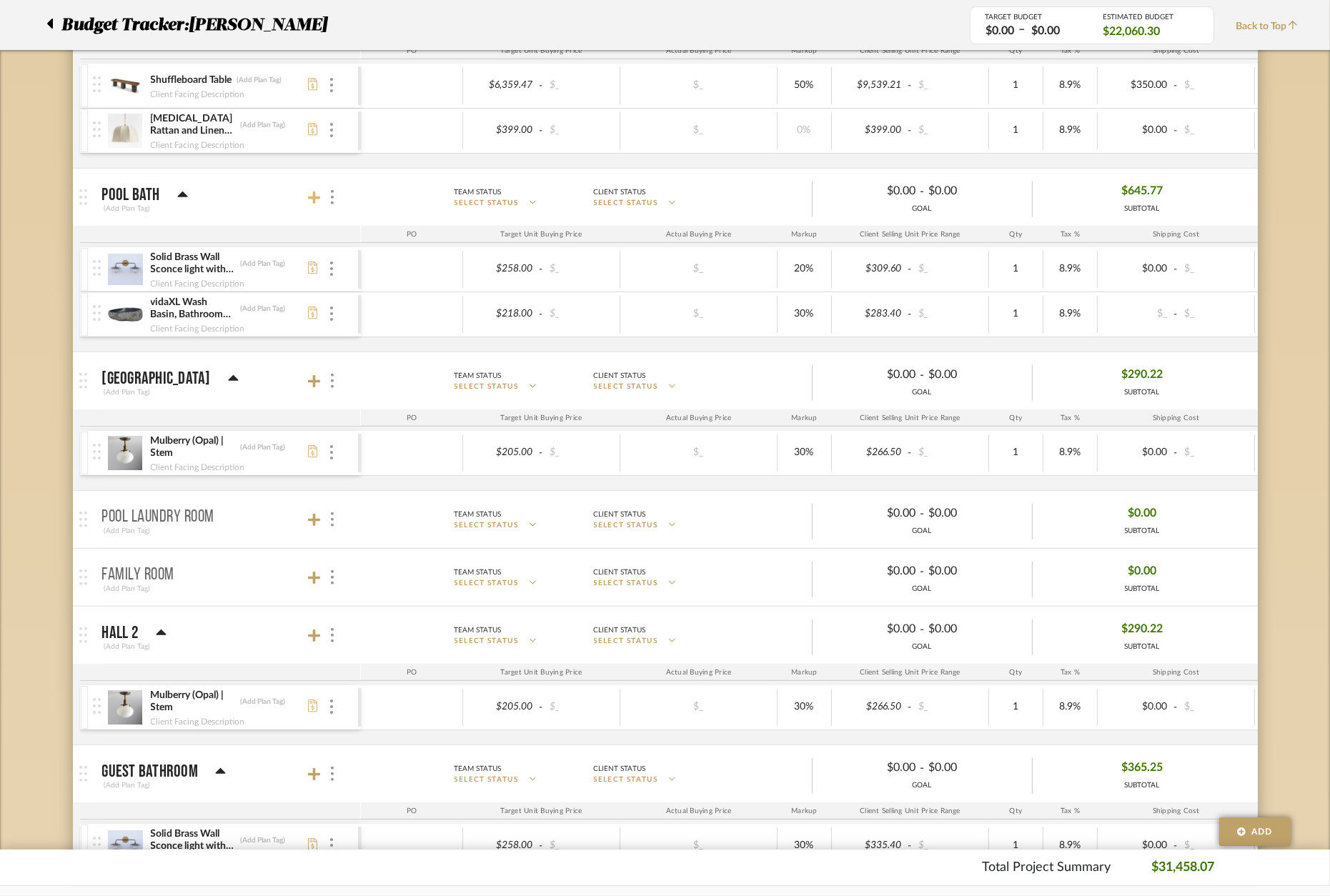
click at [318, 202] on icon at bounding box center [315, 197] width 13 height 14
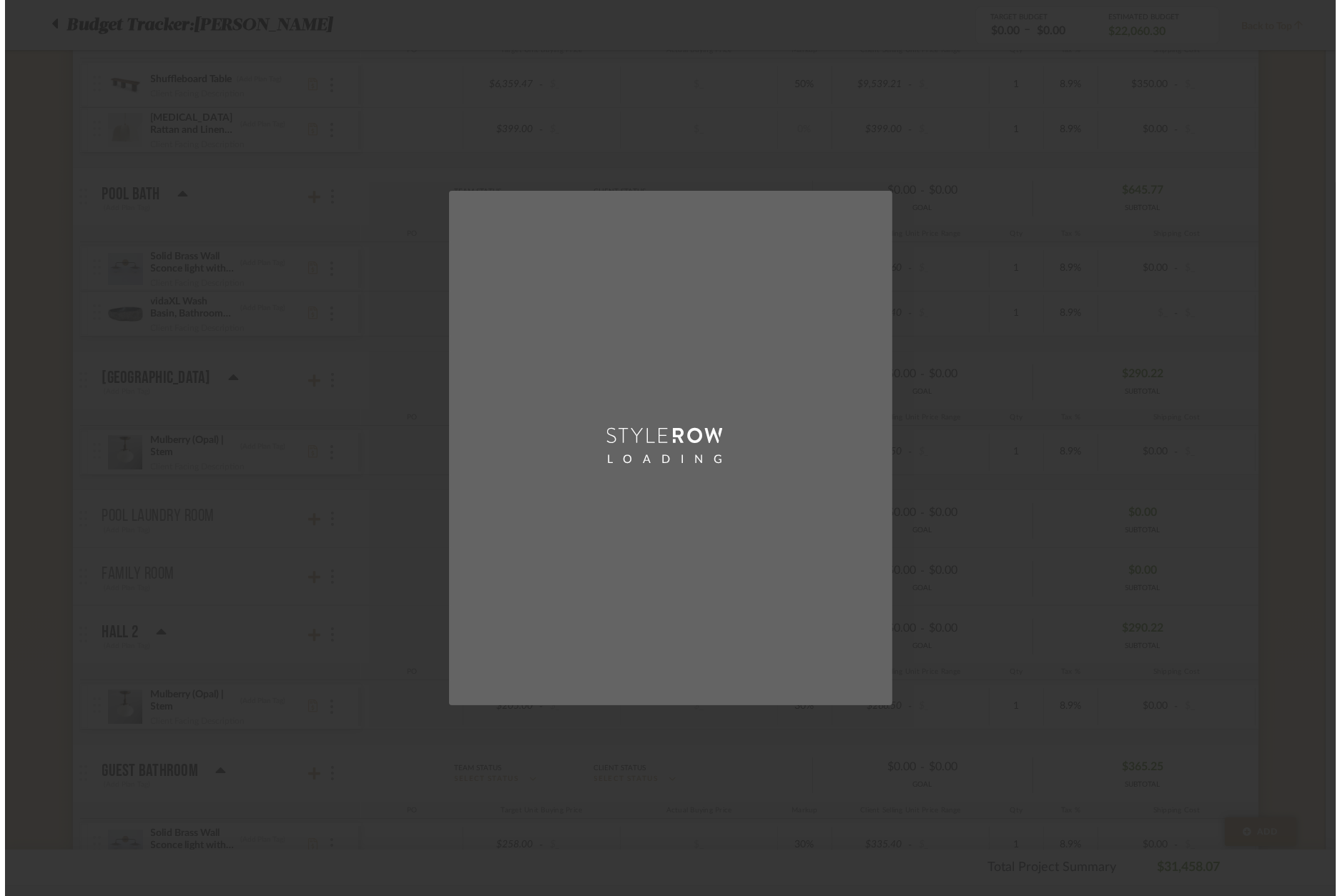
scroll to position [0, 0]
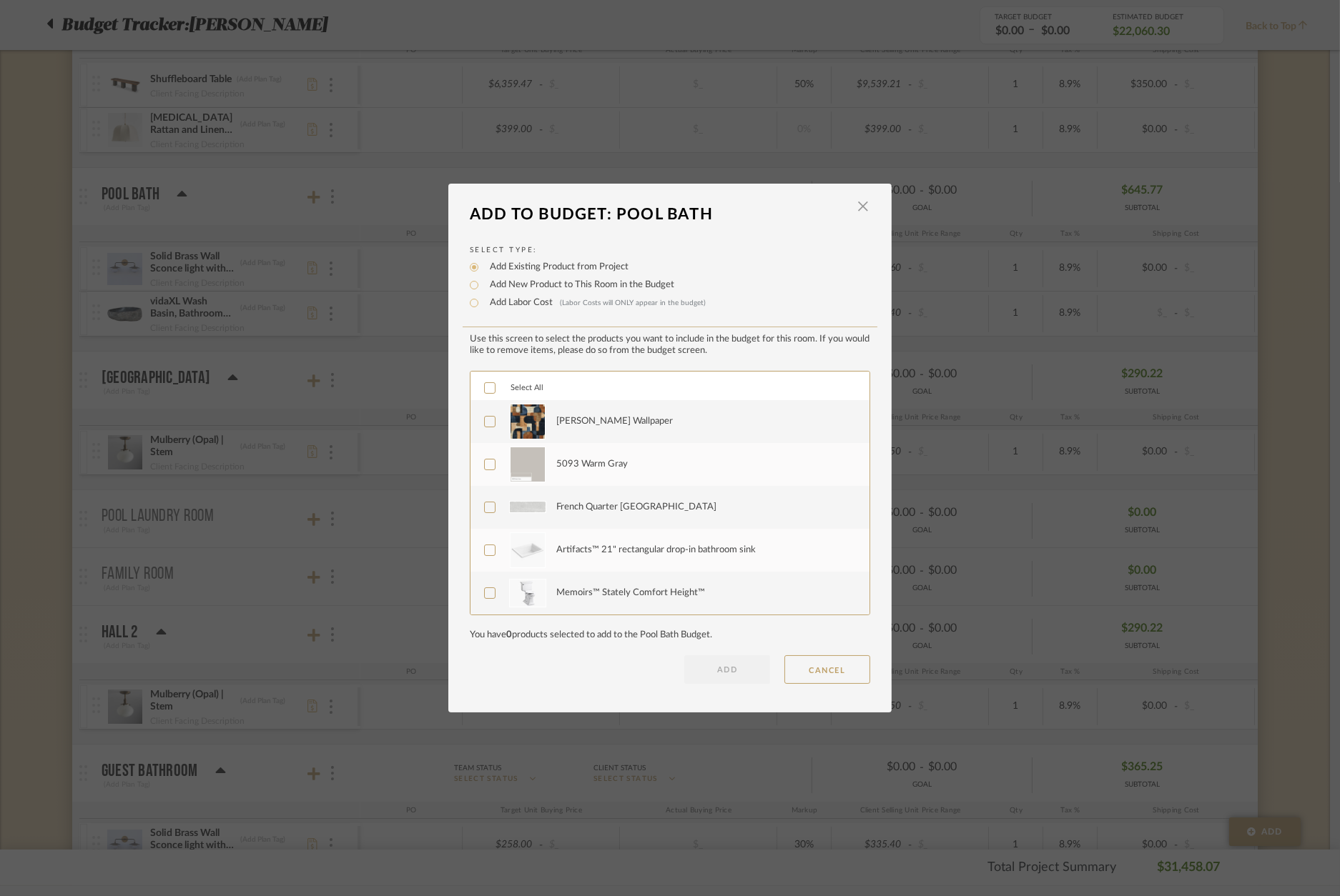
click at [597, 428] on div "Nathan Alan Wallpaper" at bounding box center [614, 421] width 117 height 14
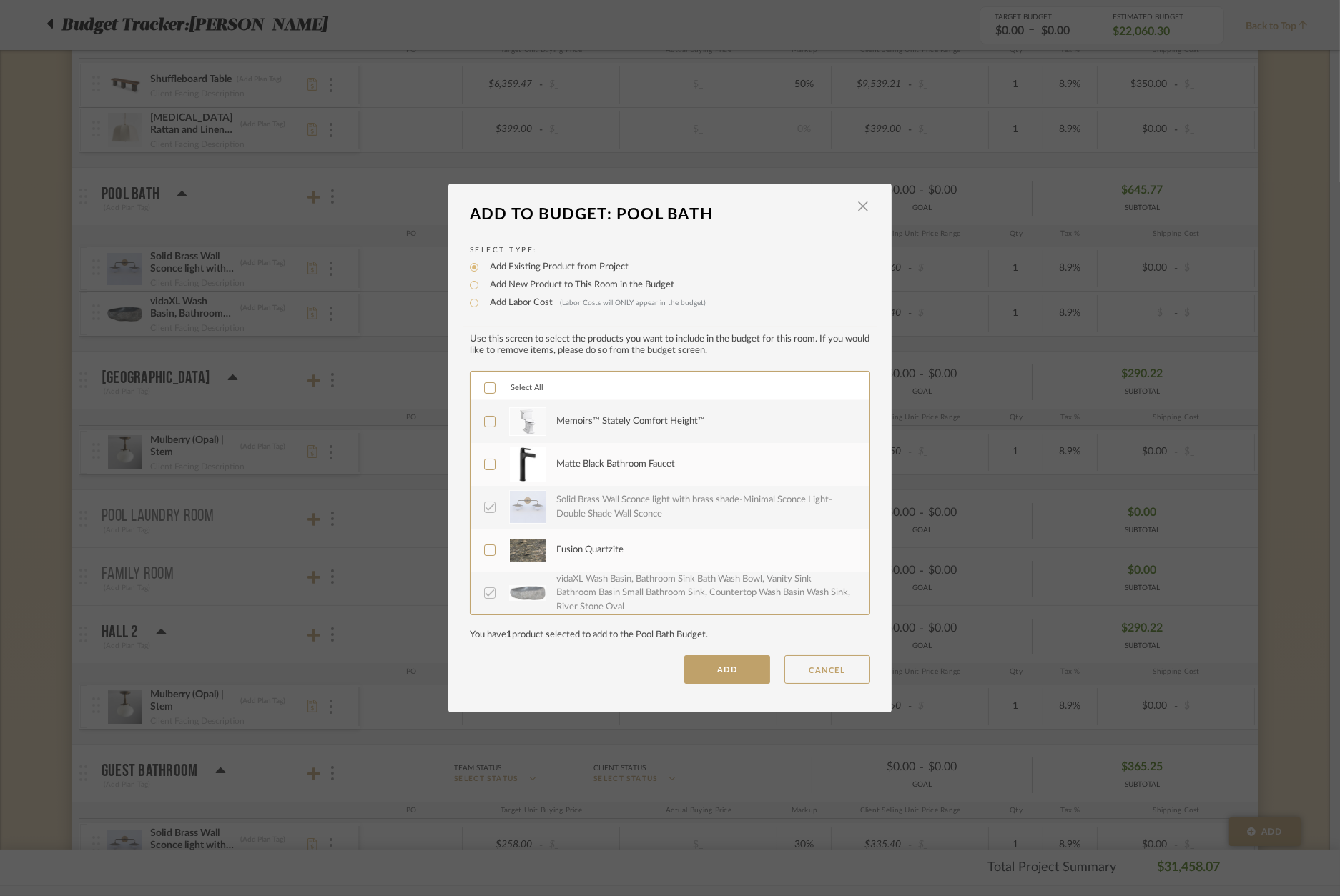
scroll to position [172, 0]
click at [727, 669] on button "ADD" at bounding box center [726, 669] width 85 height 28
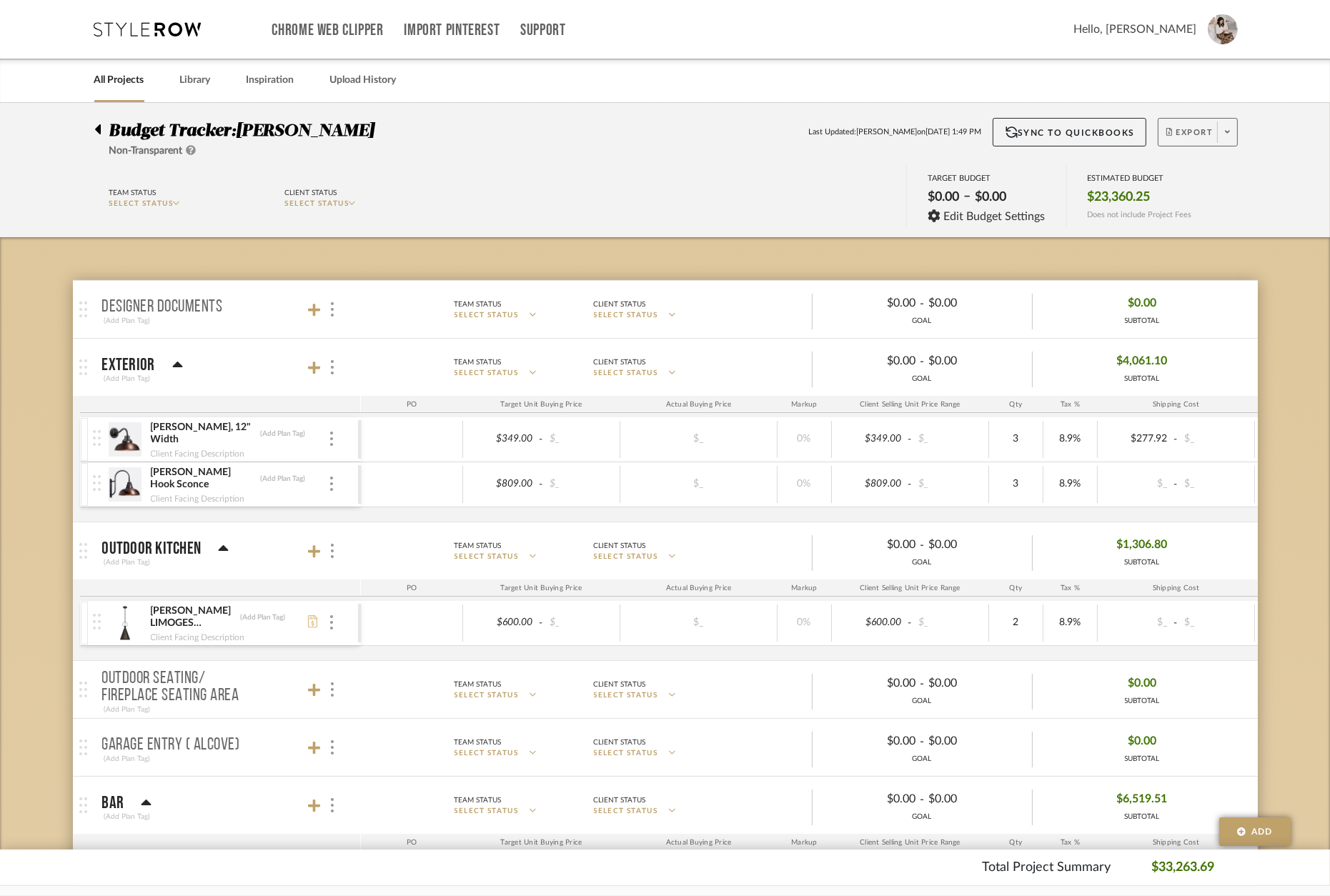
scroll to position [0, 0]
click at [1059, 134] on button "Sync to QuickBooks" at bounding box center [1069, 132] width 154 height 28
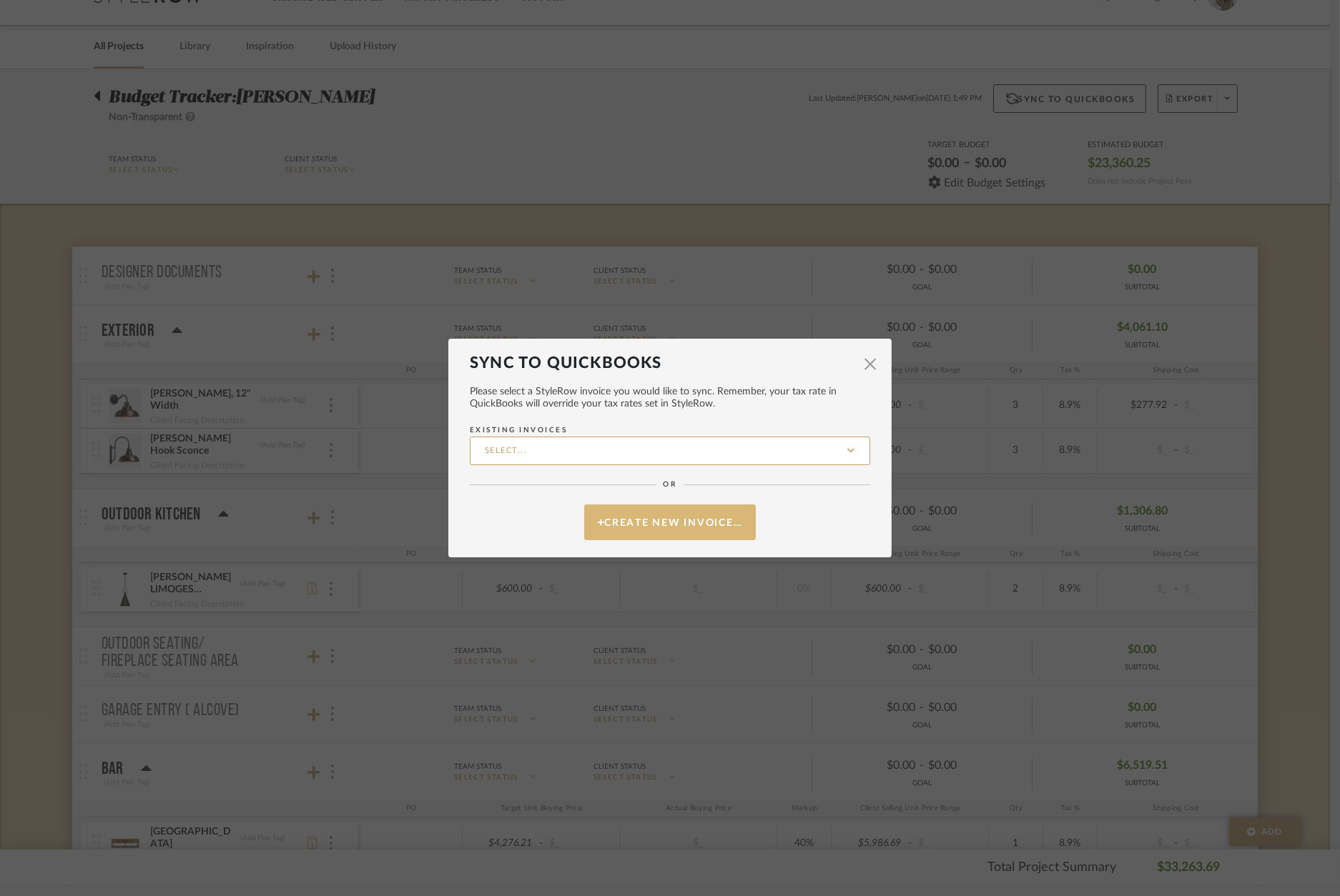
click at [651, 524] on button "Create New Invoice…" at bounding box center [670, 522] width 172 height 36
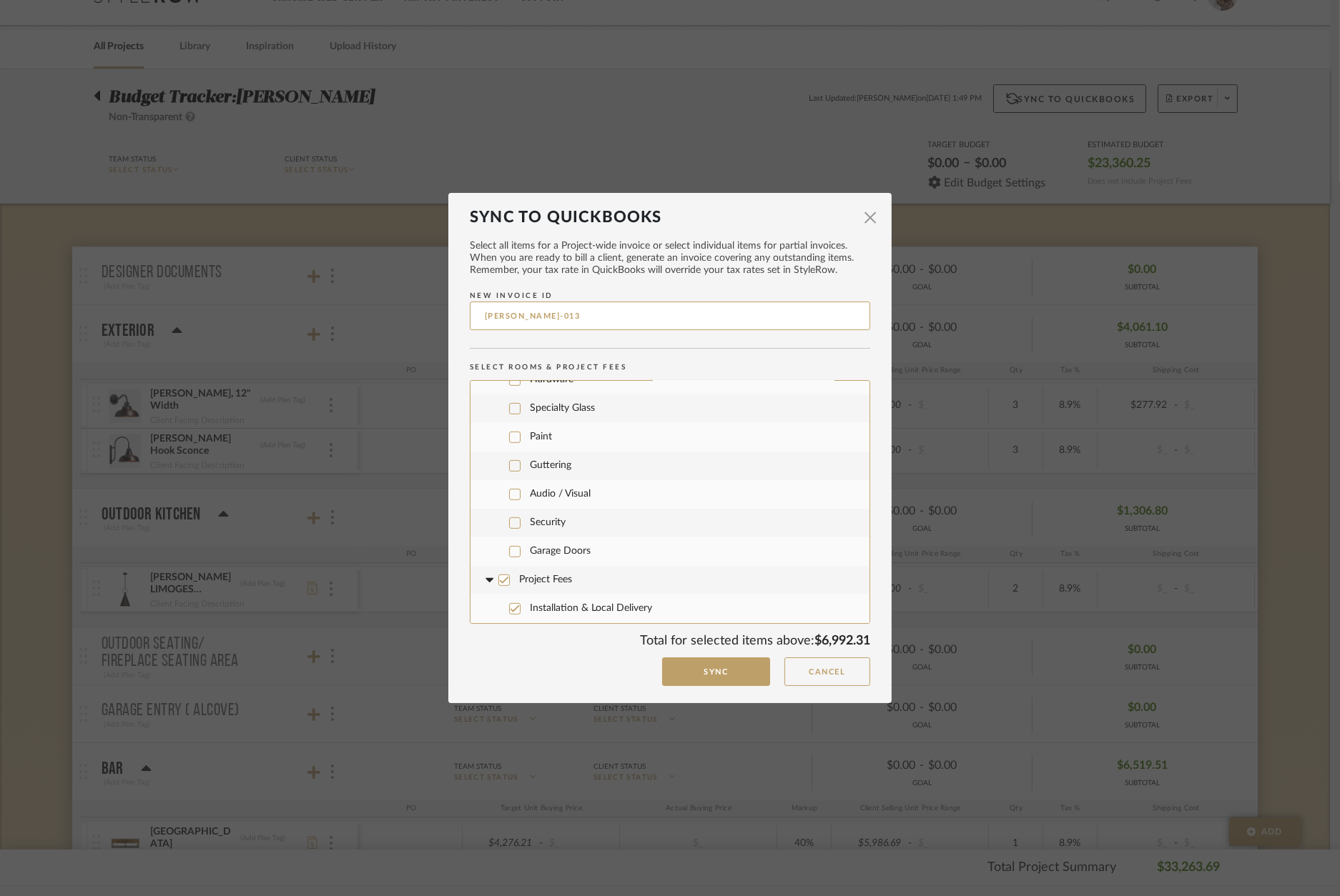
scroll to position [1614, 0]
click at [500, 576] on icon at bounding box center [504, 581] width 10 height 10
click at [721, 675] on button "Sync" at bounding box center [716, 672] width 108 height 29
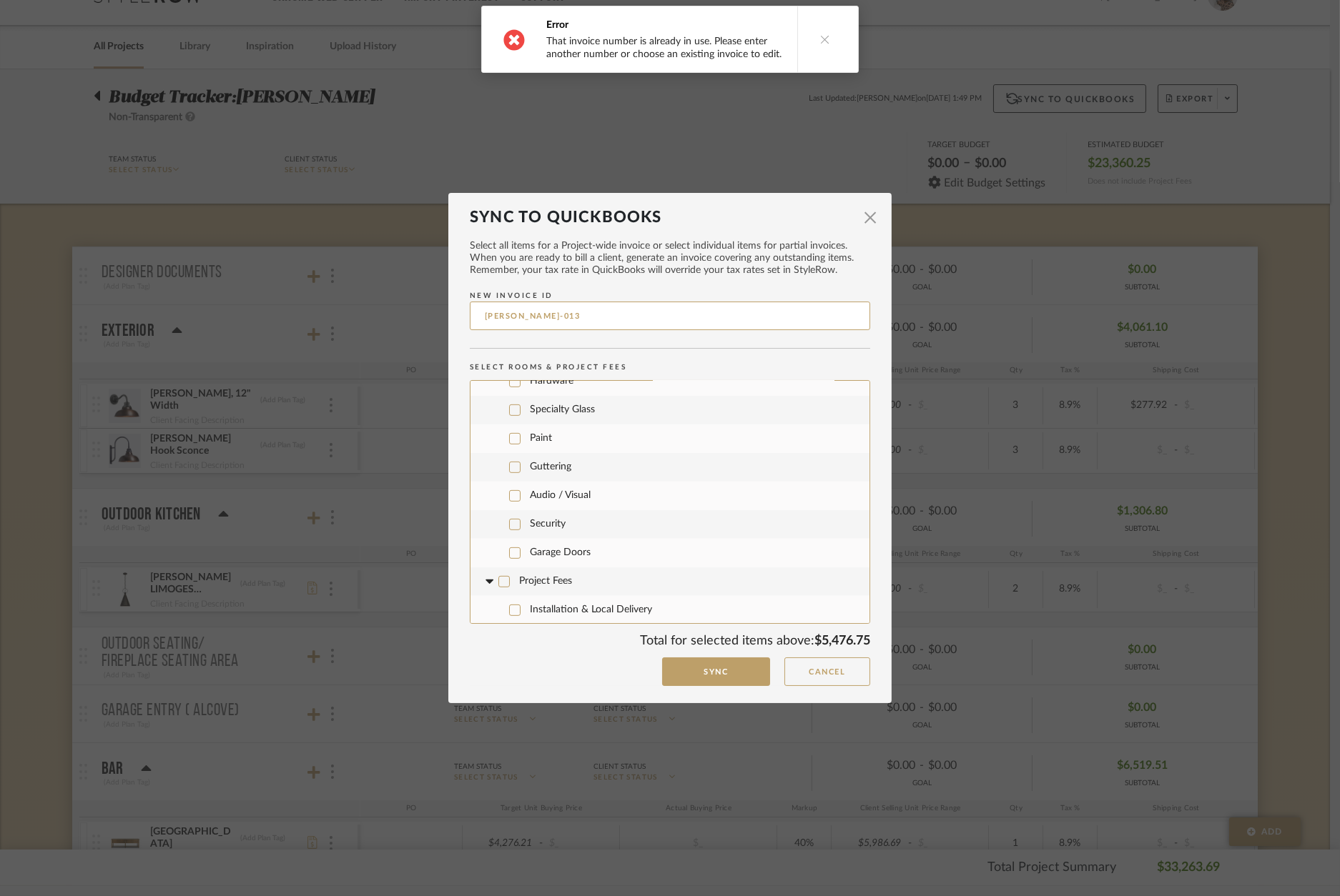
click at [822, 41] on icon at bounding box center [825, 39] width 10 height 10
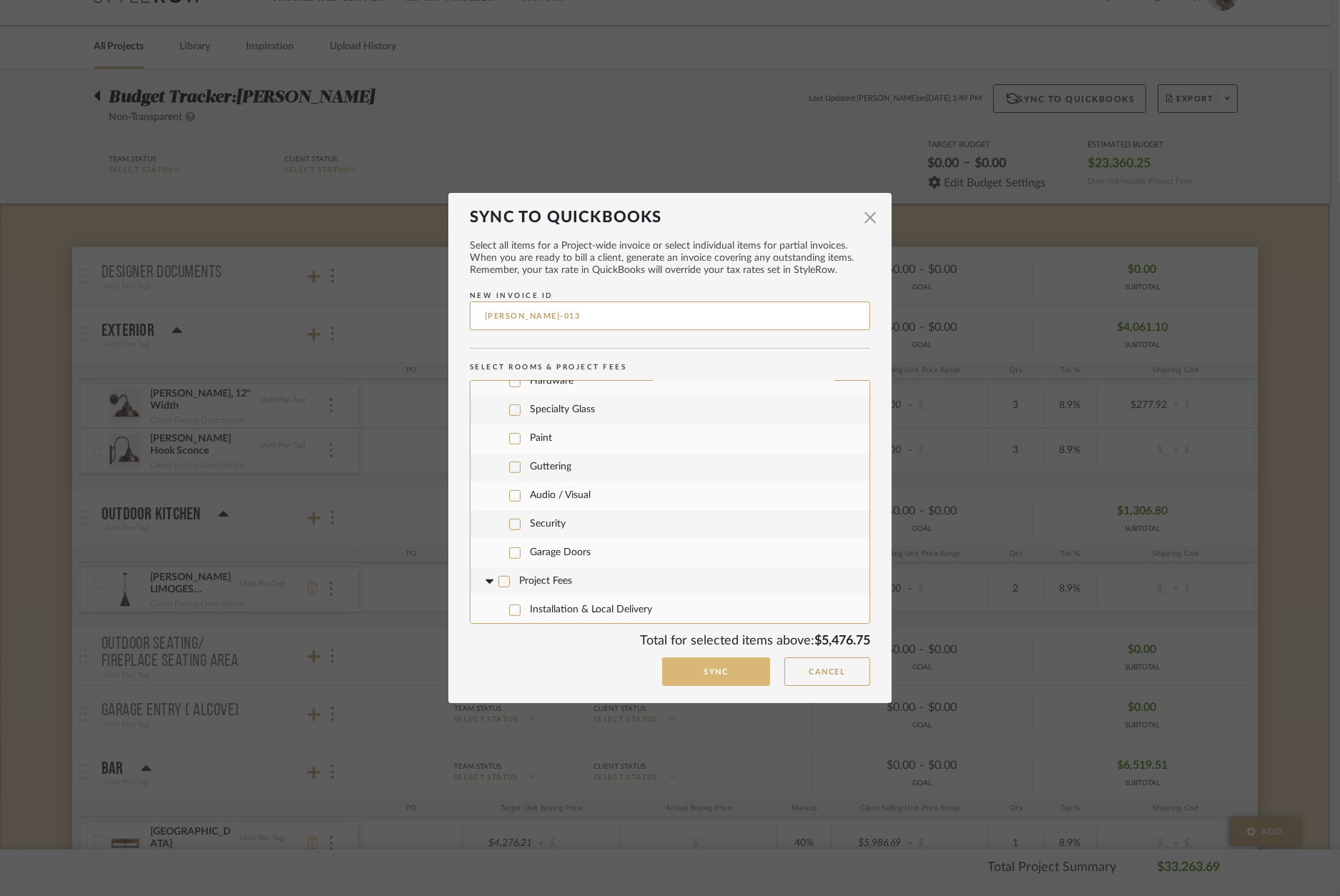
click at [730, 675] on button "Sync" at bounding box center [716, 672] width 108 height 29
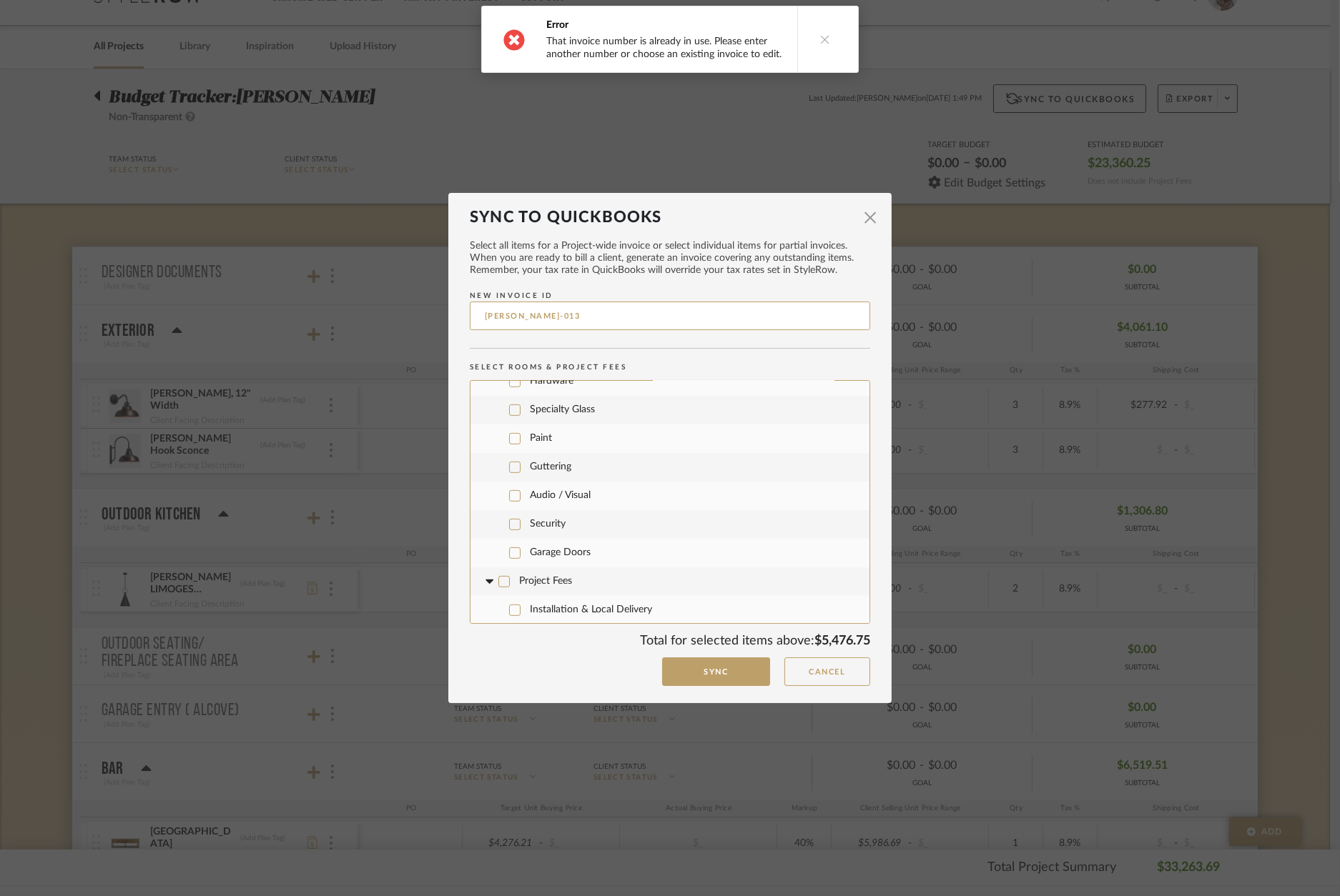
click at [825, 41] on button at bounding box center [825, 39] width 55 height 65
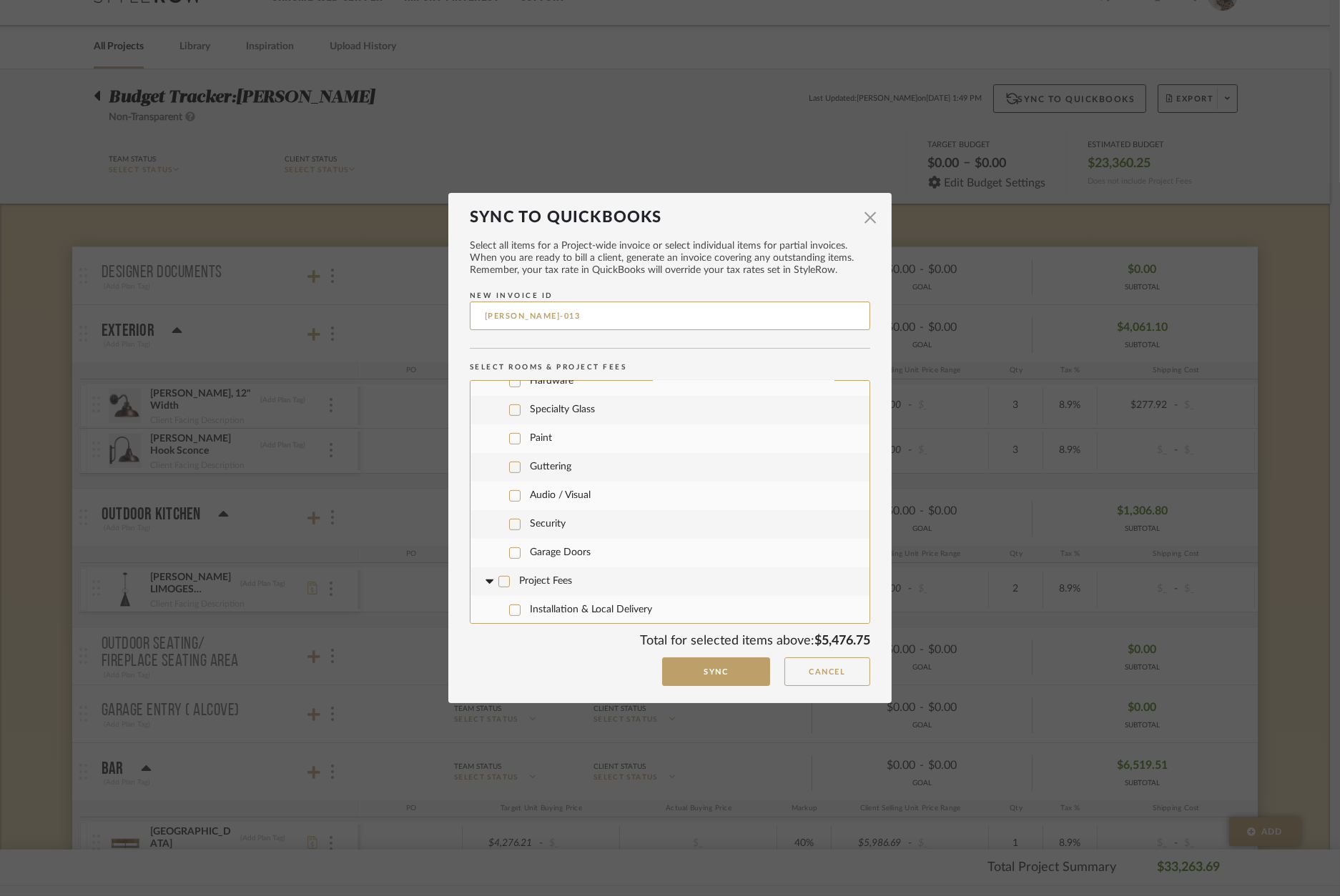
click at [617, 312] on input "WAGNER-013" at bounding box center [670, 316] width 400 height 28
type input "WAGNER-014"
click at [712, 678] on button "Sync" at bounding box center [716, 672] width 108 height 29
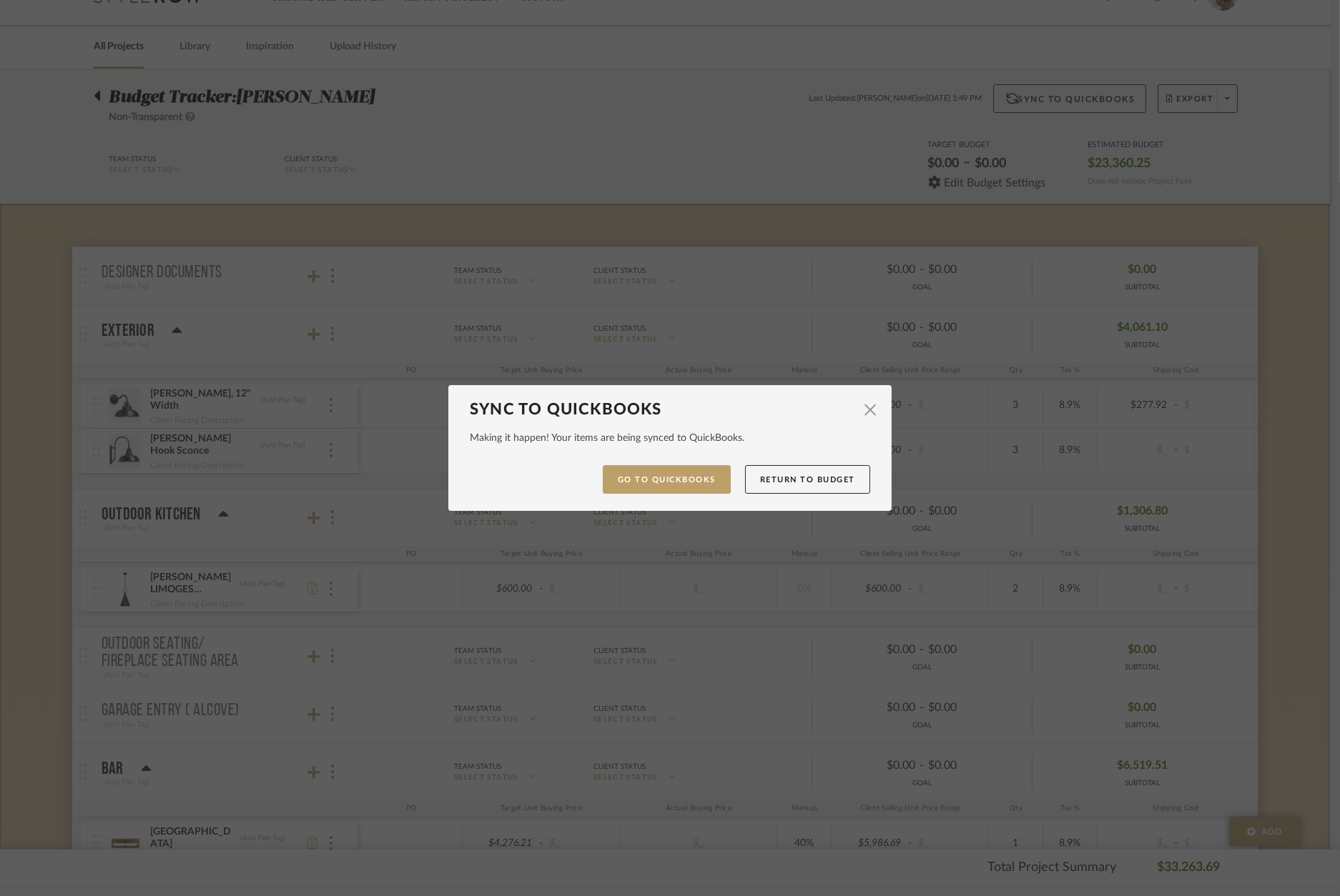
drag, startPoint x: 755, startPoint y: 483, endPoint x: 760, endPoint y: 473, distance: 11.2
click at [755, 483] on button "Return to Budget" at bounding box center [807, 480] width 125 height 29
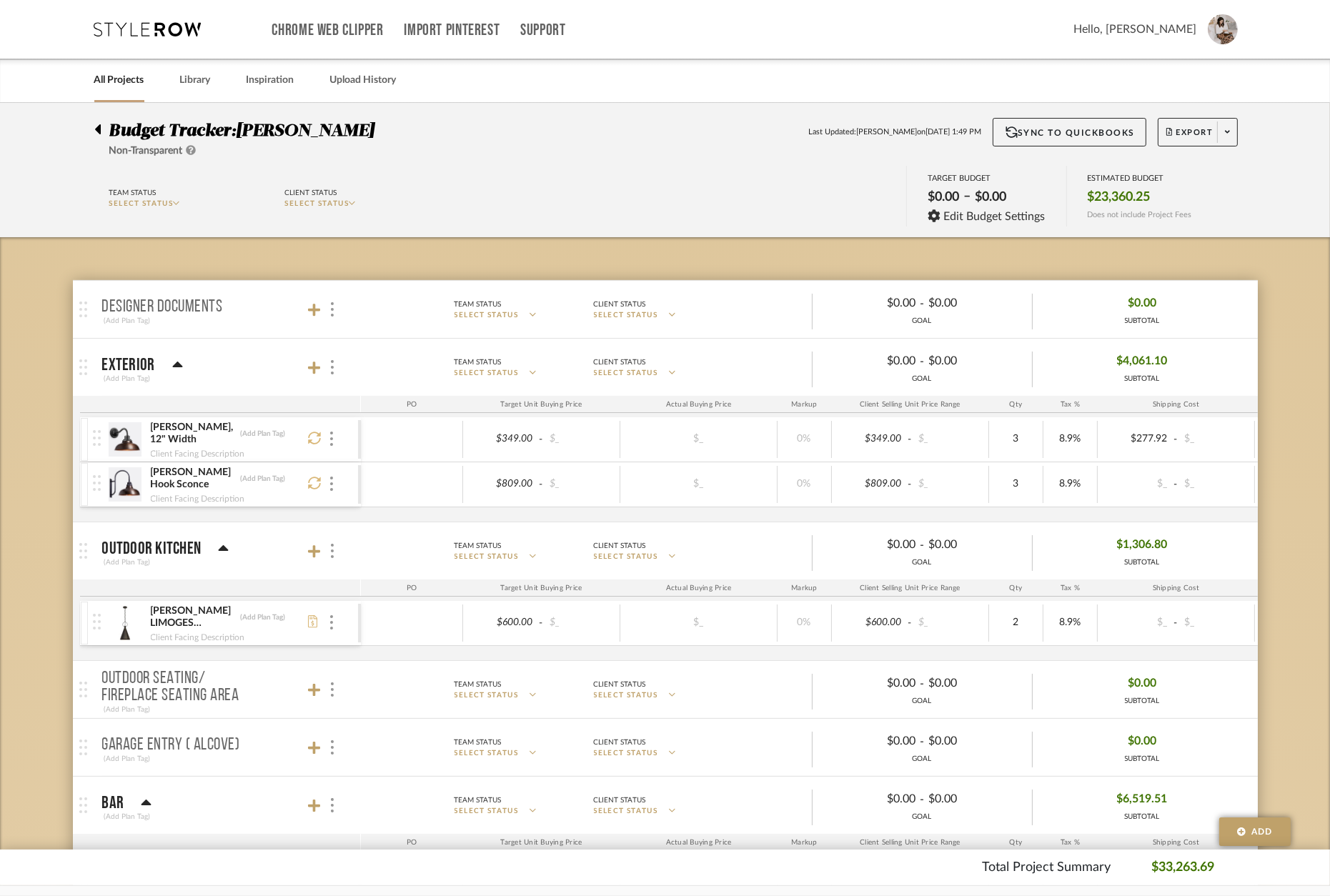
scroll to position [0, 0]
click at [134, 30] on icon at bounding box center [148, 28] width 107 height 14
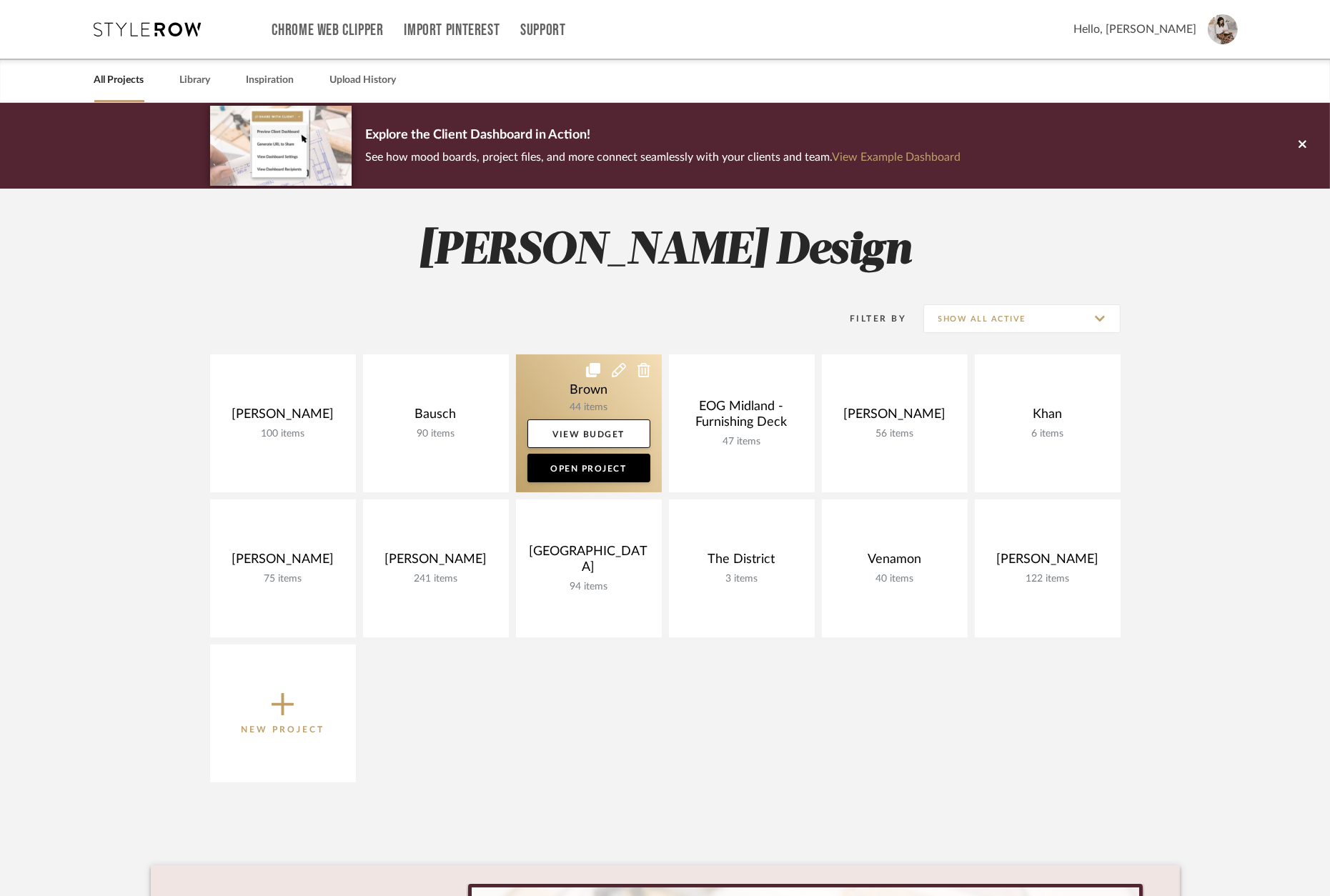
click at [597, 399] on link at bounding box center [589, 423] width 146 height 137
